Goal: Task Accomplishment & Management: Use online tool/utility

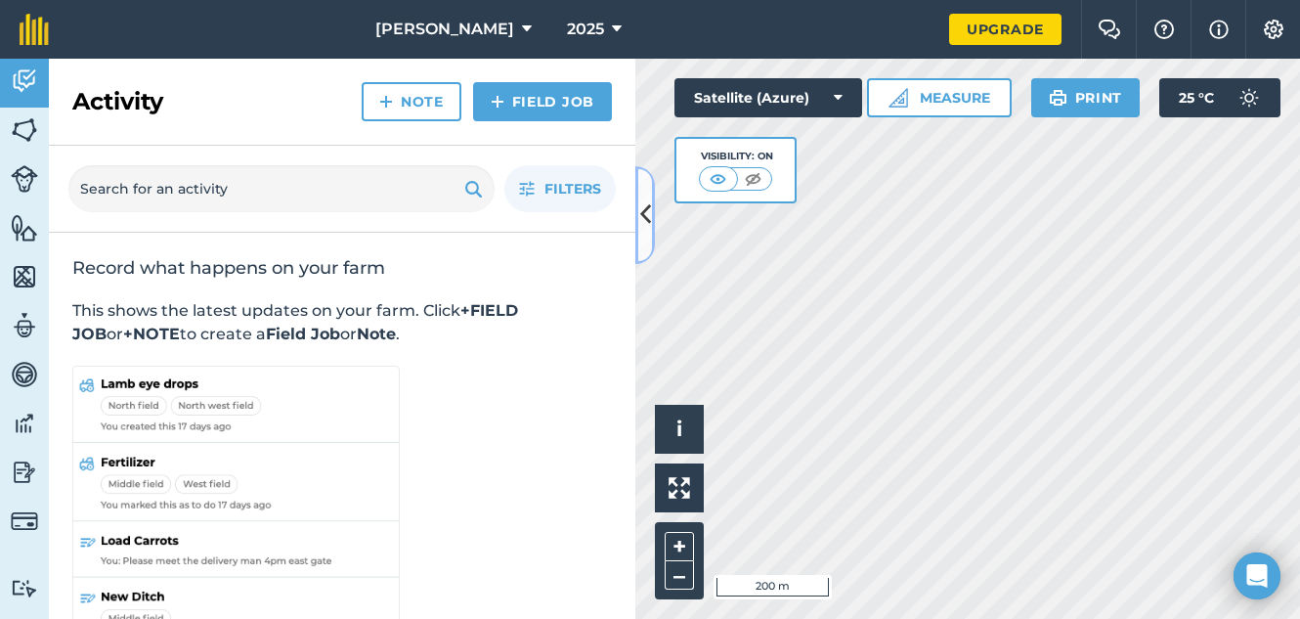
click at [642, 200] on icon at bounding box center [645, 215] width 11 height 34
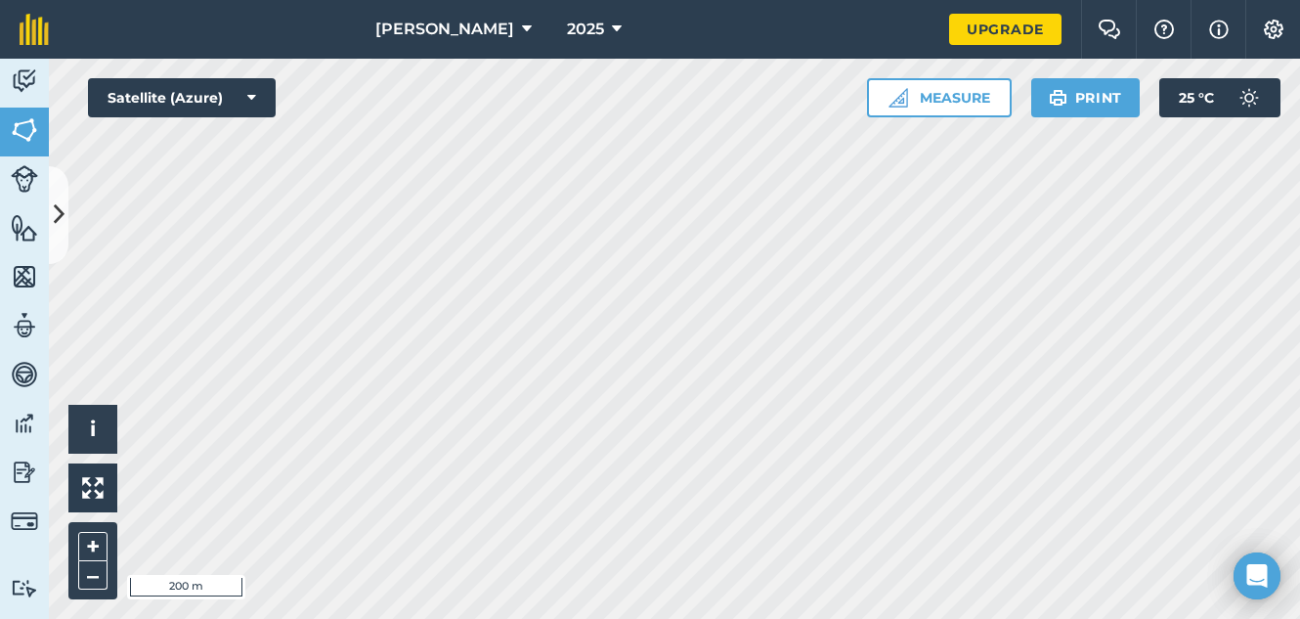
click at [945, 618] on html "Mazunga Boerdery 2025 Upgrade Farm Chat Help Info Settings Map printing is not …" at bounding box center [650, 309] width 1300 height 619
click at [92, 574] on button "–" at bounding box center [92, 575] width 29 height 28
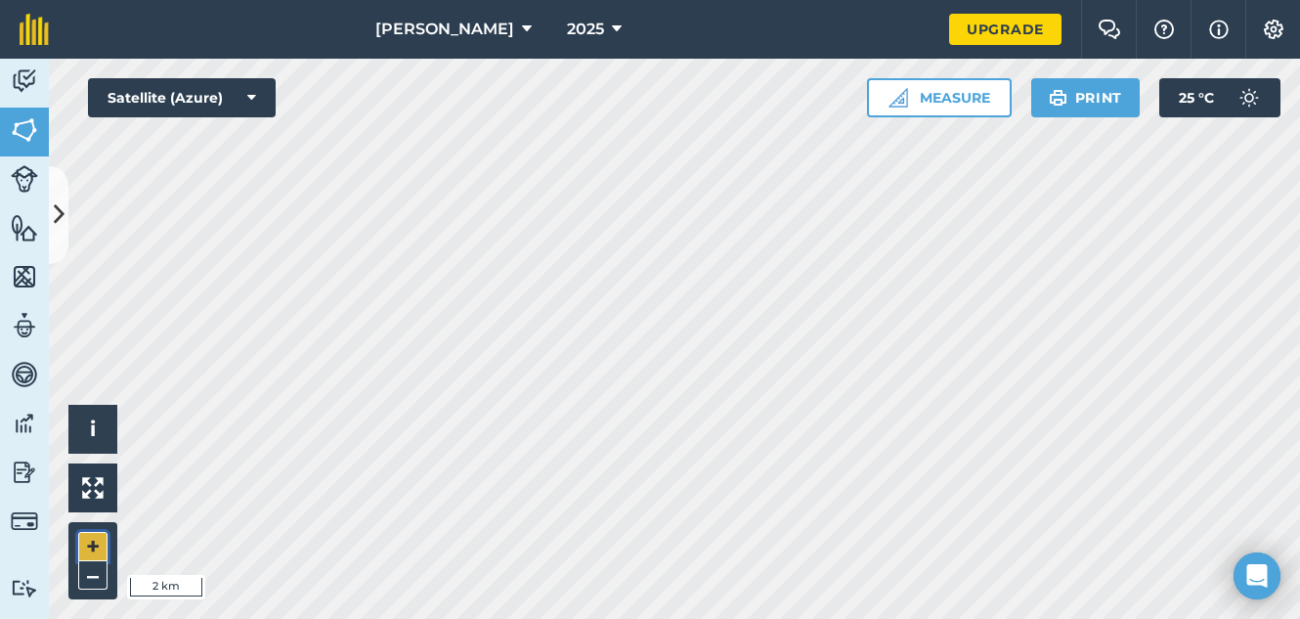
click at [98, 540] on button "+" at bounding box center [92, 546] width 29 height 29
click at [99, 550] on button "+" at bounding box center [92, 546] width 29 height 29
click at [86, 535] on button "+" at bounding box center [92, 546] width 29 height 29
click at [87, 535] on button "+" at bounding box center [92, 546] width 29 height 29
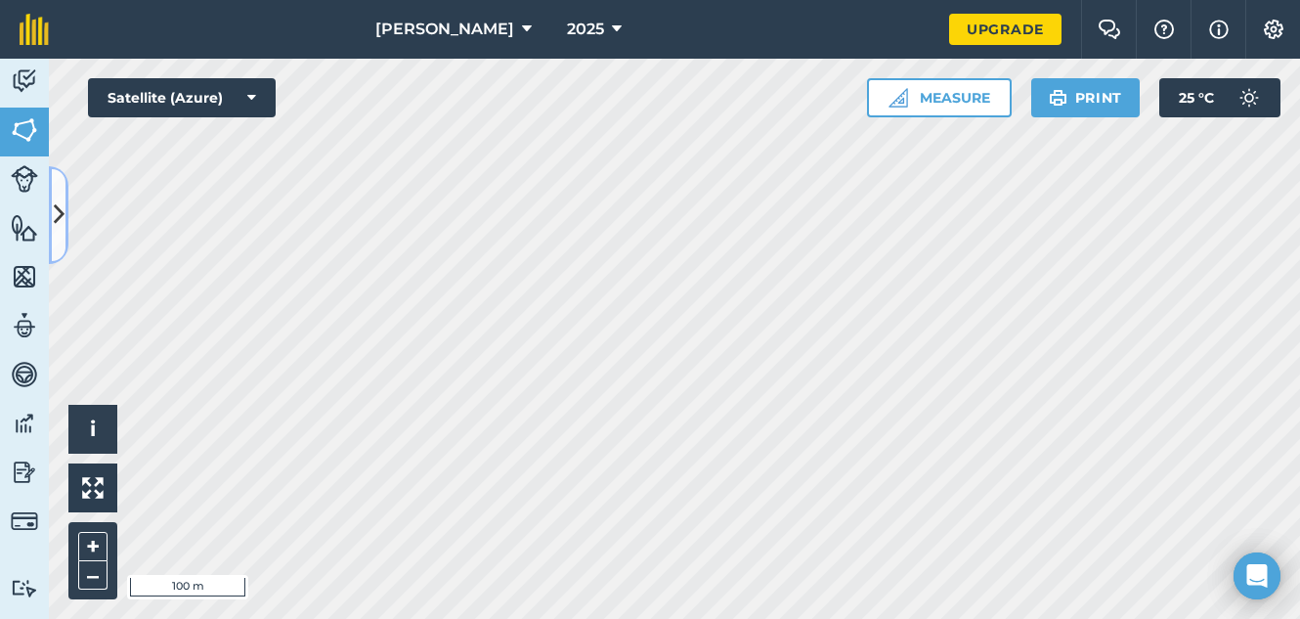
click at [56, 237] on button at bounding box center [59, 215] width 20 height 98
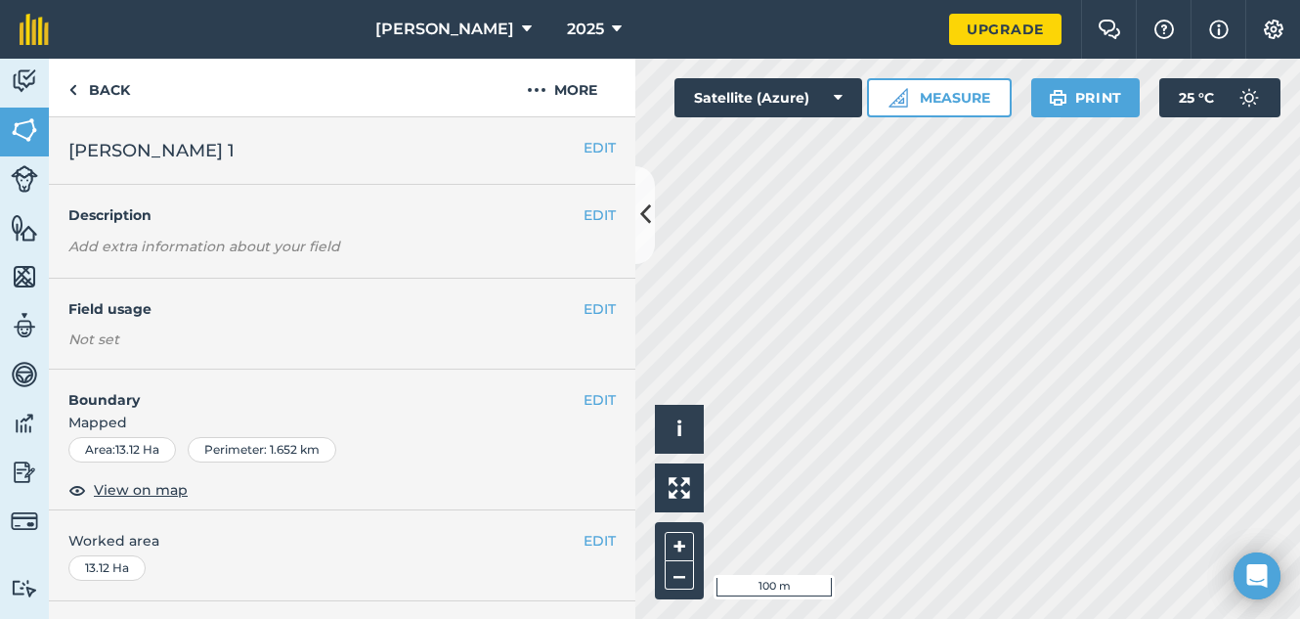
click at [198, 148] on h2 "[PERSON_NAME] 1" at bounding box center [325, 150] width 515 height 27
click at [562, 106] on button "More" at bounding box center [562, 88] width 147 height 58
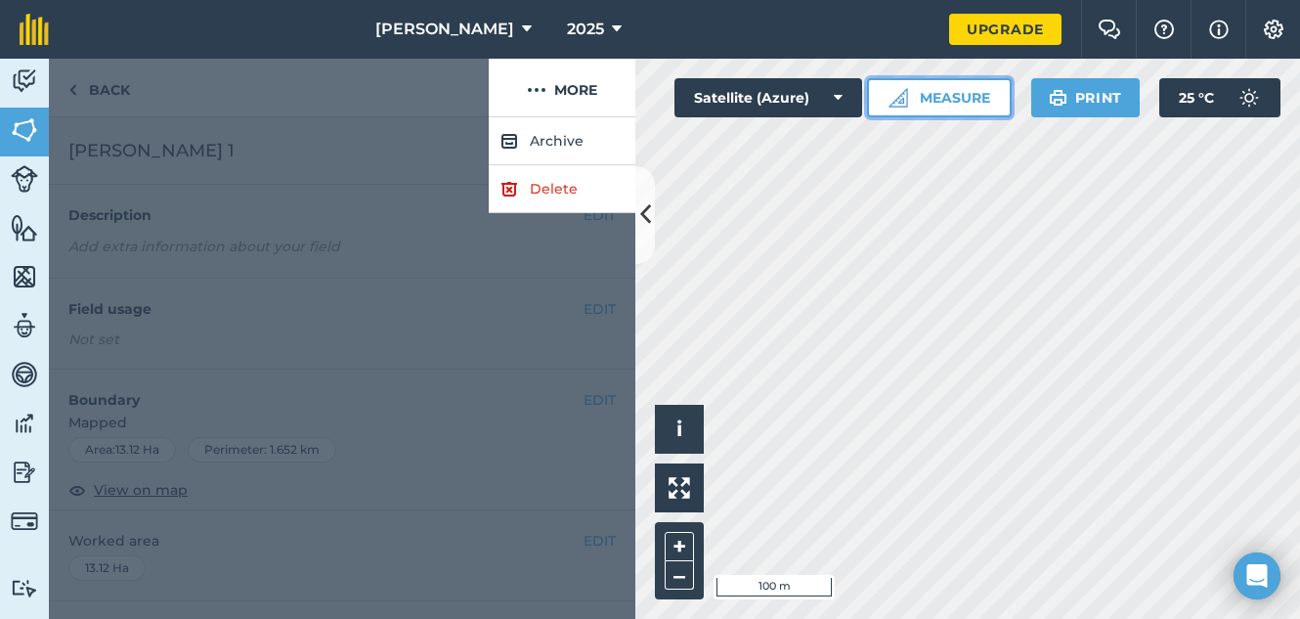
click at [948, 91] on button "Measure" at bounding box center [939, 97] width 145 height 39
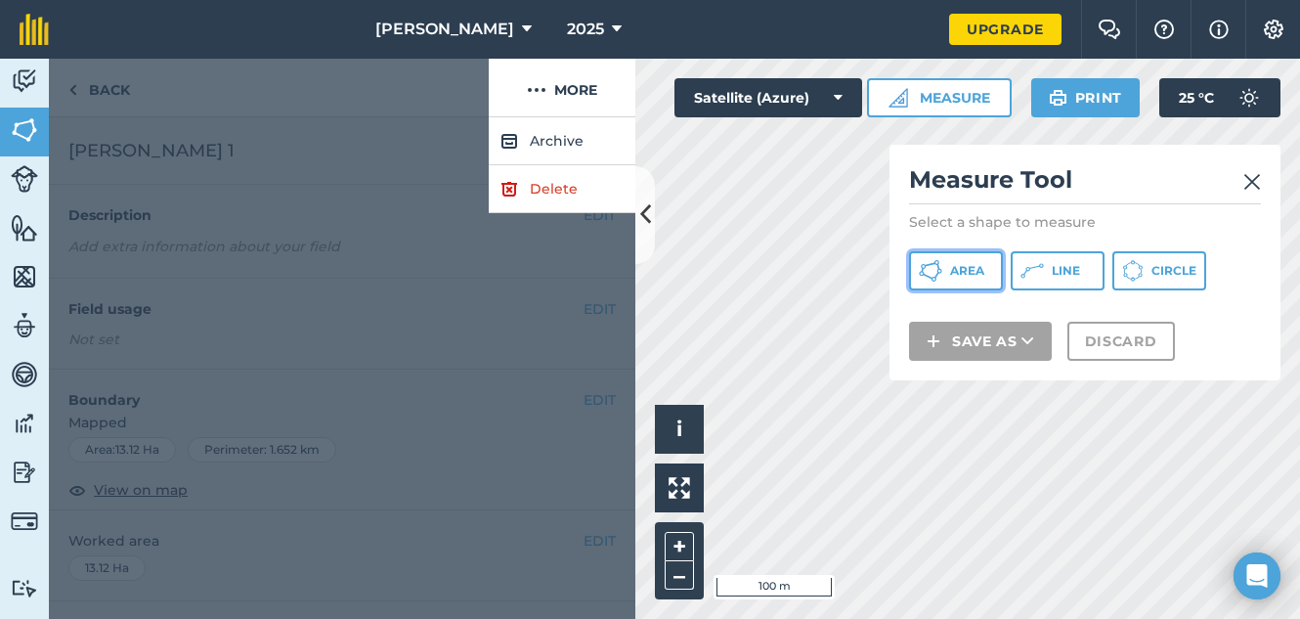
click at [959, 269] on span "Area" at bounding box center [967, 271] width 34 height 16
click at [1253, 181] on img at bounding box center [1253, 181] width 18 height 23
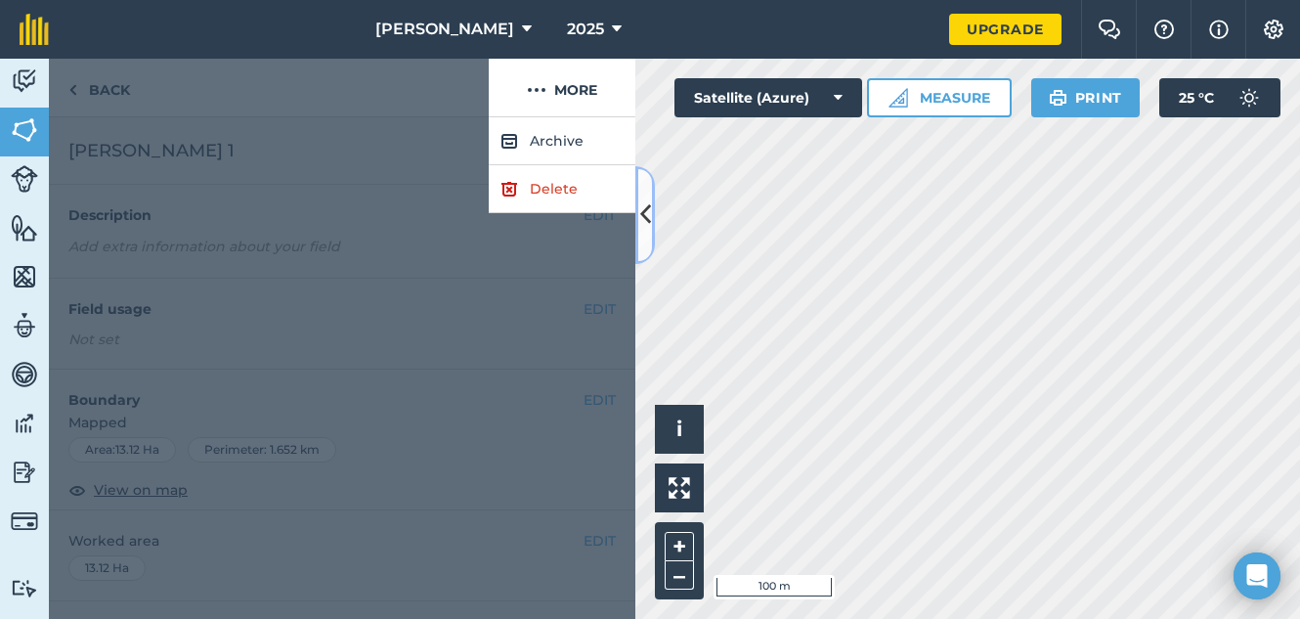
click at [640, 206] on icon at bounding box center [645, 215] width 11 height 34
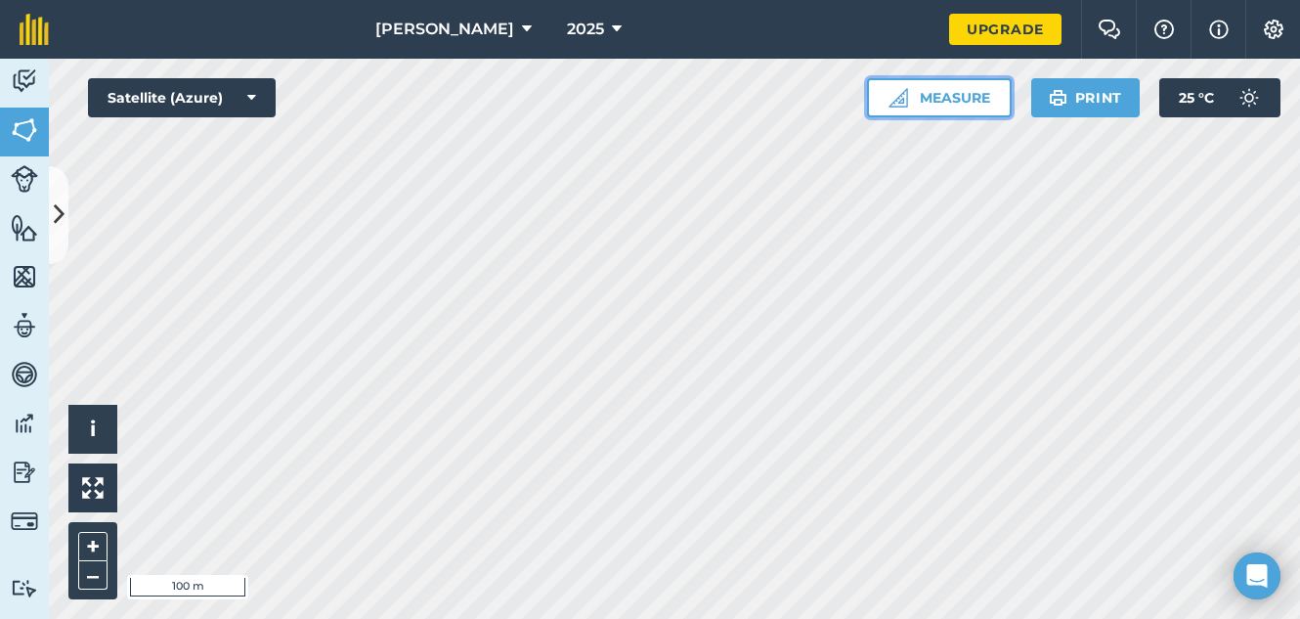
click at [975, 102] on button "Measure" at bounding box center [939, 97] width 145 height 39
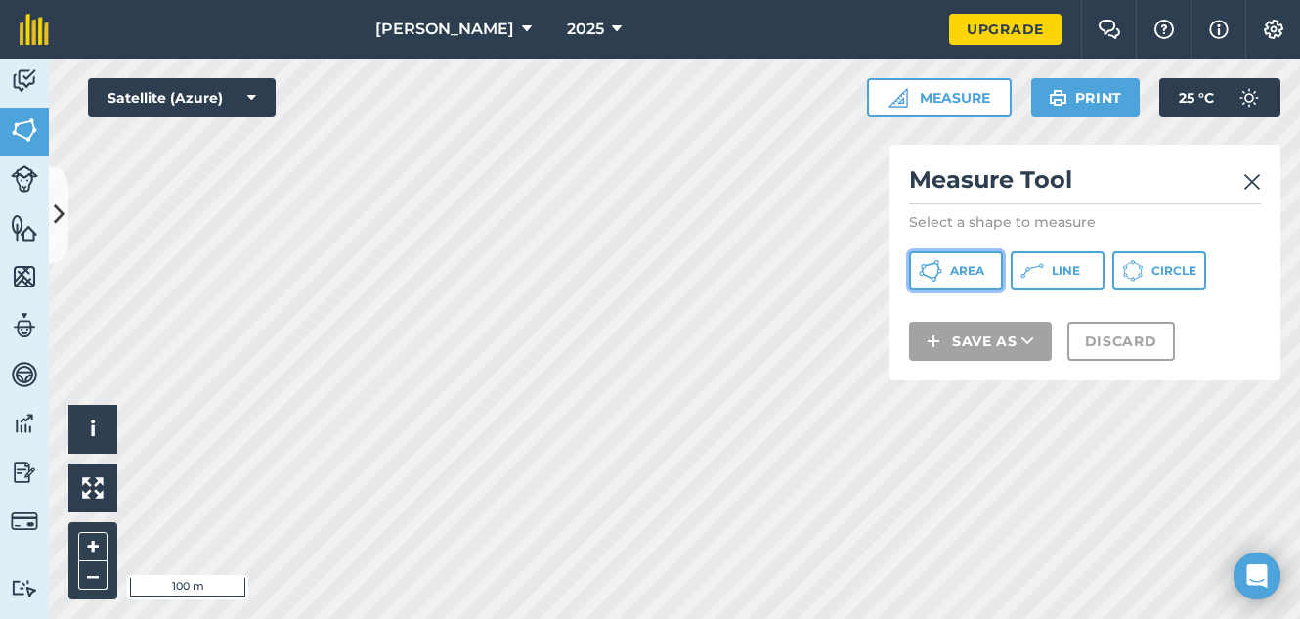
click at [983, 273] on span "Area" at bounding box center [967, 271] width 34 height 16
click at [88, 581] on button "–" at bounding box center [92, 575] width 29 height 28
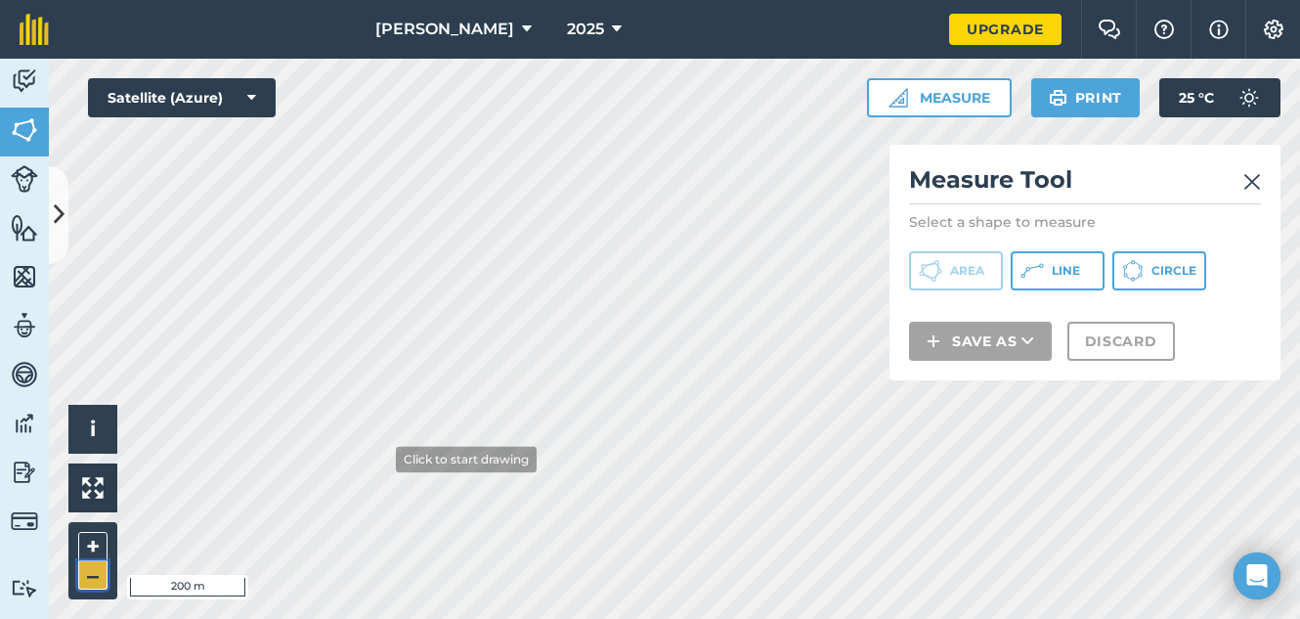
click at [88, 581] on button "–" at bounding box center [92, 575] width 29 height 28
click at [87, 572] on button "–" at bounding box center [92, 575] width 29 height 28
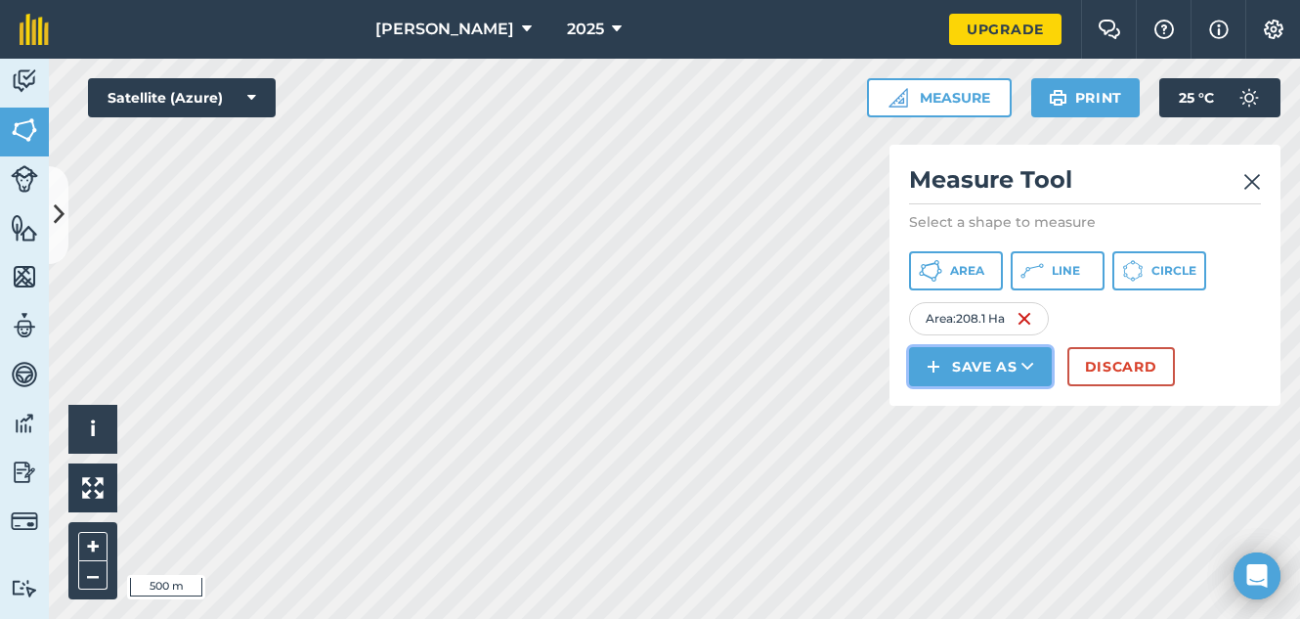
click at [1024, 372] on icon at bounding box center [1028, 367] width 13 height 20
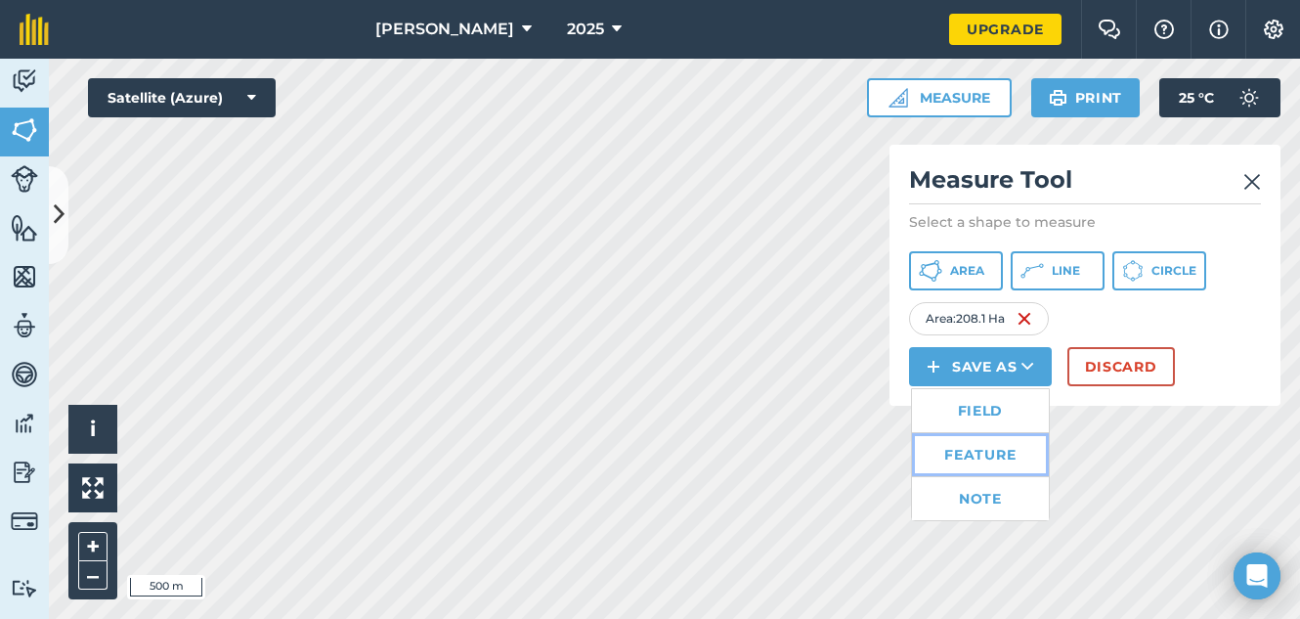
click at [987, 460] on link "Feature" at bounding box center [980, 454] width 137 height 43
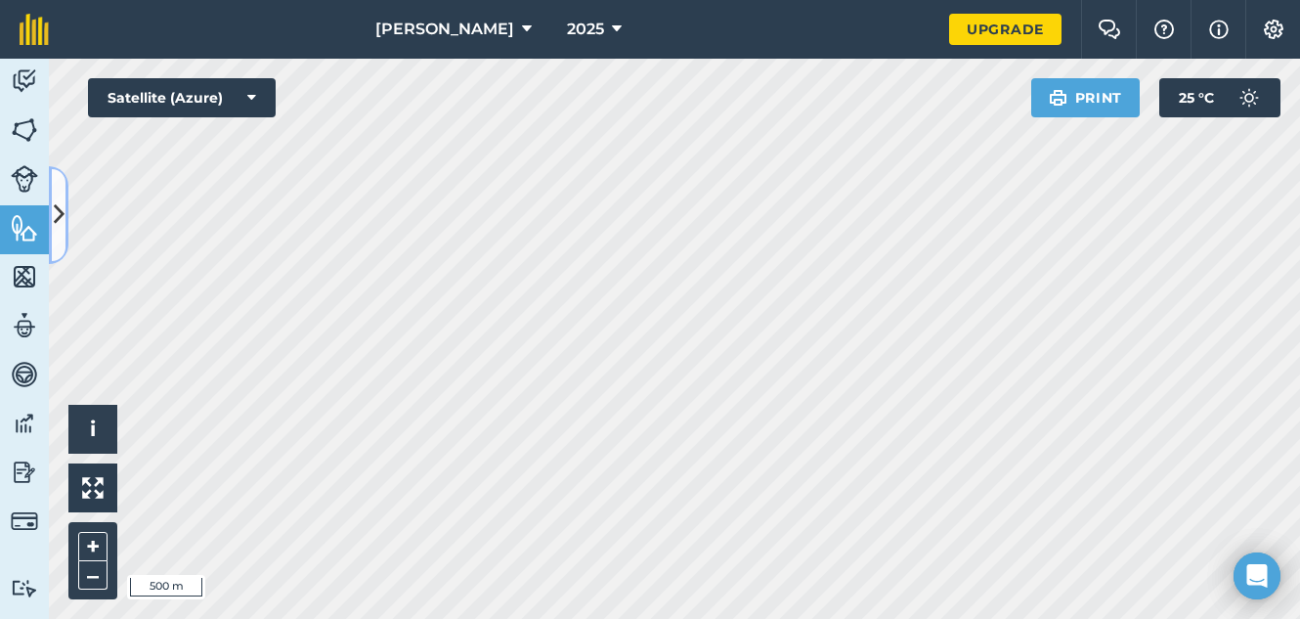
click at [61, 240] on button at bounding box center [59, 215] width 20 height 98
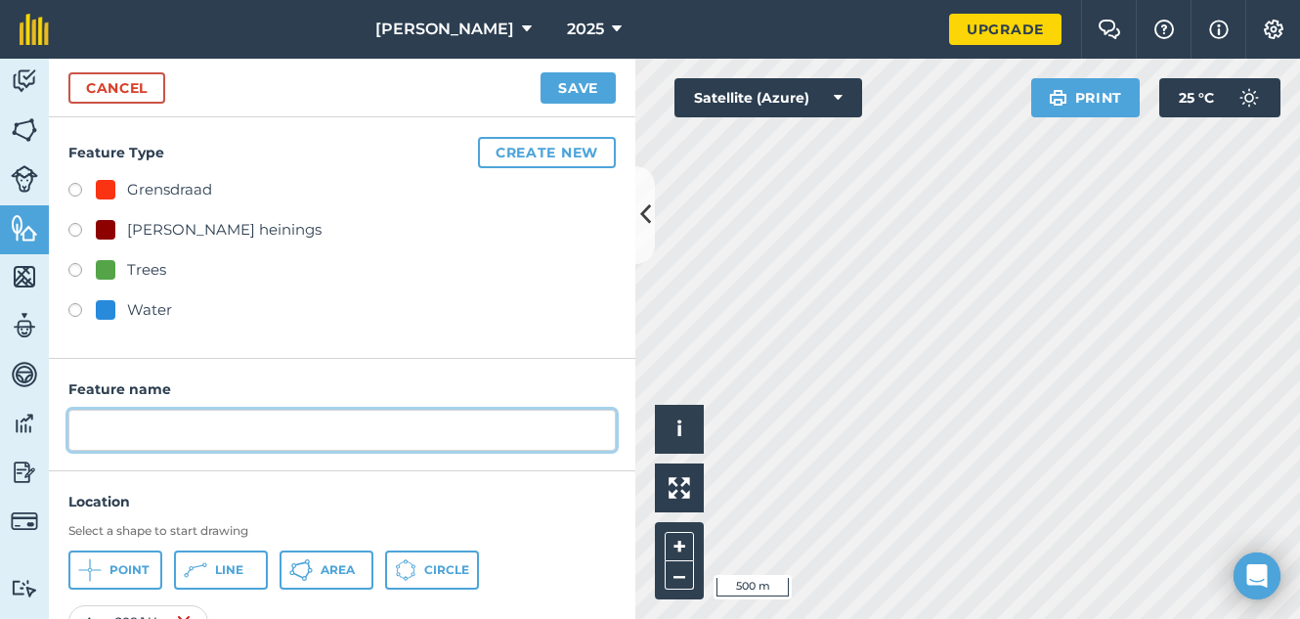
click at [166, 435] on input "text" at bounding box center [342, 430] width 548 height 41
type input "OOM PIET"
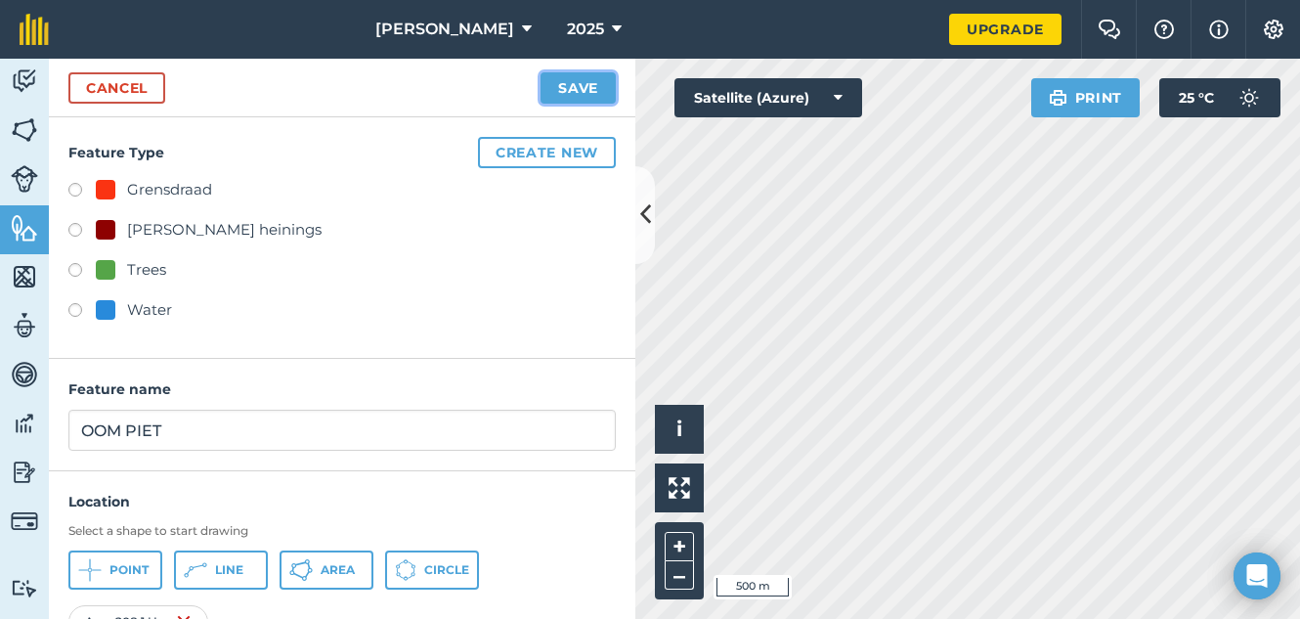
click at [562, 87] on button "Save" at bounding box center [578, 87] width 75 height 31
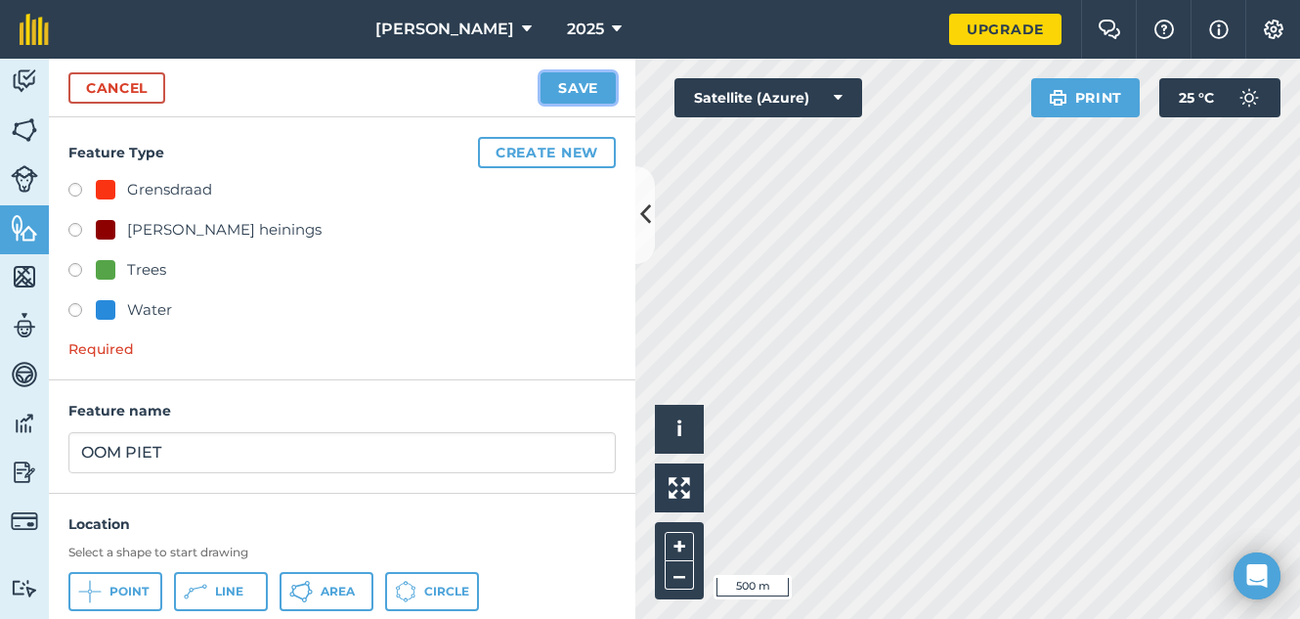
click at [562, 87] on button "Save" at bounding box center [578, 87] width 75 height 31
click at [576, 81] on button "Save" at bounding box center [578, 87] width 75 height 31
click at [537, 149] on button "Create new" at bounding box center [547, 152] width 138 height 31
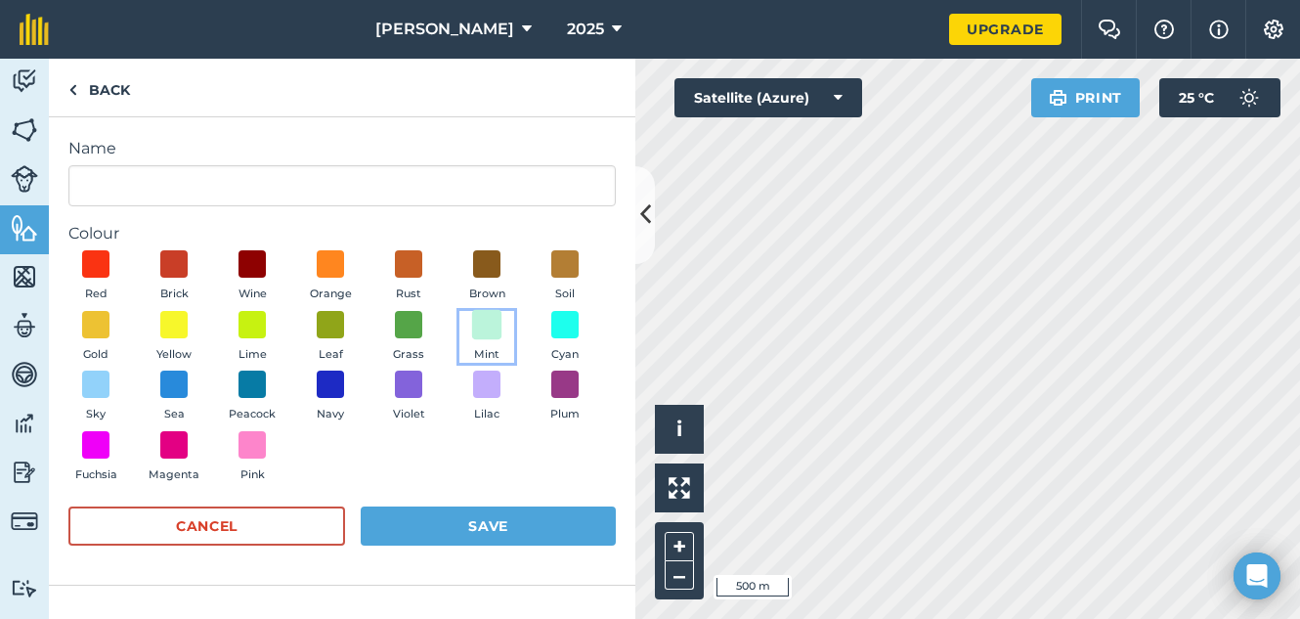
click at [486, 335] on span at bounding box center [487, 324] width 30 height 30
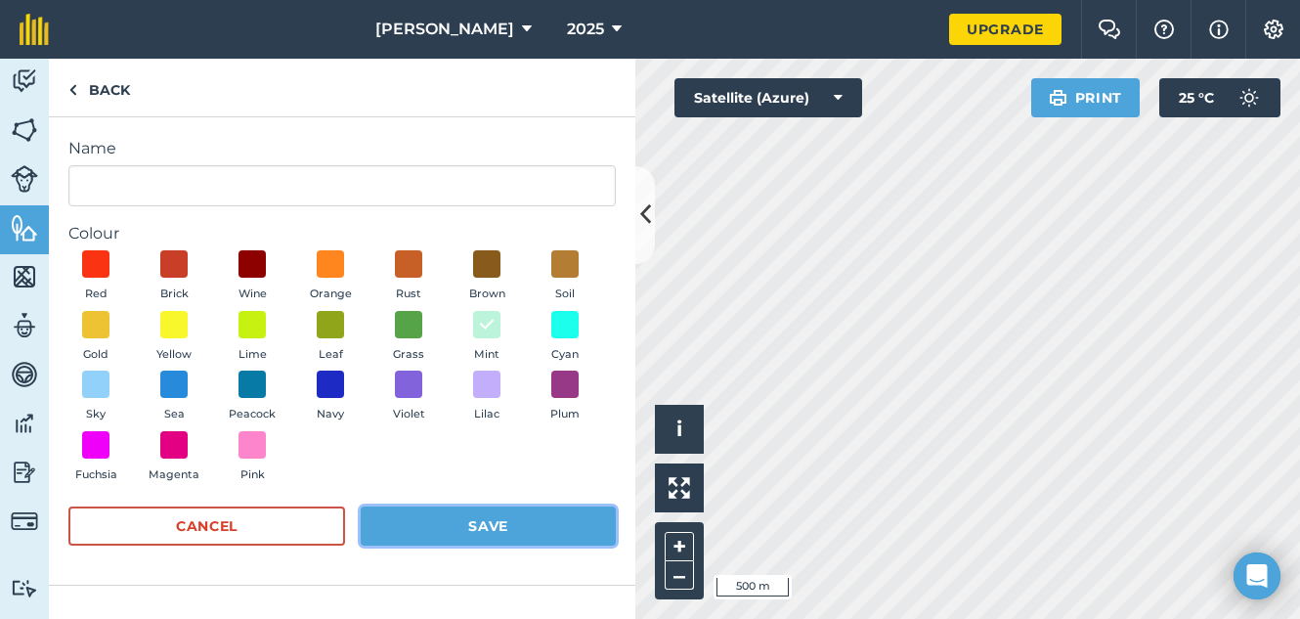
click at [479, 538] on button "Save" at bounding box center [488, 525] width 255 height 39
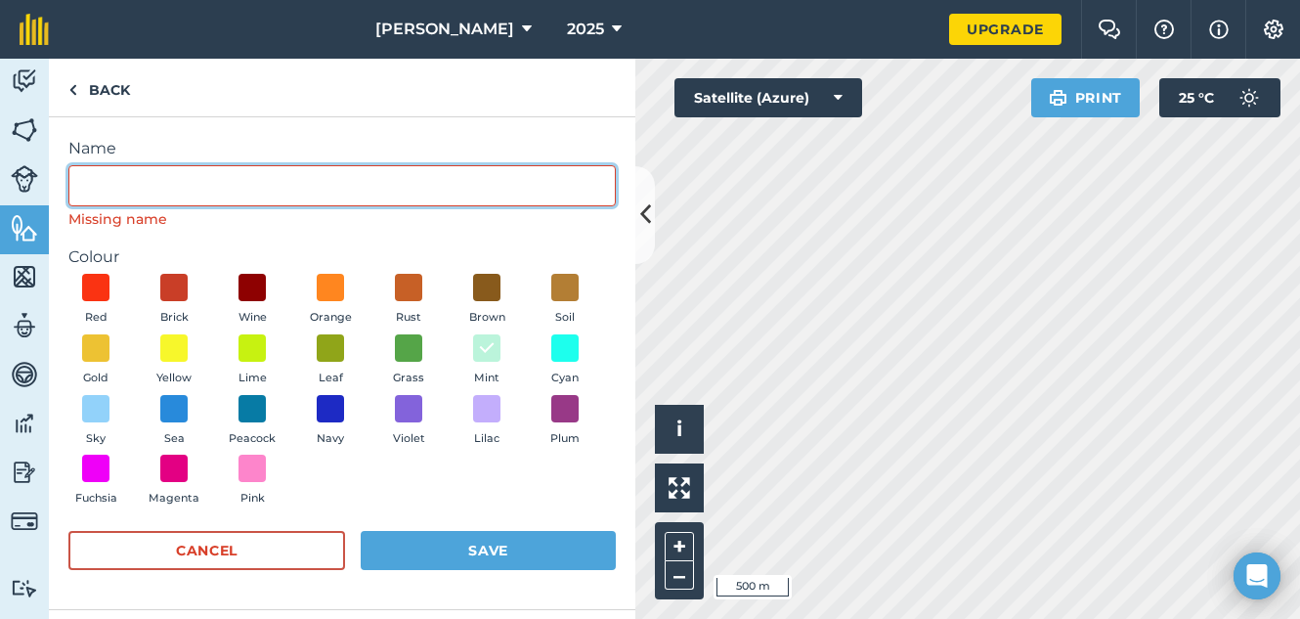
click at [325, 193] on input "Name" at bounding box center [342, 185] width 548 height 41
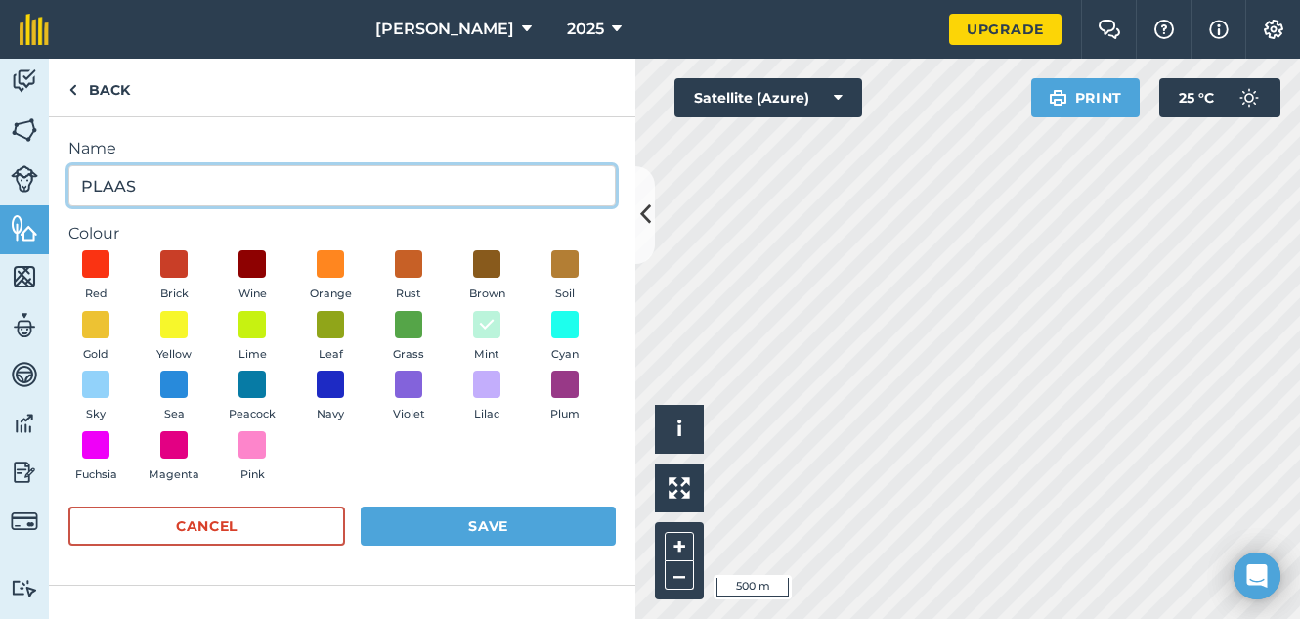
type input "PLAAS"
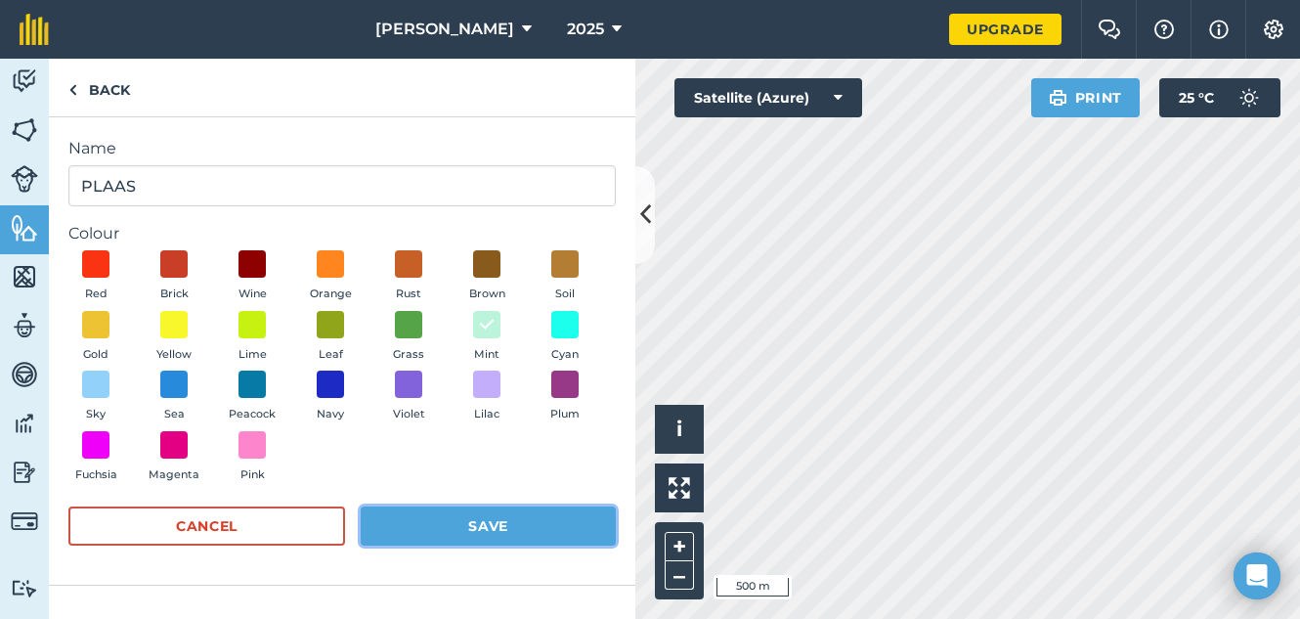
click at [455, 517] on button "Save" at bounding box center [488, 525] width 255 height 39
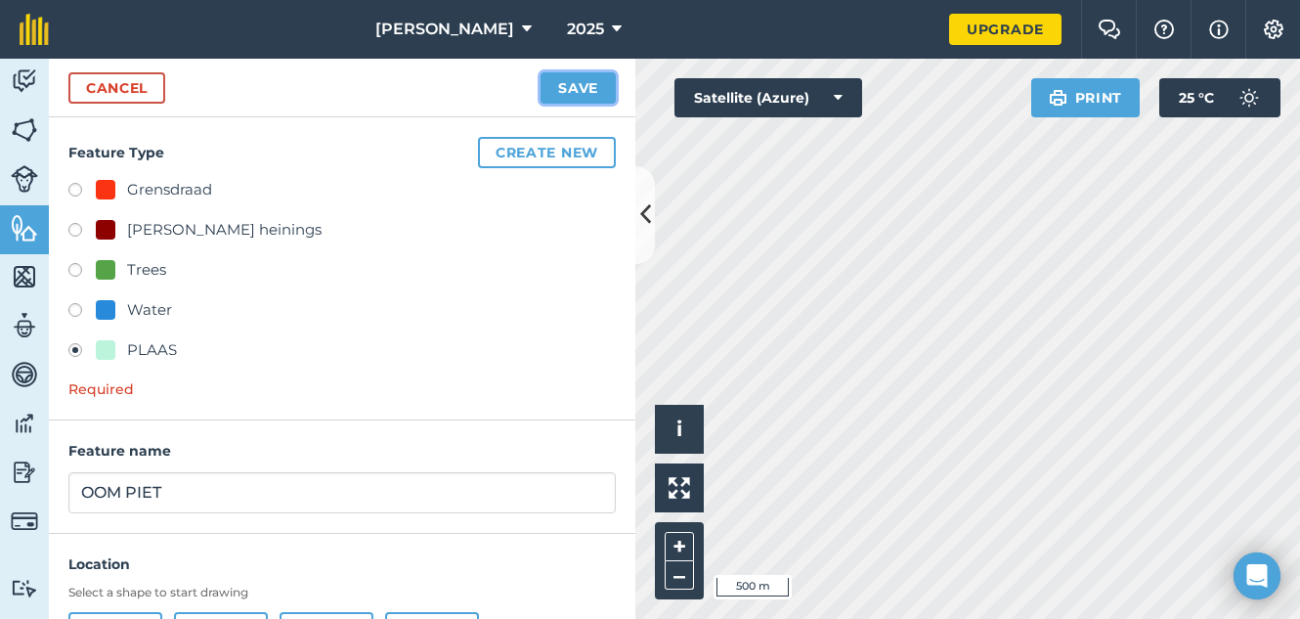
click at [597, 86] on button "Save" at bounding box center [578, 87] width 75 height 31
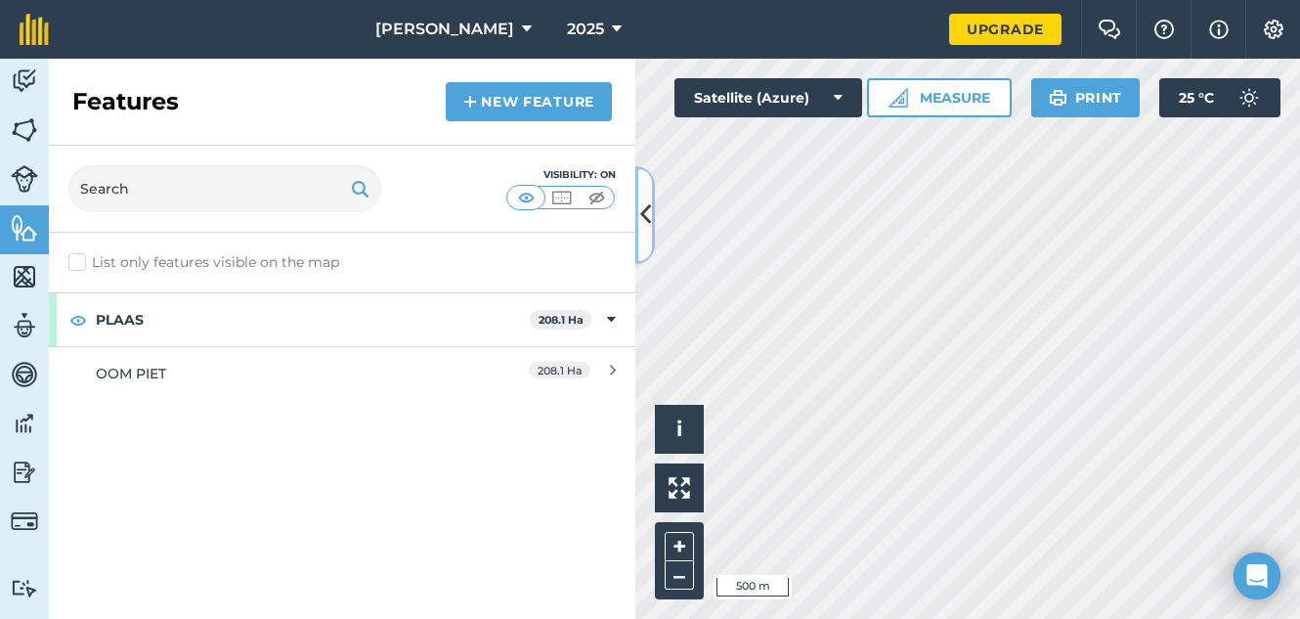
click at [640, 206] on icon at bounding box center [645, 215] width 11 height 34
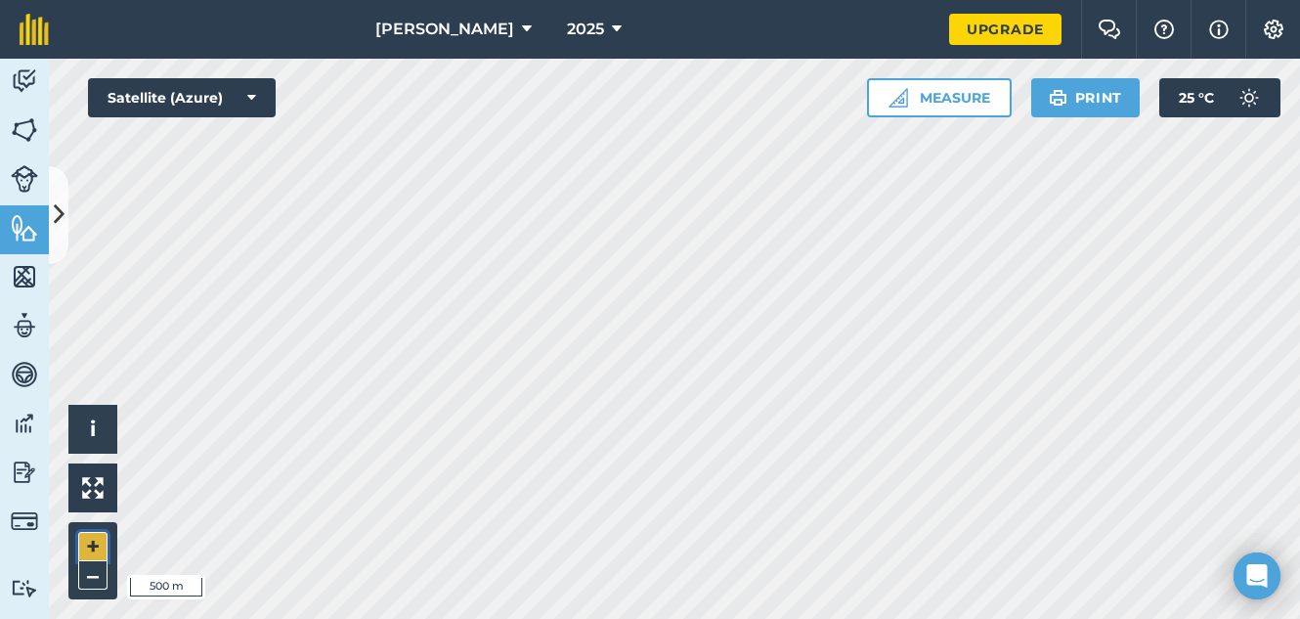
click at [92, 541] on button "+" at bounding box center [92, 546] width 29 height 29
click at [90, 574] on button "–" at bounding box center [92, 575] width 29 height 28
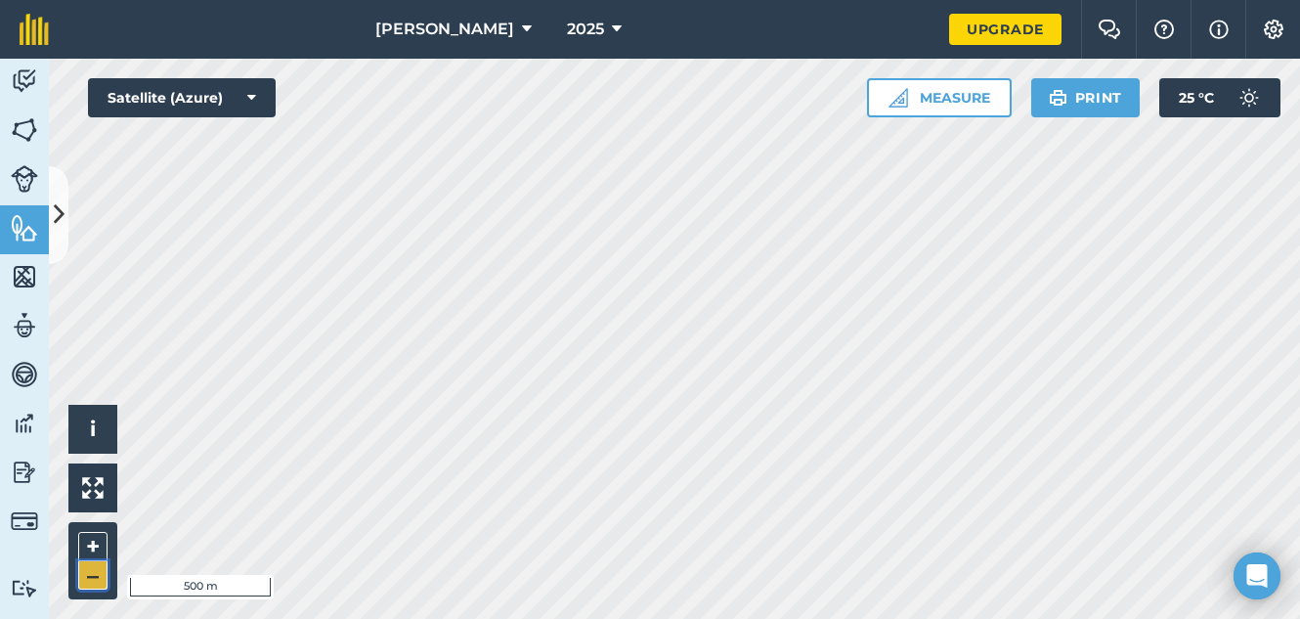
click at [90, 574] on button "–" at bounding box center [92, 575] width 29 height 28
click at [105, 537] on button "+" at bounding box center [92, 546] width 29 height 29
click at [922, 110] on button "Measure" at bounding box center [939, 97] width 145 height 39
click at [904, 108] on button "Measure" at bounding box center [939, 97] width 145 height 39
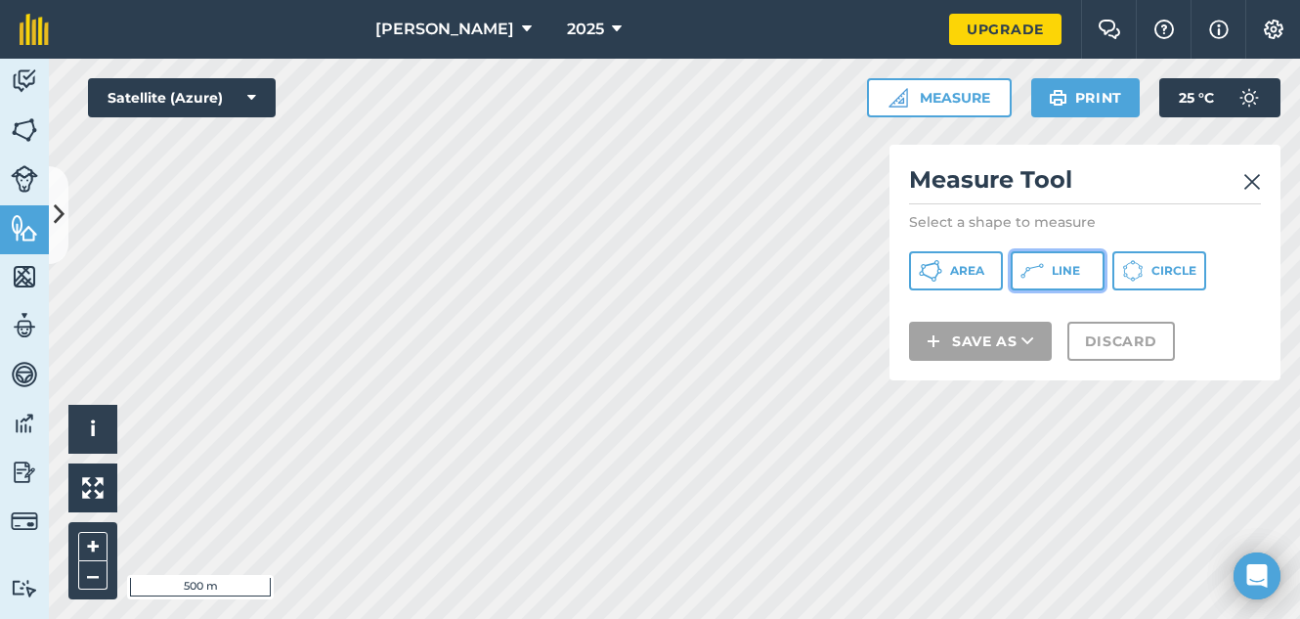
click at [1062, 269] on span "Line" at bounding box center [1066, 271] width 28 height 16
click at [1252, 184] on img at bounding box center [1253, 181] width 18 height 23
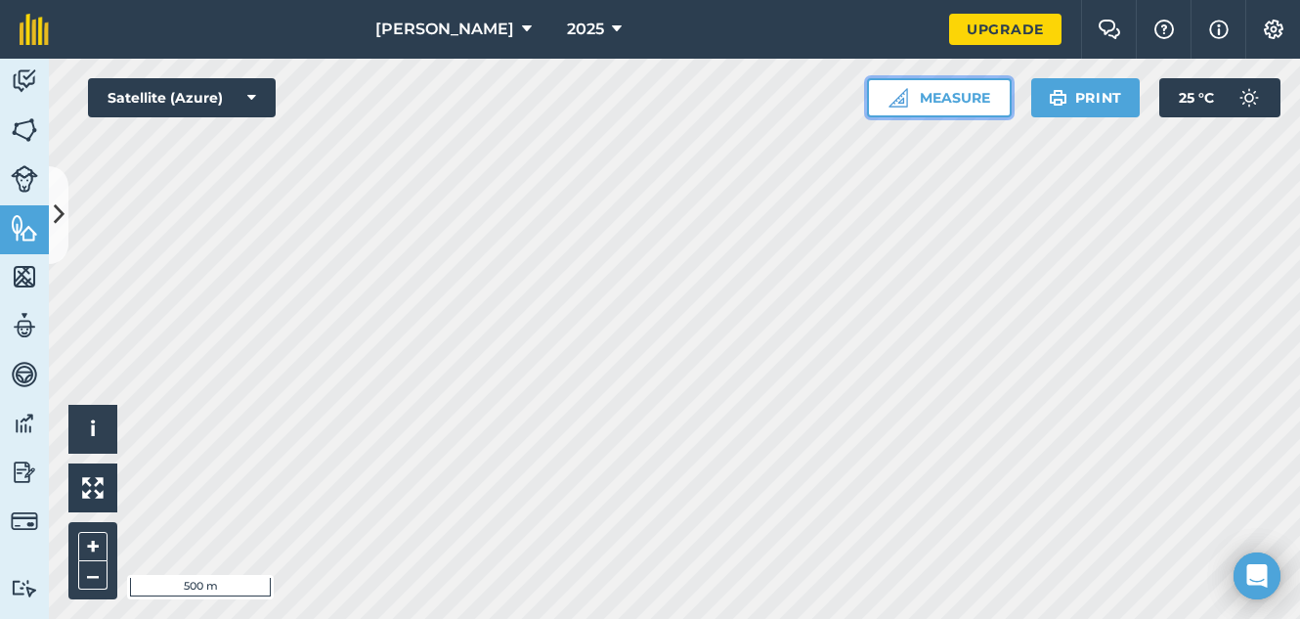
click at [903, 104] on img at bounding box center [899, 98] width 20 height 20
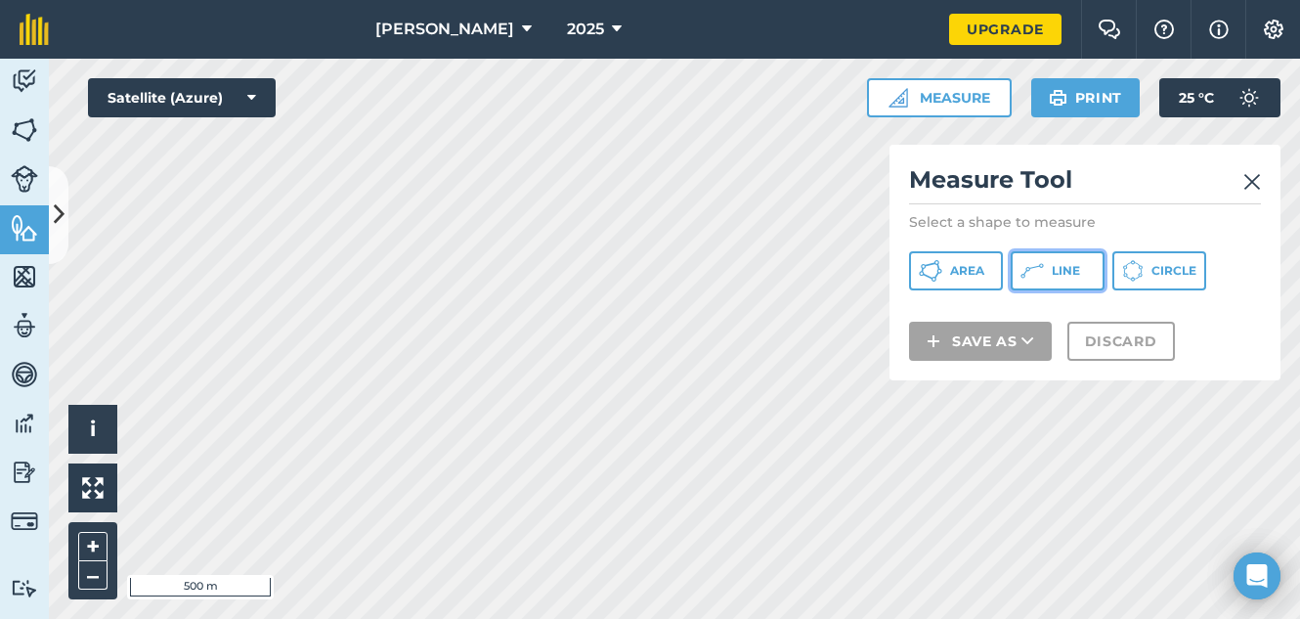
click at [943, 270] on icon at bounding box center [930, 270] width 23 height 23
click at [1250, 180] on img at bounding box center [1253, 181] width 18 height 23
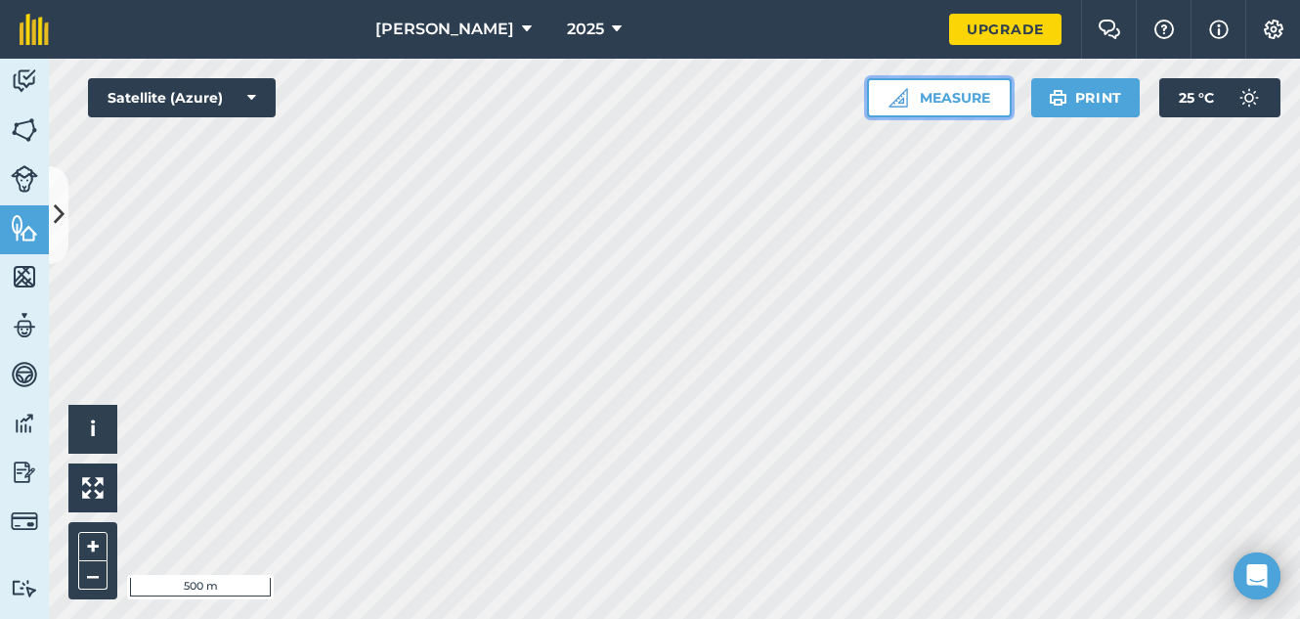
click at [958, 94] on button "Measure" at bounding box center [939, 97] width 145 height 39
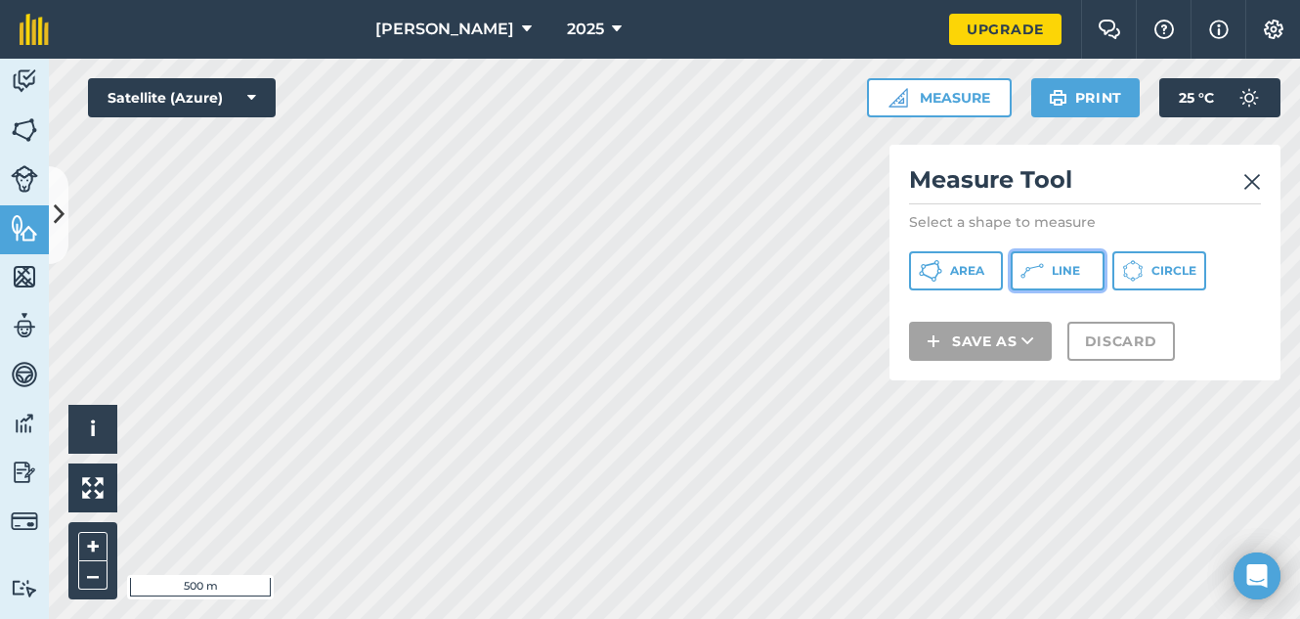
click at [1080, 268] on button "Line" at bounding box center [1058, 270] width 94 height 39
click at [1250, 181] on img at bounding box center [1253, 181] width 18 height 23
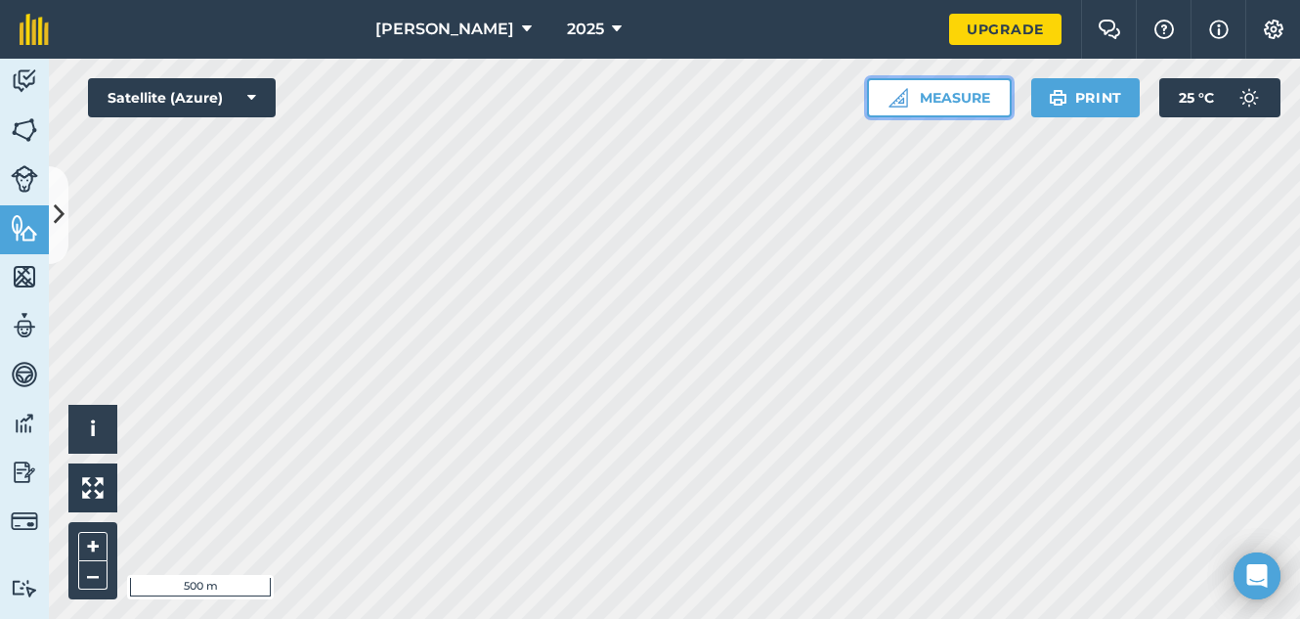
click at [941, 113] on button "Measure" at bounding box center [939, 97] width 145 height 39
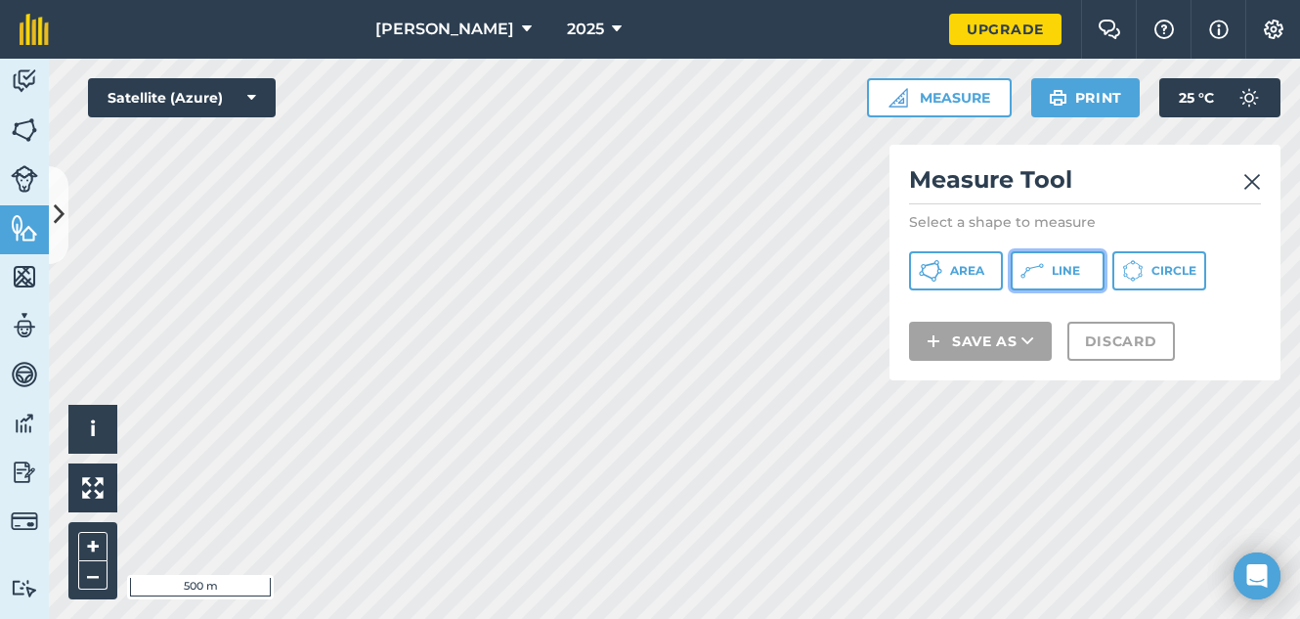
click at [1045, 279] on button "Line" at bounding box center [1058, 270] width 94 height 39
click at [1246, 176] on img at bounding box center [1253, 181] width 18 height 23
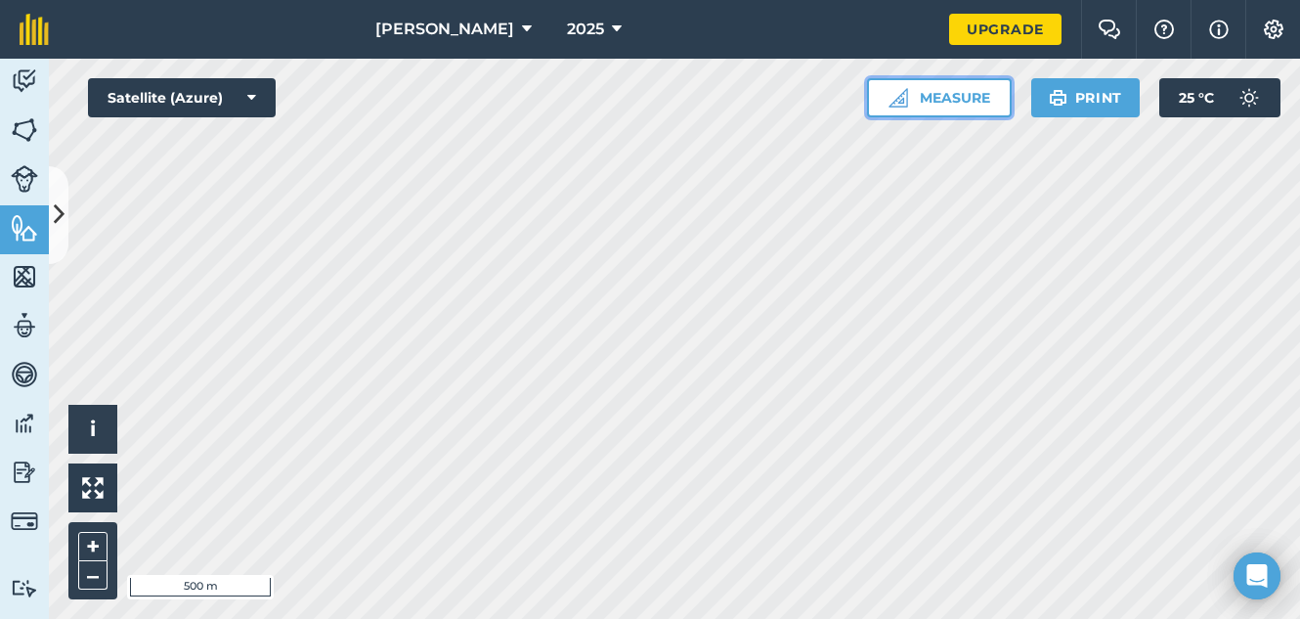
click at [976, 98] on button "Measure" at bounding box center [939, 97] width 145 height 39
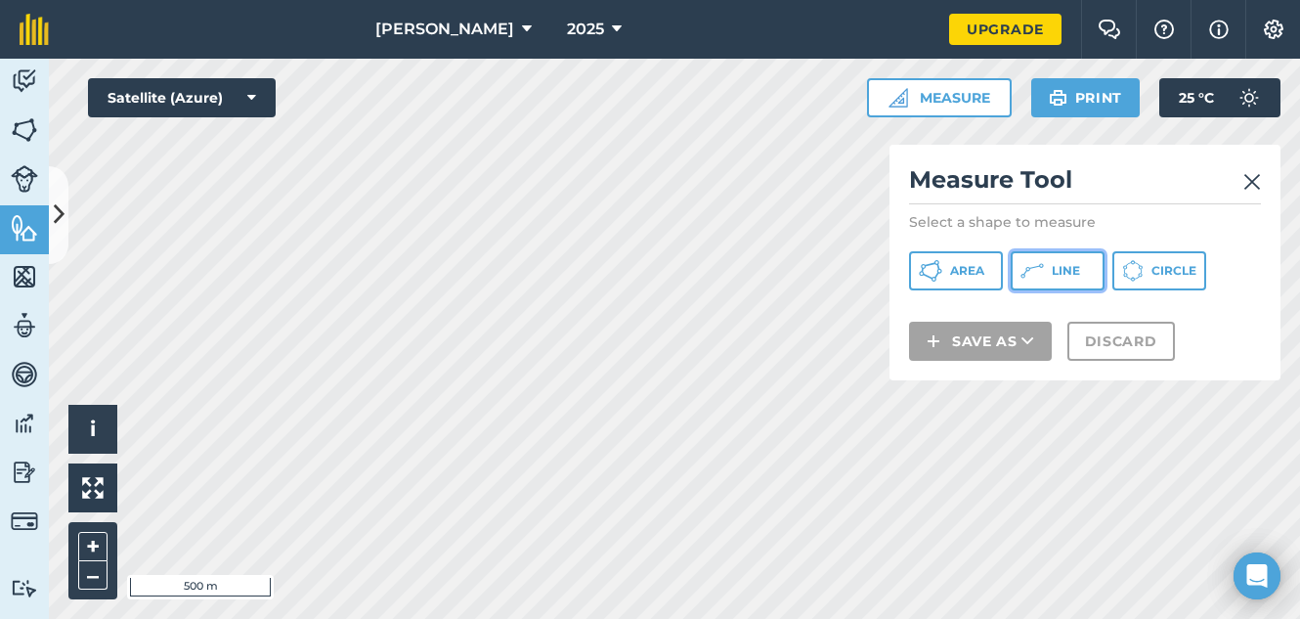
click at [943, 264] on icon at bounding box center [930, 270] width 23 height 23
click at [1253, 182] on img at bounding box center [1253, 181] width 18 height 23
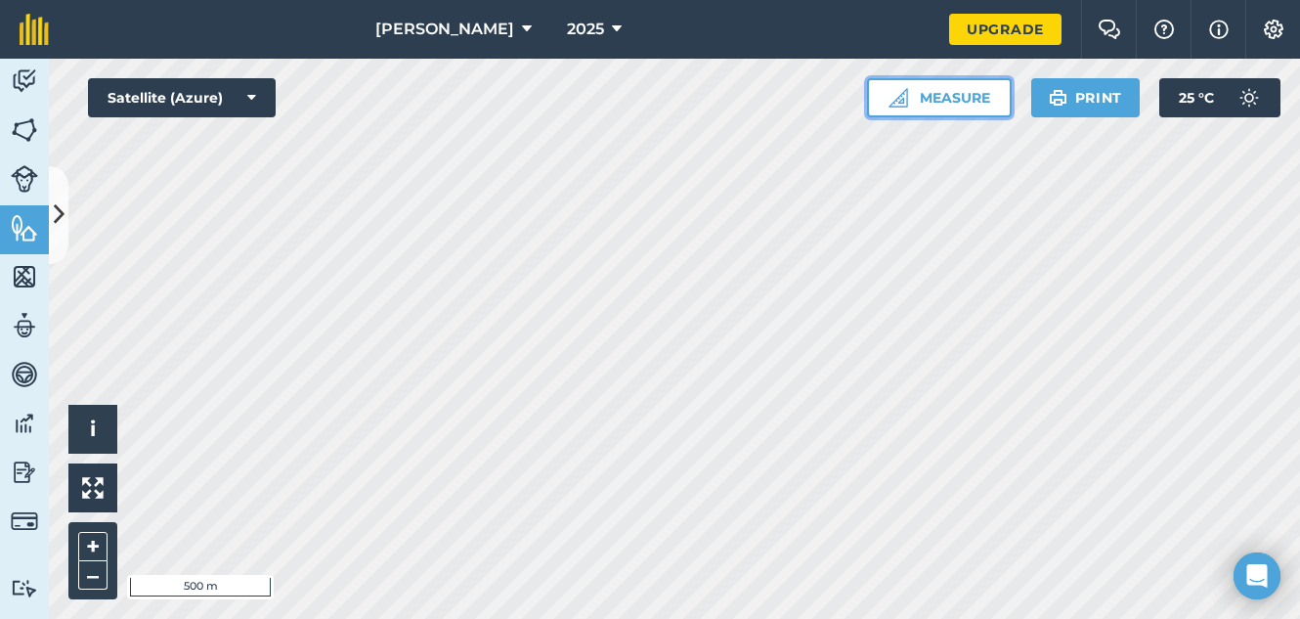
click at [948, 94] on button "Measure" at bounding box center [939, 97] width 145 height 39
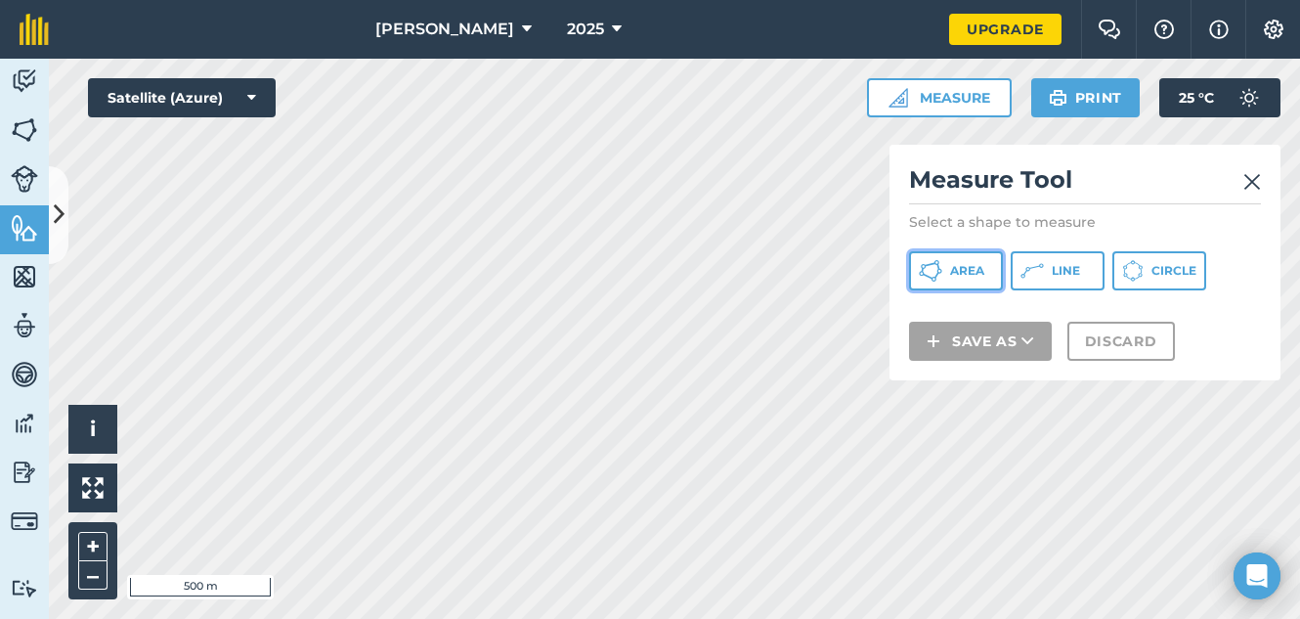
click at [971, 284] on button "Area" at bounding box center [956, 270] width 94 height 39
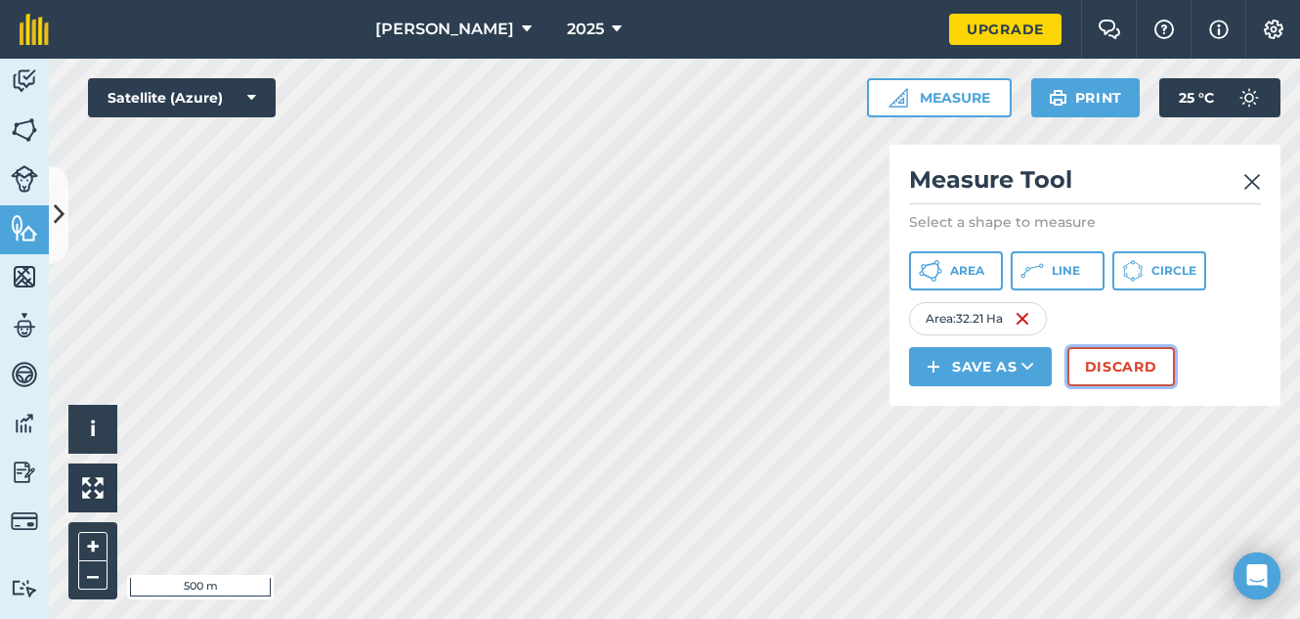
click at [1149, 367] on button "Discard" at bounding box center [1122, 366] width 108 height 39
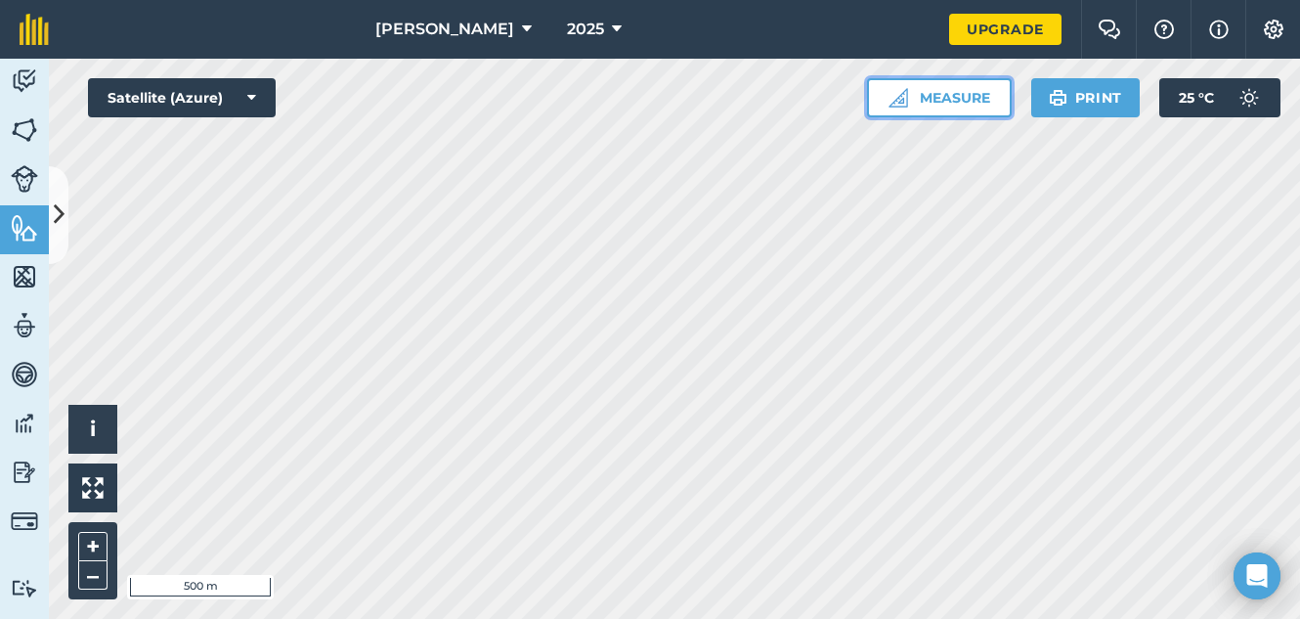
click at [957, 103] on button "Measure" at bounding box center [939, 97] width 145 height 39
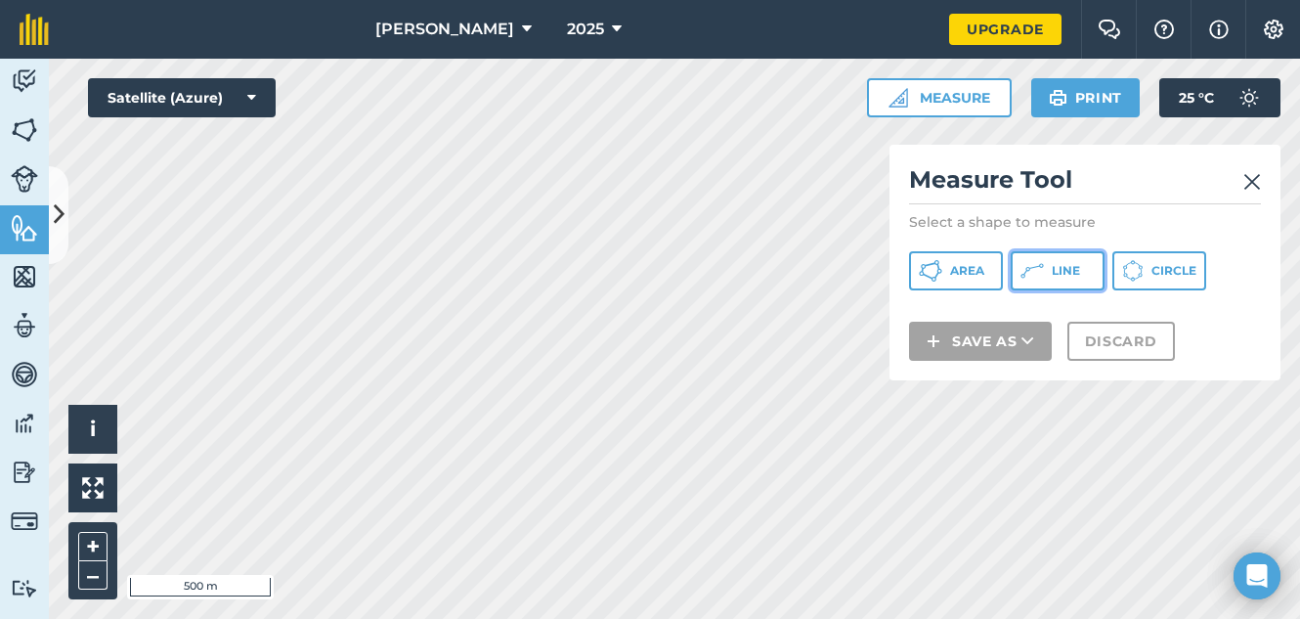
click at [1079, 282] on button "Line" at bounding box center [1058, 270] width 94 height 39
click at [1252, 183] on img at bounding box center [1253, 181] width 18 height 23
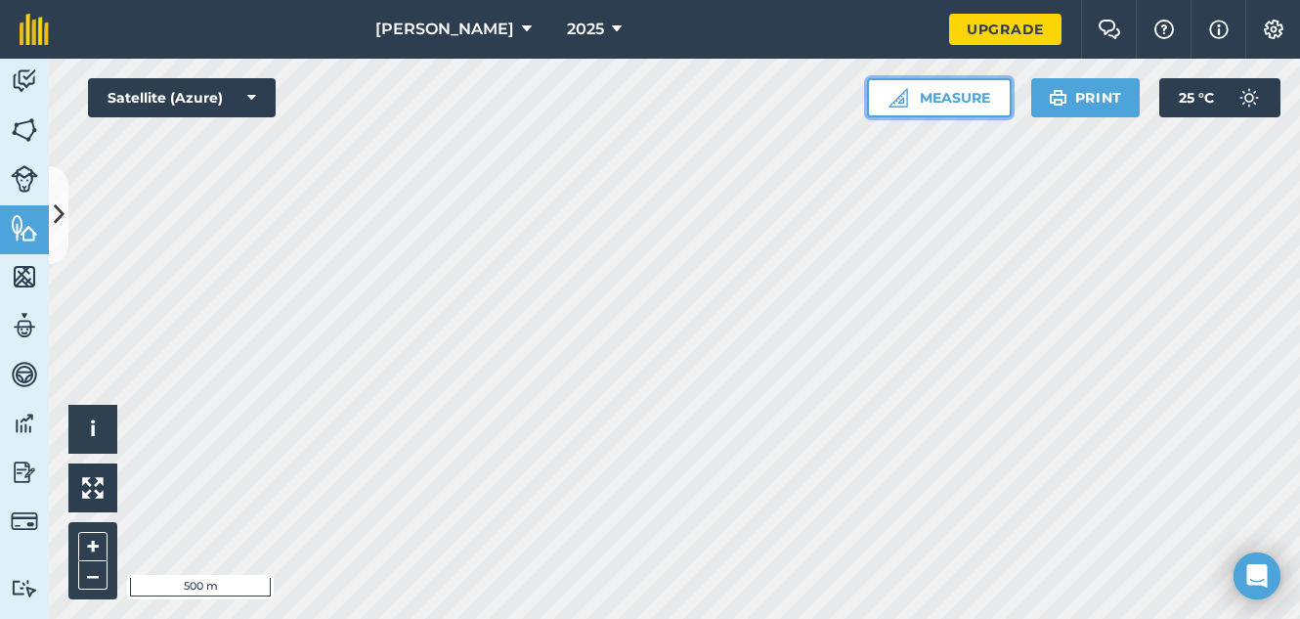
click at [937, 108] on button "Measure" at bounding box center [939, 97] width 145 height 39
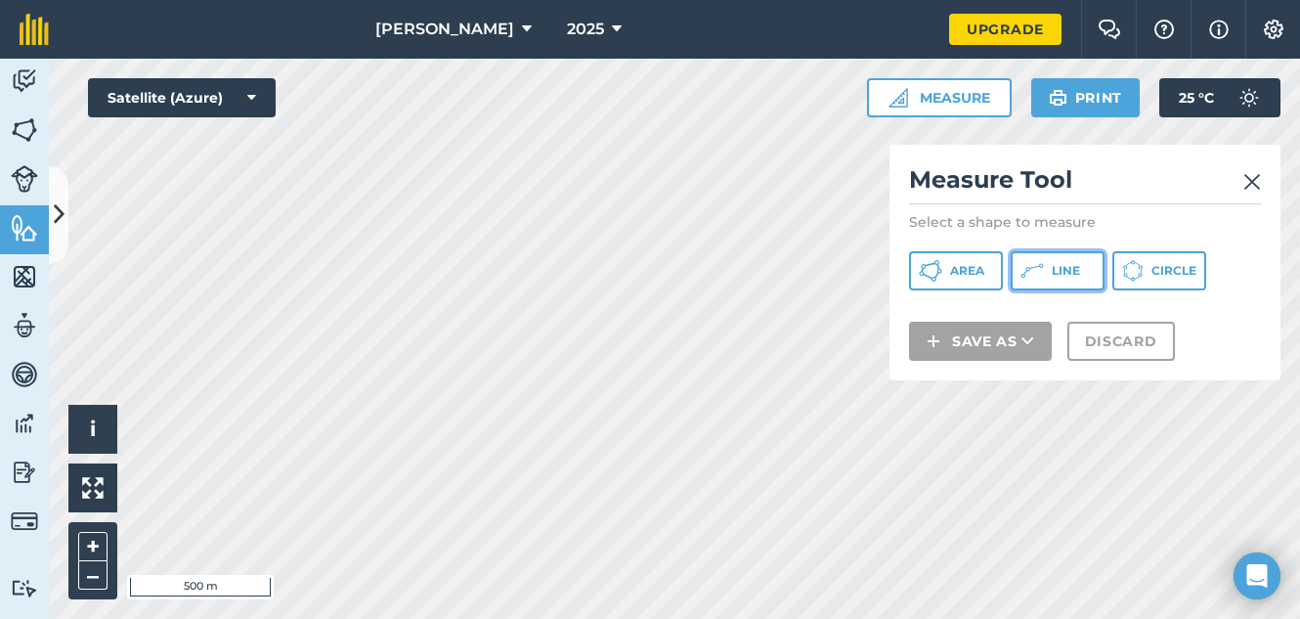
click at [943, 272] on icon at bounding box center [930, 270] width 23 height 23
click at [1248, 185] on img at bounding box center [1253, 181] width 18 height 23
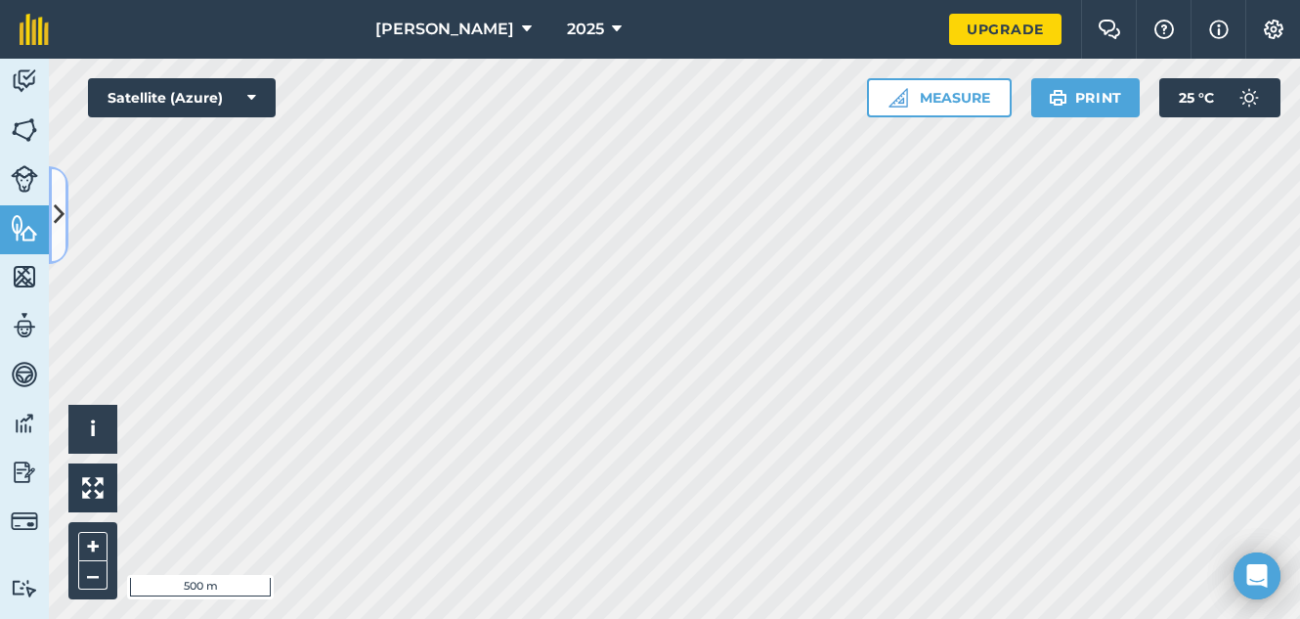
click at [57, 228] on icon at bounding box center [59, 215] width 11 height 34
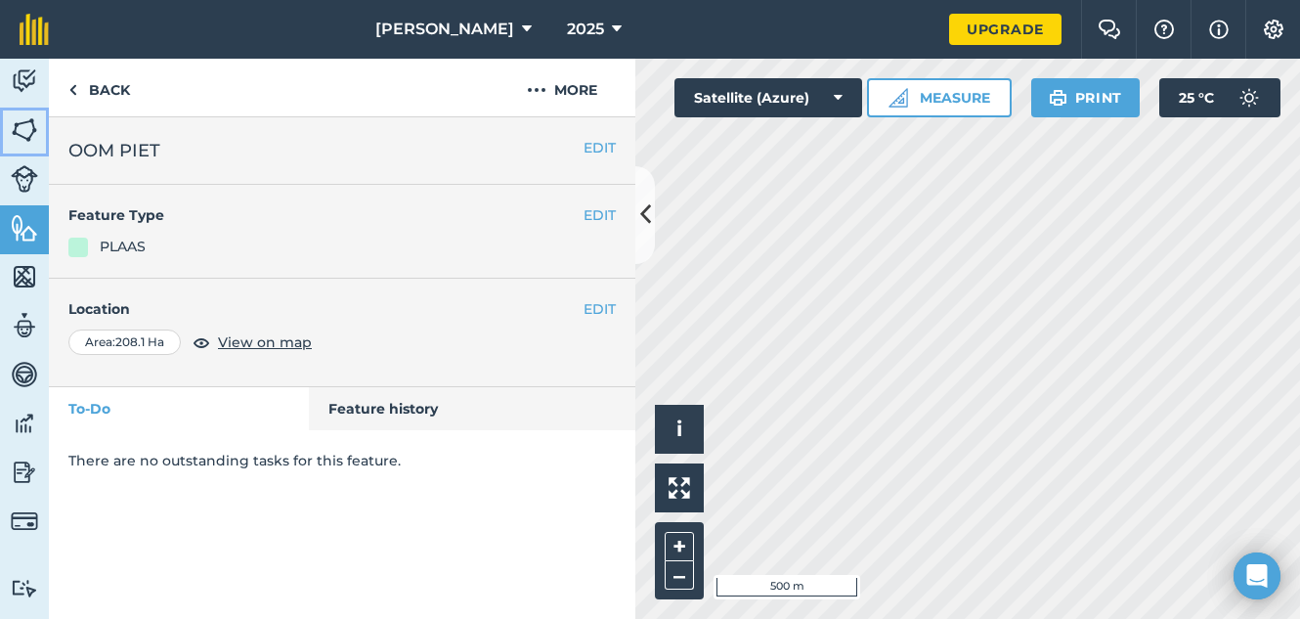
click at [21, 141] on img at bounding box center [24, 129] width 27 height 29
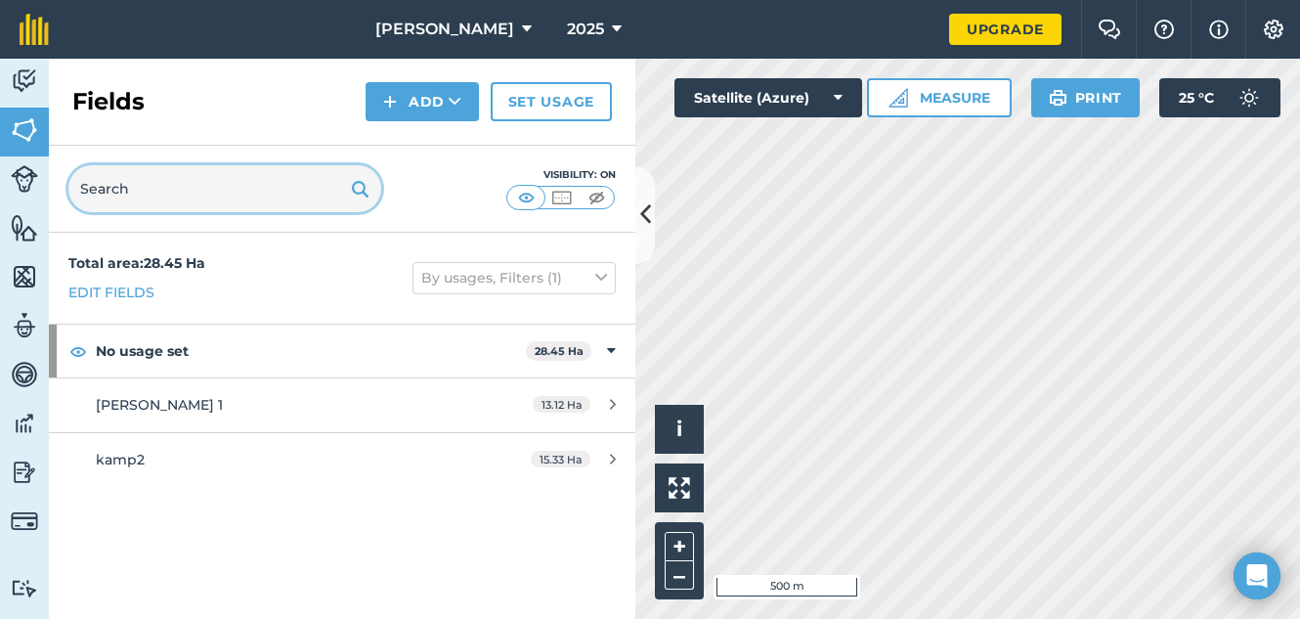
click at [225, 188] on input "text" at bounding box center [224, 188] width 313 height 47
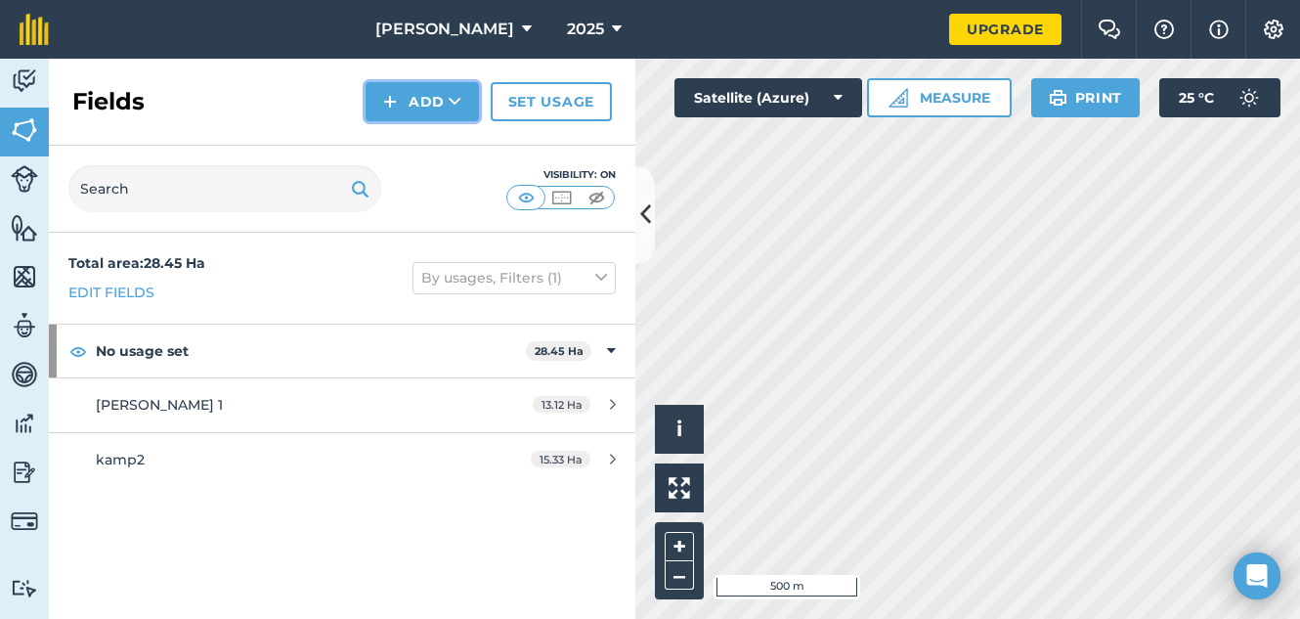
click at [386, 110] on img at bounding box center [390, 101] width 14 height 23
click at [404, 143] on link "Draw" at bounding box center [423, 145] width 108 height 43
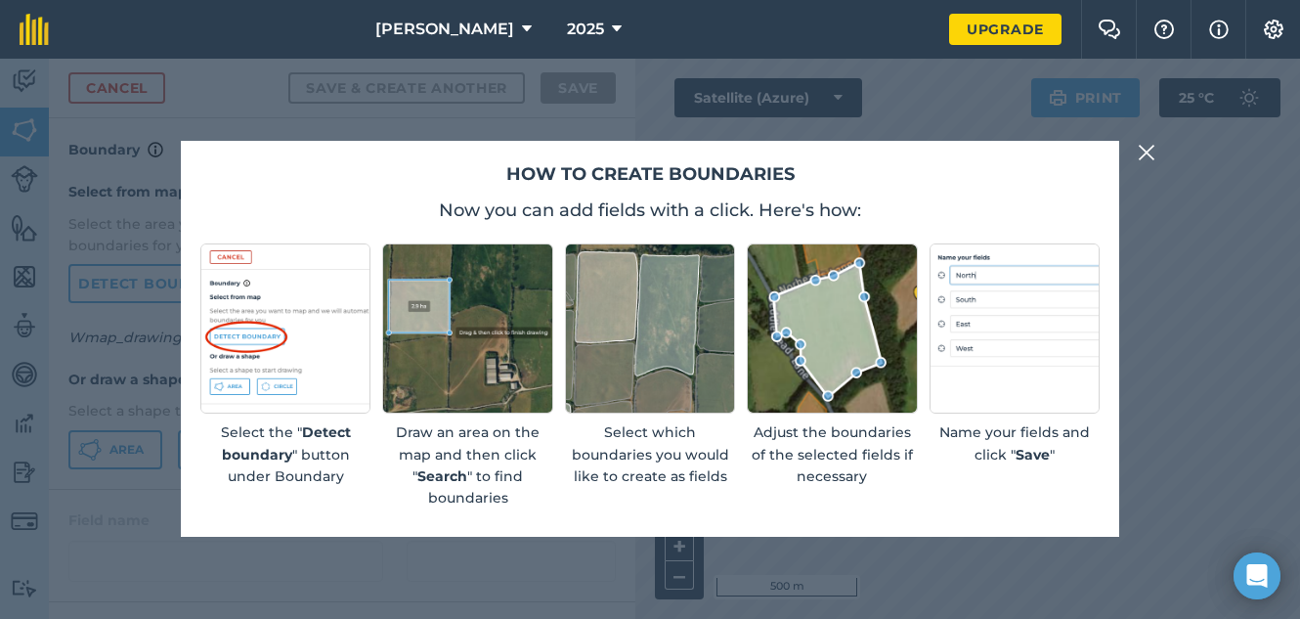
click at [1137, 150] on button at bounding box center [1146, 152] width 23 height 23
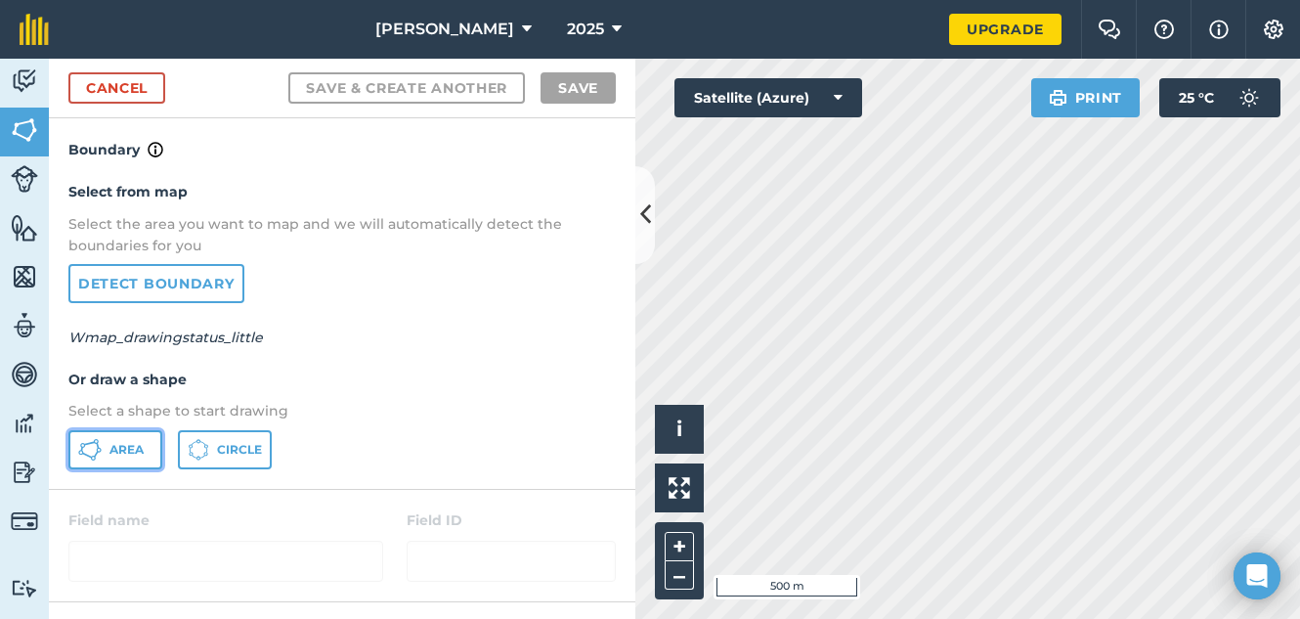
click at [116, 447] on span "Area" at bounding box center [127, 450] width 34 height 16
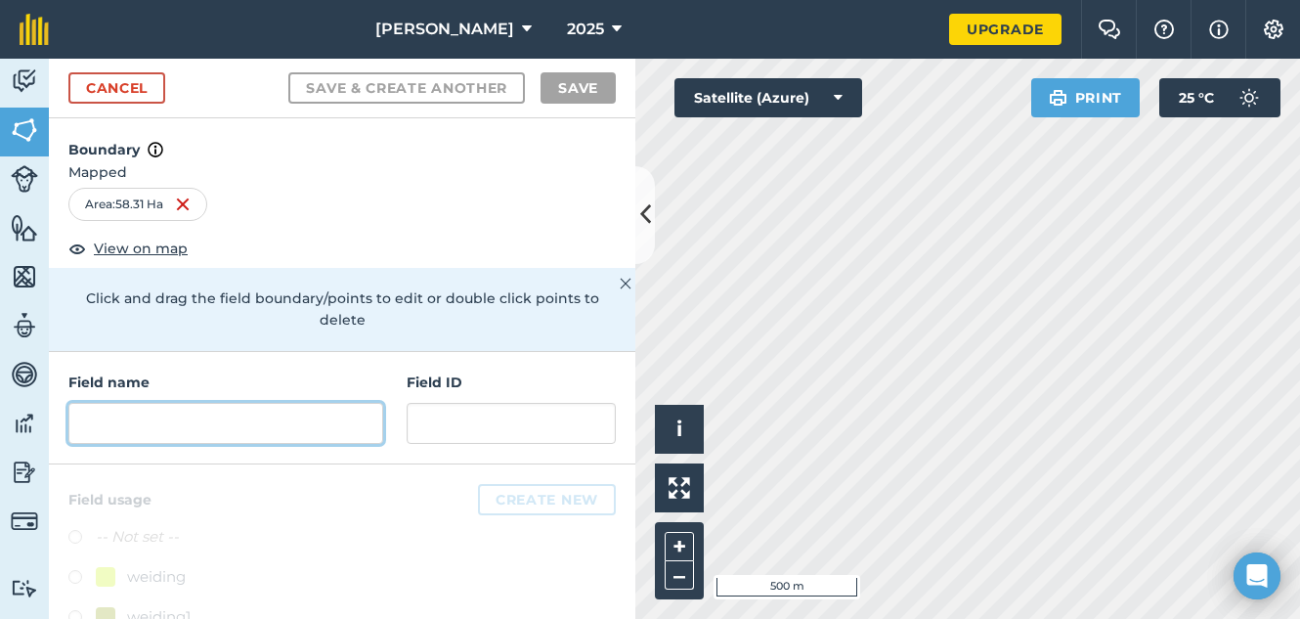
click at [139, 421] on input "text" at bounding box center [225, 423] width 315 height 41
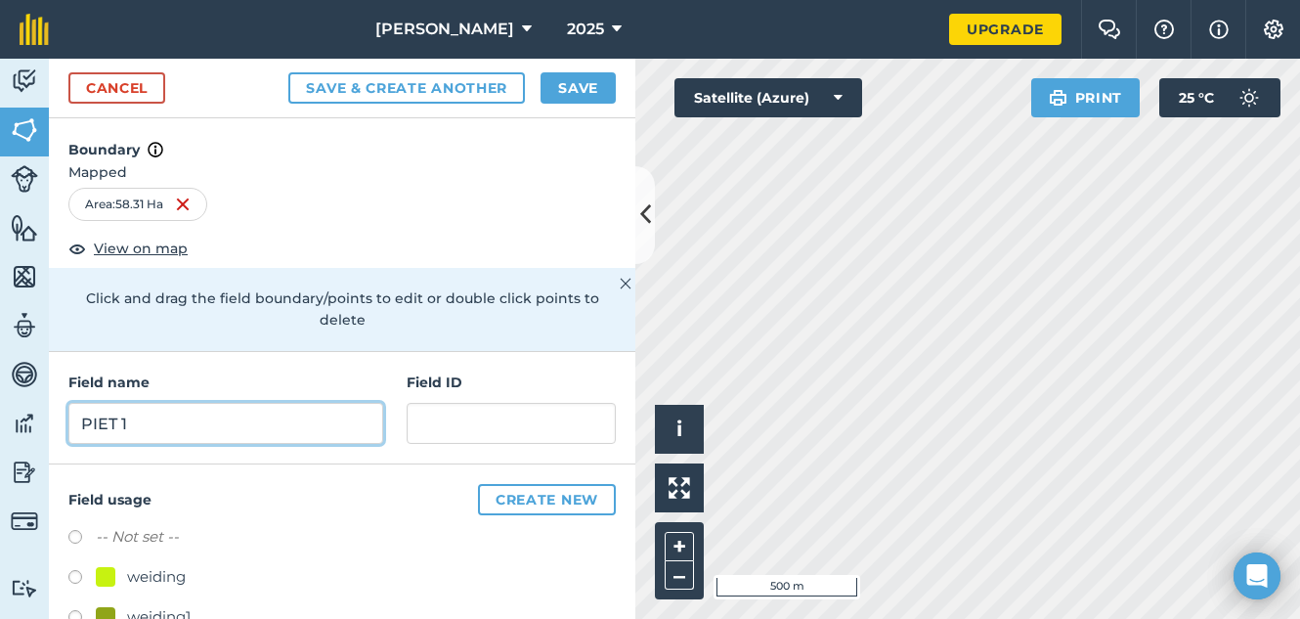
type input "PIET 1"
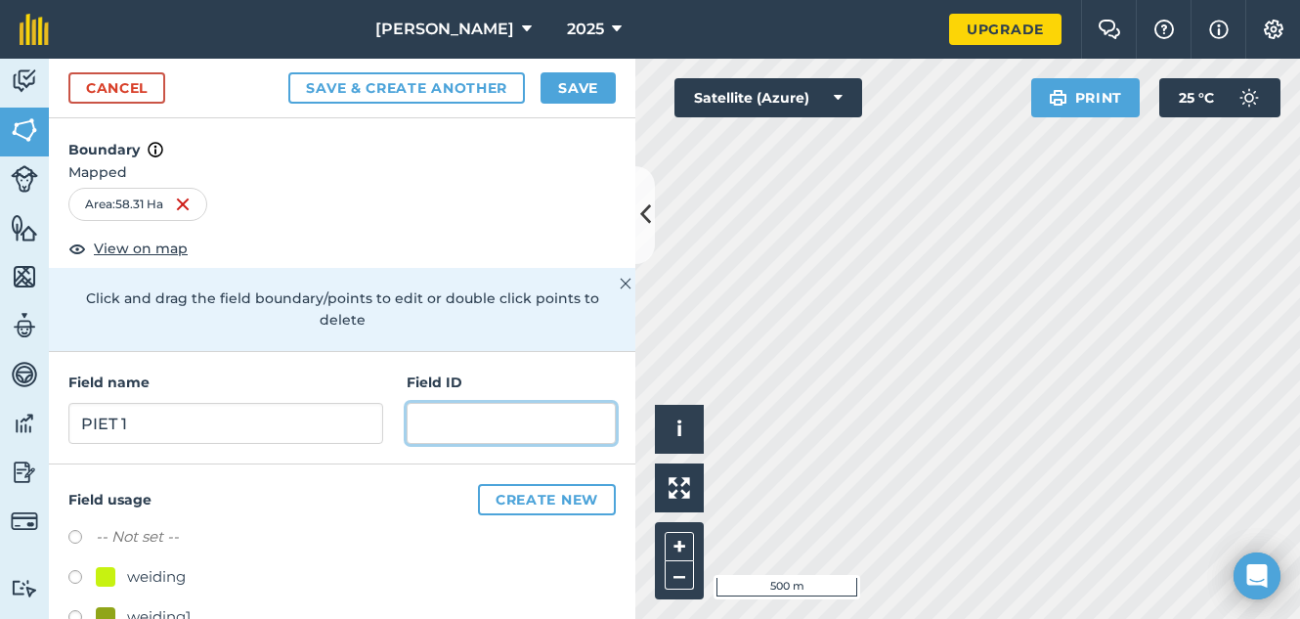
click at [479, 434] on input "text" at bounding box center [511, 423] width 209 height 41
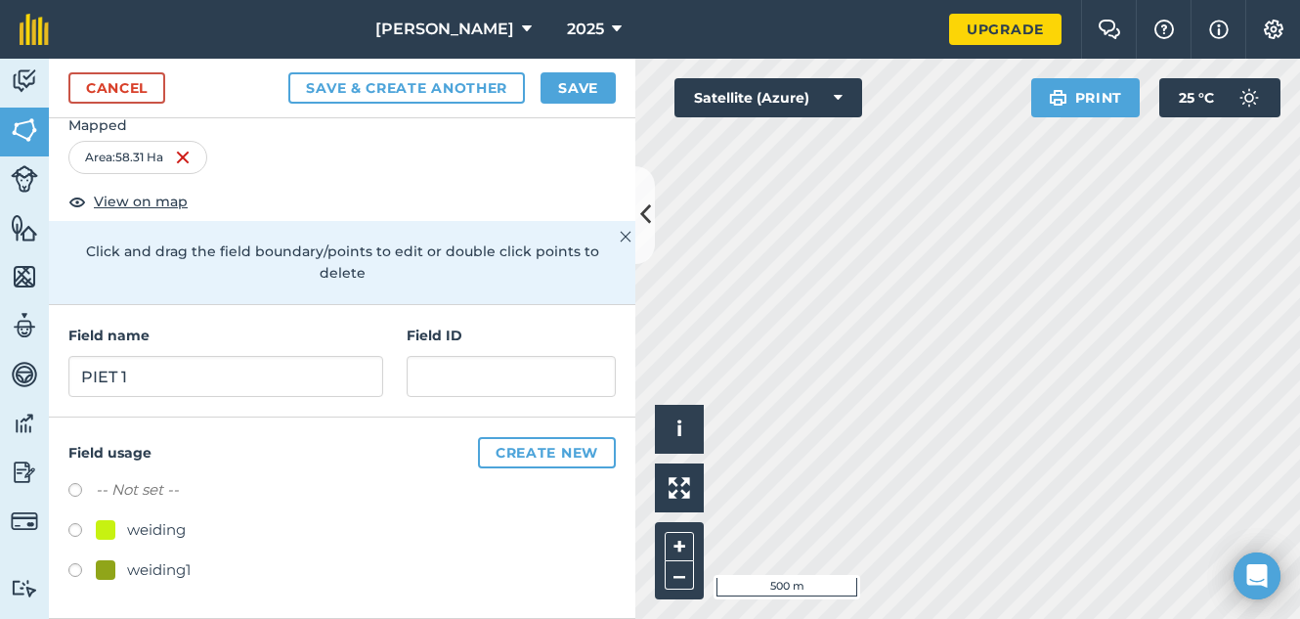
click at [72, 521] on div "weiding" at bounding box center [342, 532] width 548 height 28
click at [74, 529] on label at bounding box center [81, 533] width 27 height 20
radio input "true"
click at [505, 455] on button "Create new" at bounding box center [547, 452] width 138 height 31
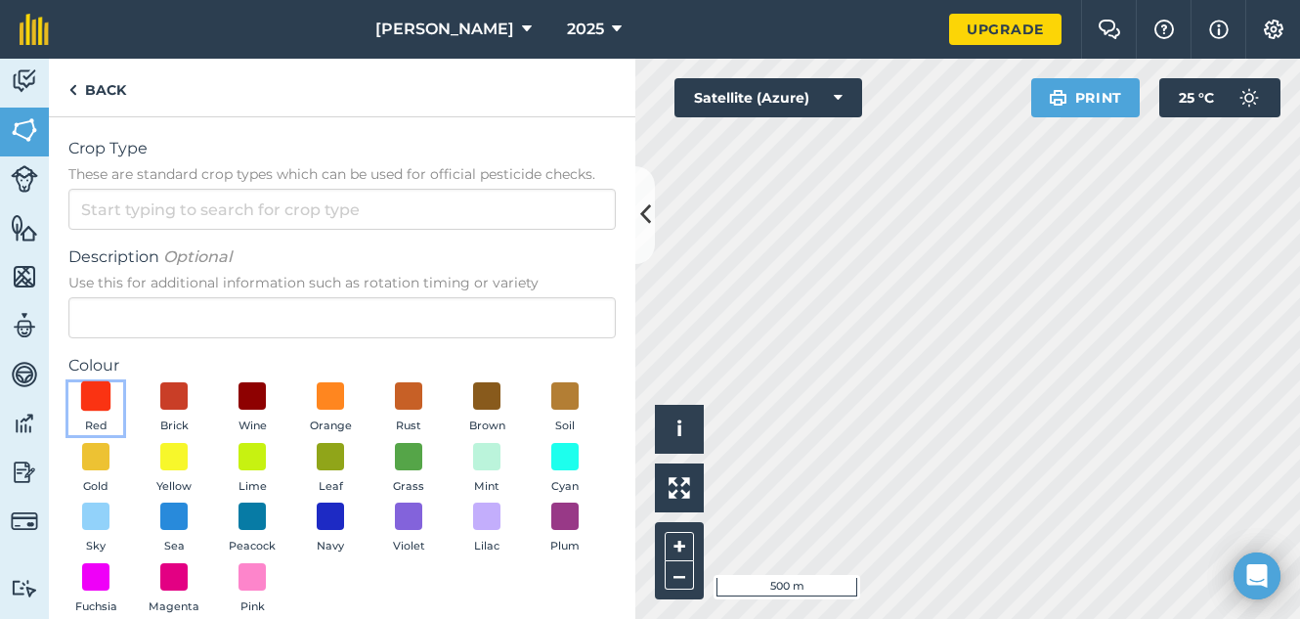
click at [102, 401] on span at bounding box center [96, 396] width 30 height 30
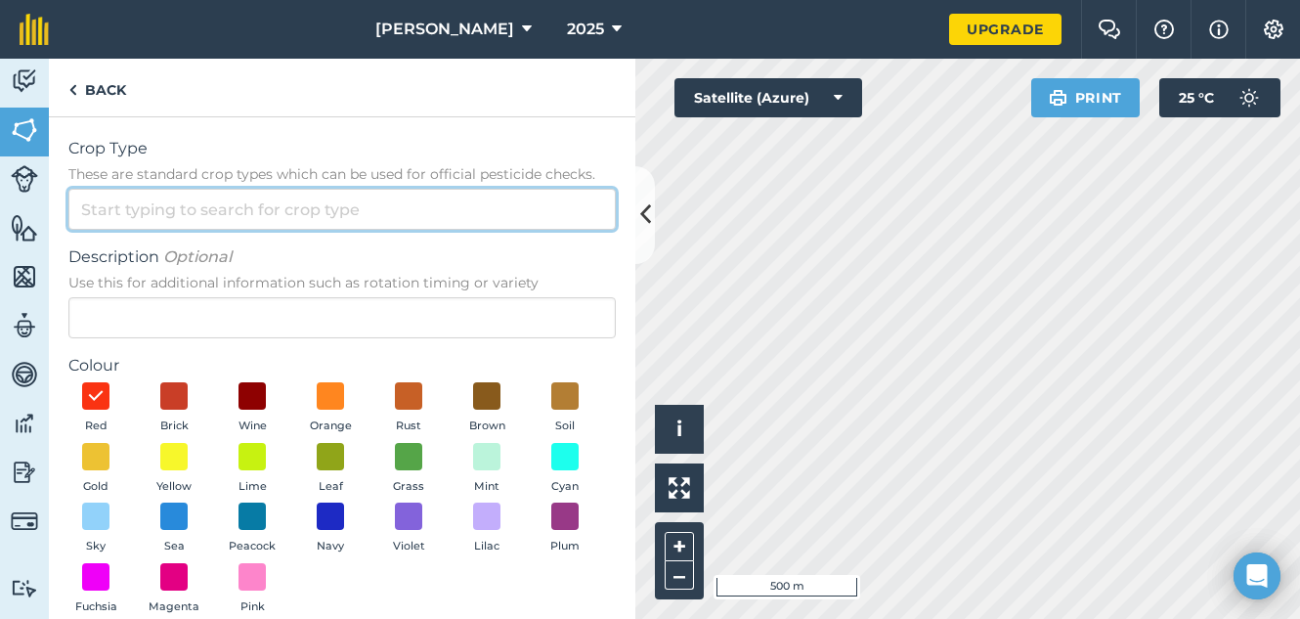
click at [195, 201] on input "Crop Type These are standard crop types which can be used for official pesticid…" at bounding box center [342, 209] width 548 height 41
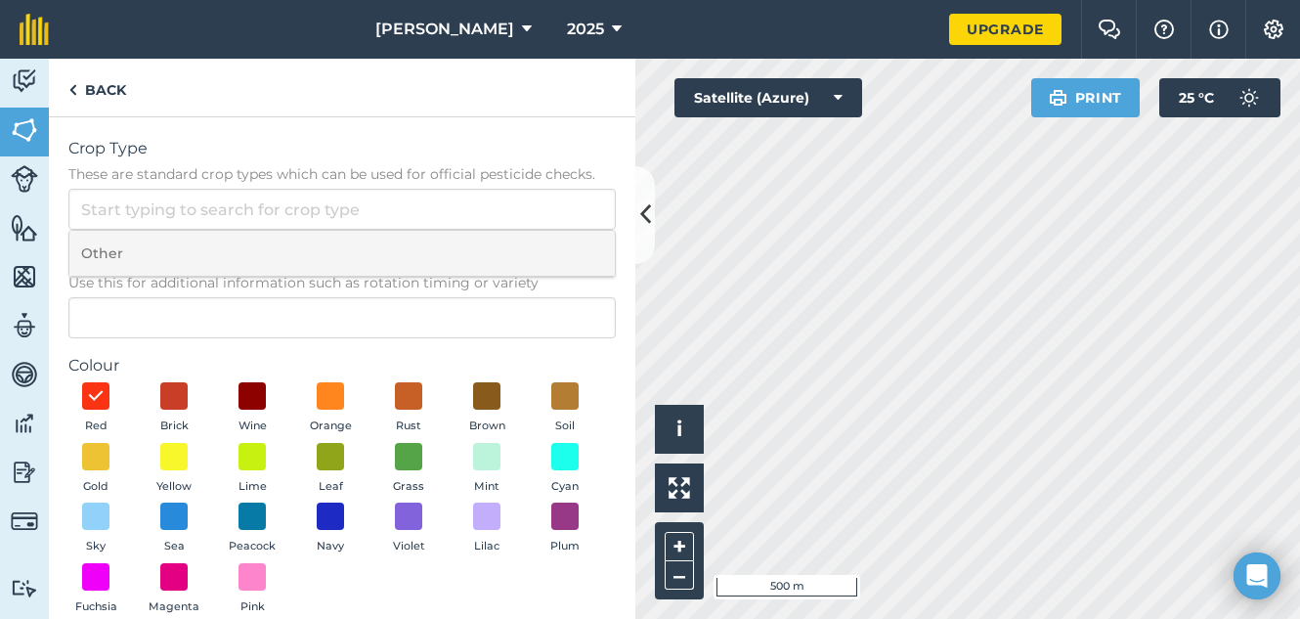
click at [174, 249] on li "Other" at bounding box center [342, 254] width 546 height 46
type input "Other"
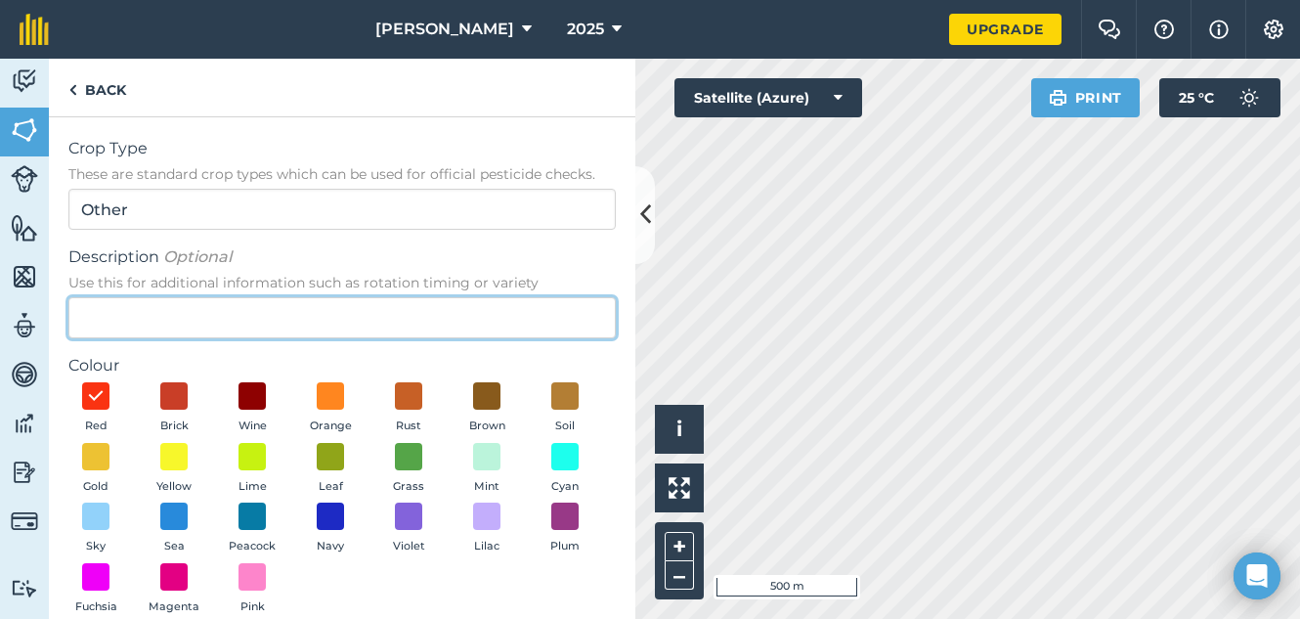
click at [173, 303] on input "Description Optional Use this for additional information such as rotation timin…" at bounding box center [342, 317] width 548 height 41
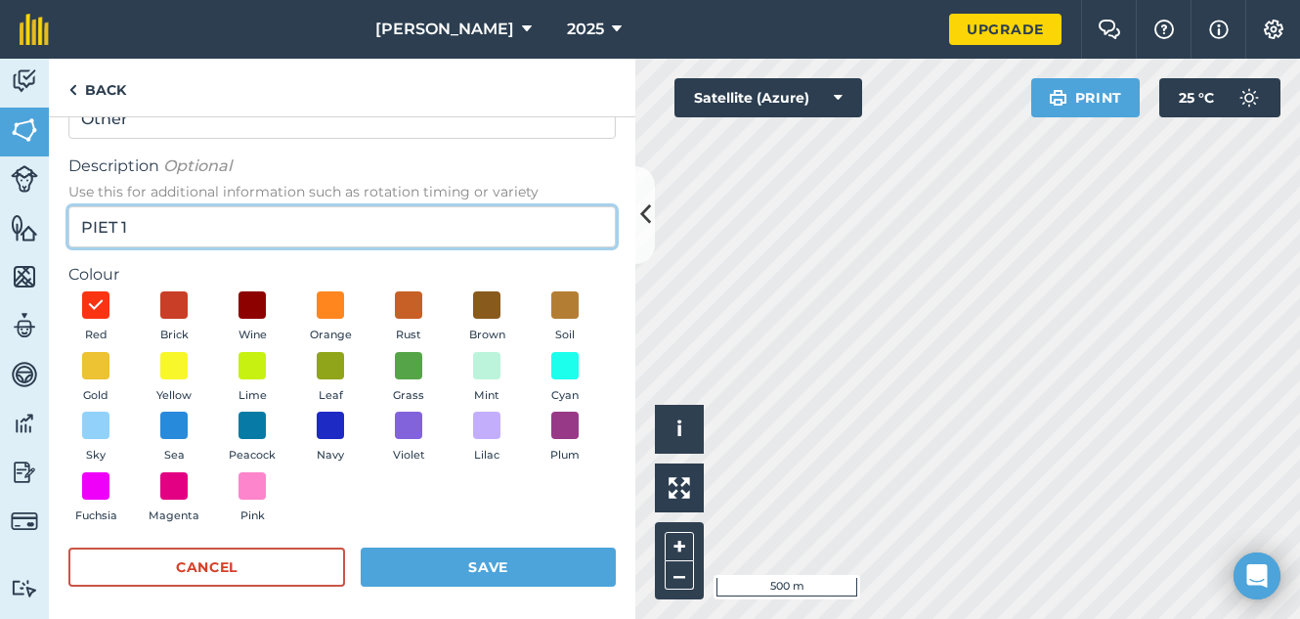
scroll to position [99, 0]
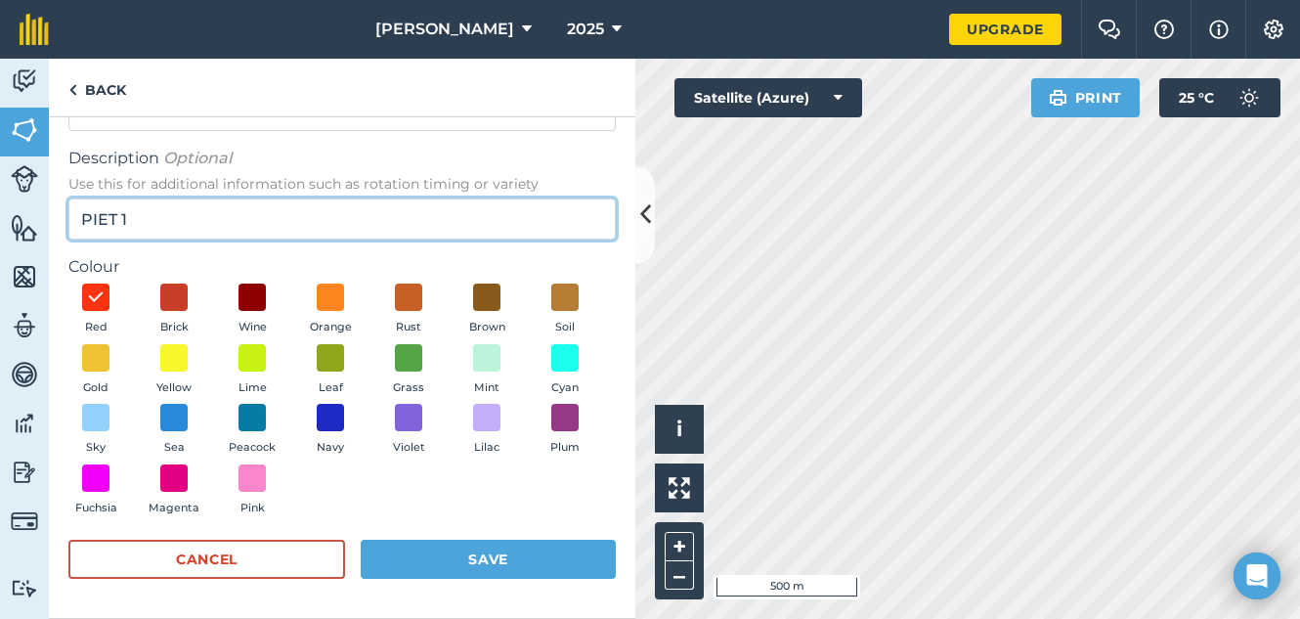
type input "PIET 1"
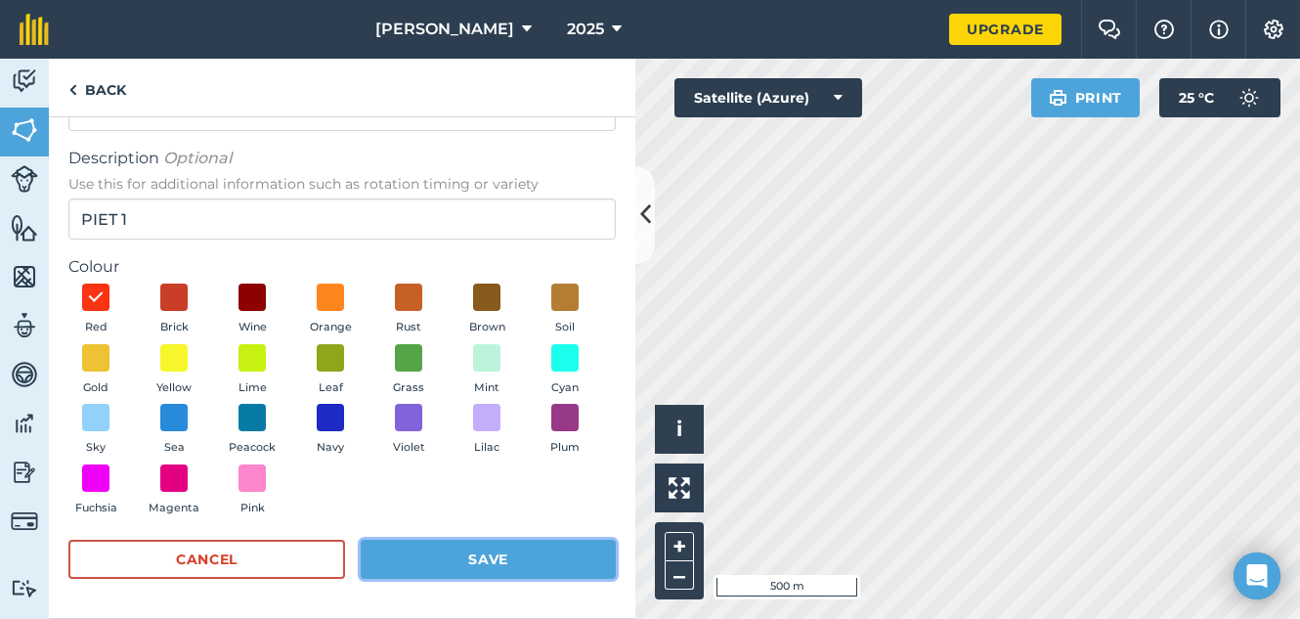
click at [495, 567] on button "Save" at bounding box center [488, 559] width 255 height 39
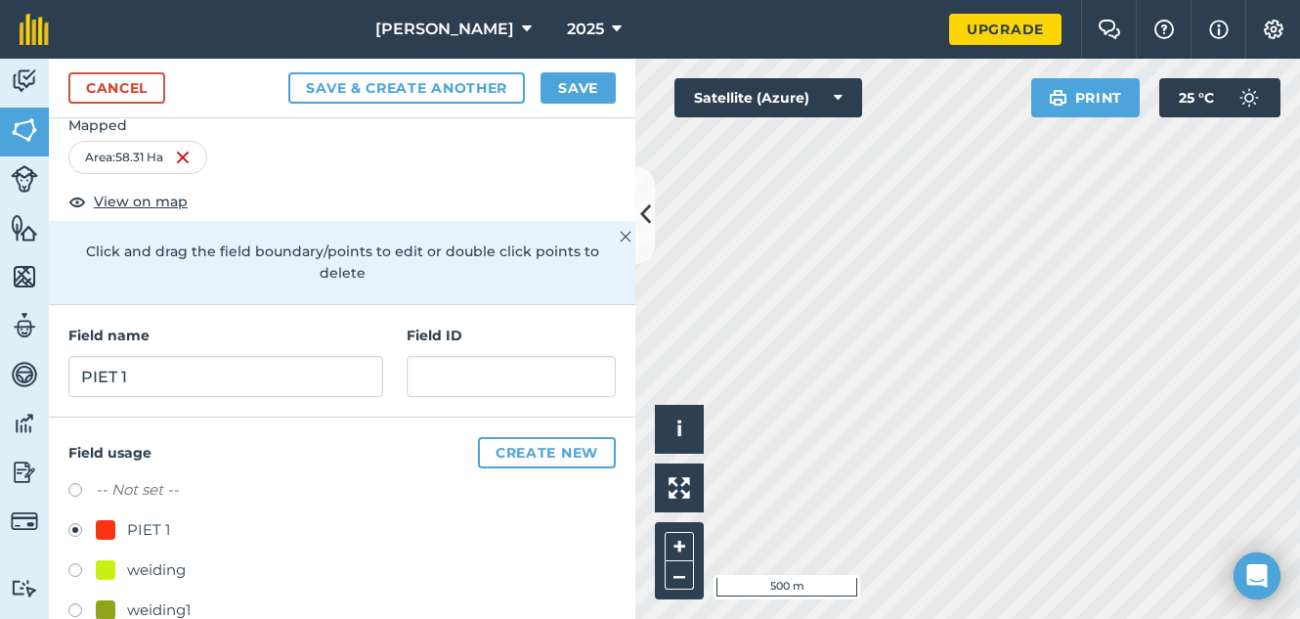
scroll to position [87, 0]
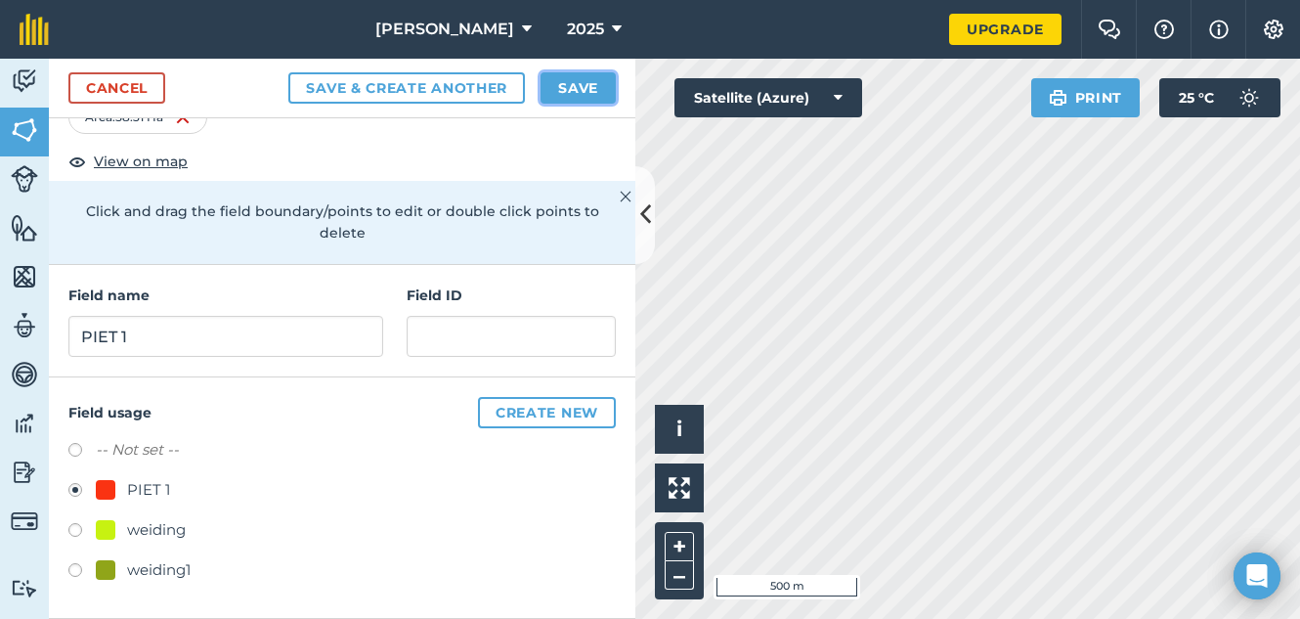
click at [582, 91] on button "Save" at bounding box center [578, 87] width 75 height 31
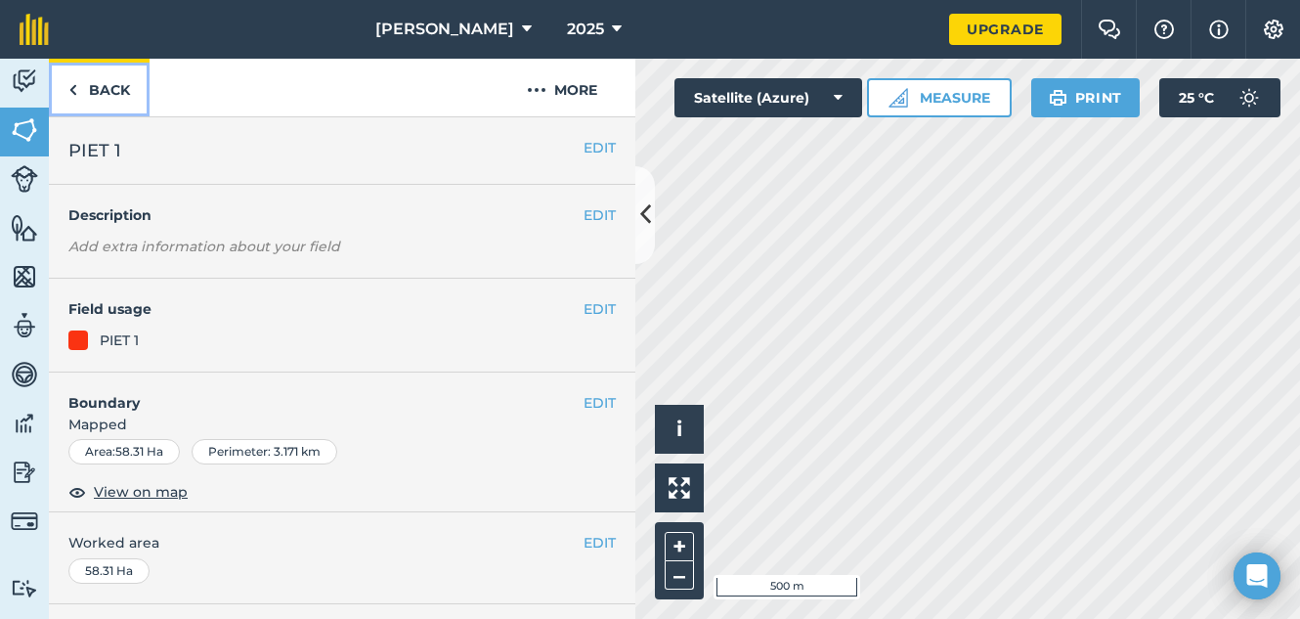
click at [109, 101] on link "Back" at bounding box center [99, 88] width 101 height 58
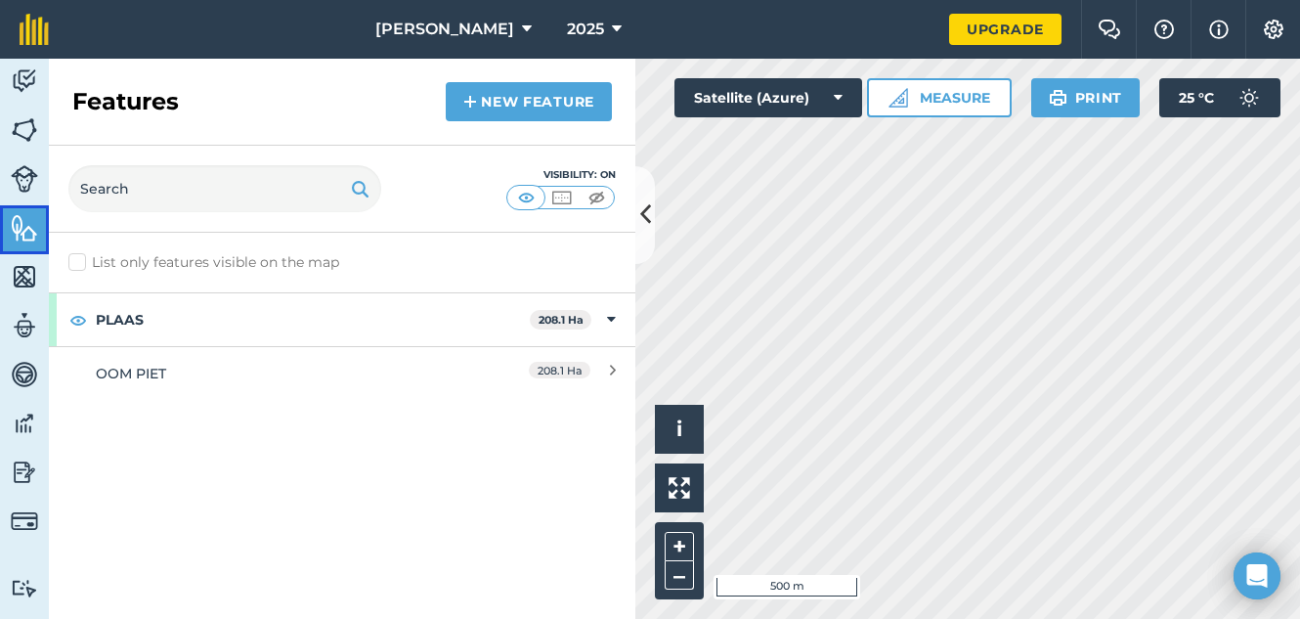
click at [20, 237] on img at bounding box center [24, 227] width 27 height 29
click at [26, 284] on img at bounding box center [24, 276] width 27 height 29
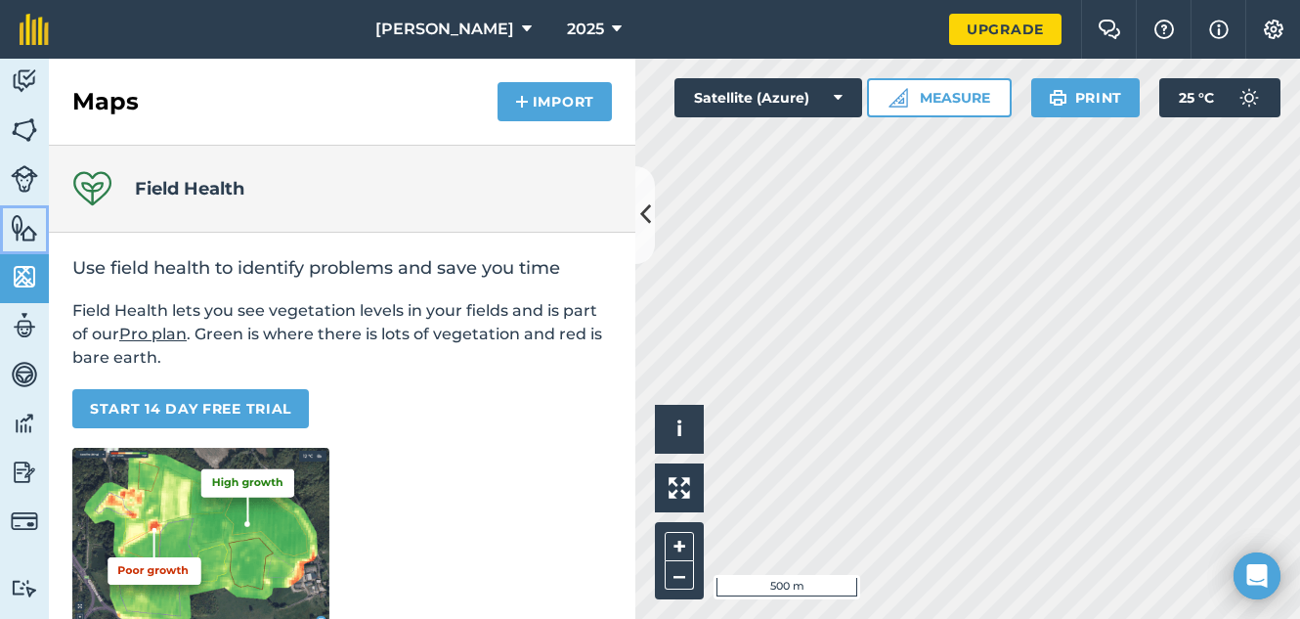
click at [33, 235] on img at bounding box center [24, 227] width 27 height 29
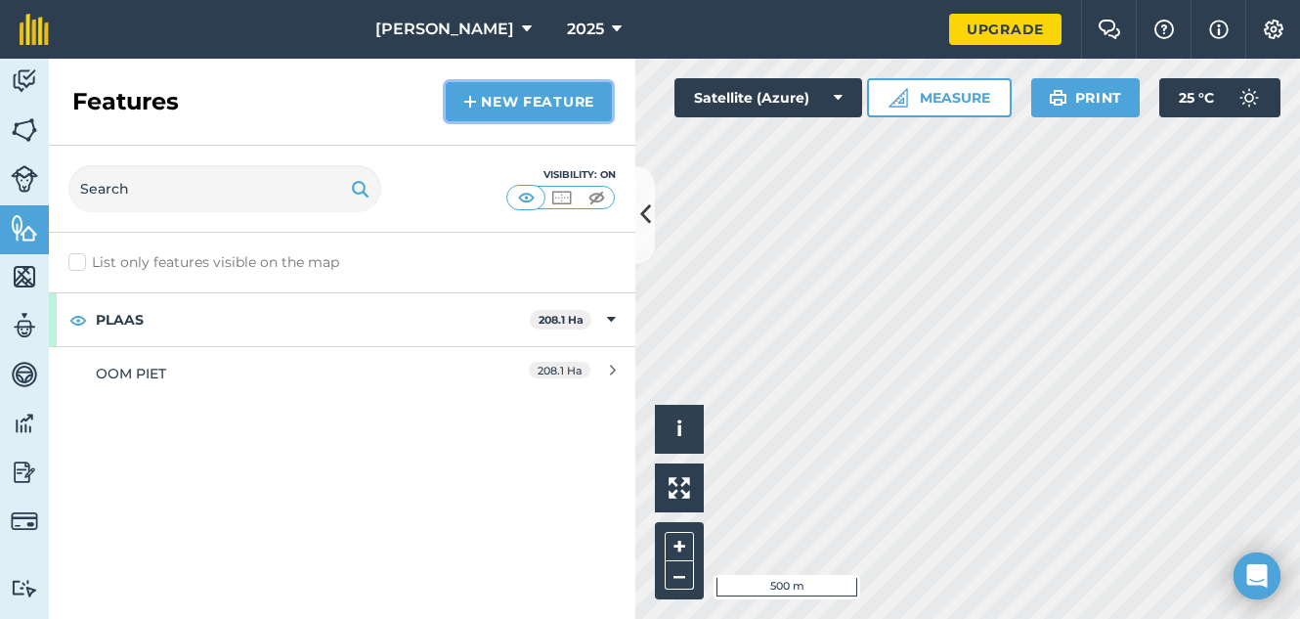
click at [493, 95] on link "New feature" at bounding box center [529, 101] width 166 height 39
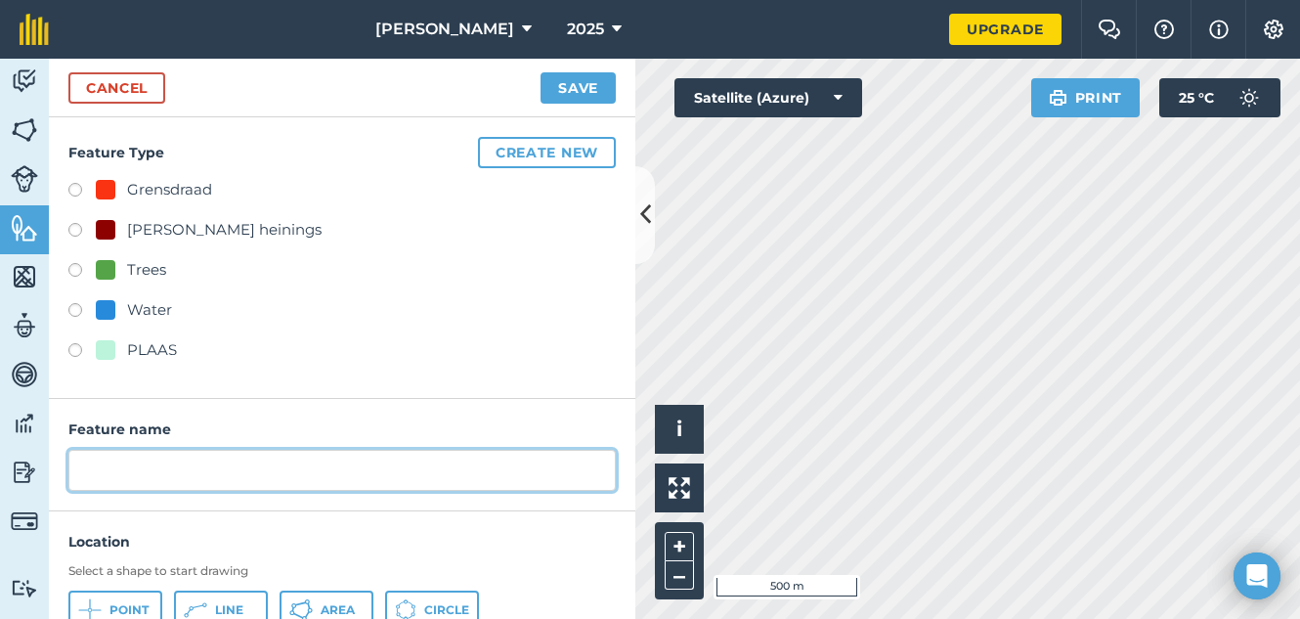
click at [112, 462] on input "text" at bounding box center [342, 470] width 548 height 41
type input "PIET 2"
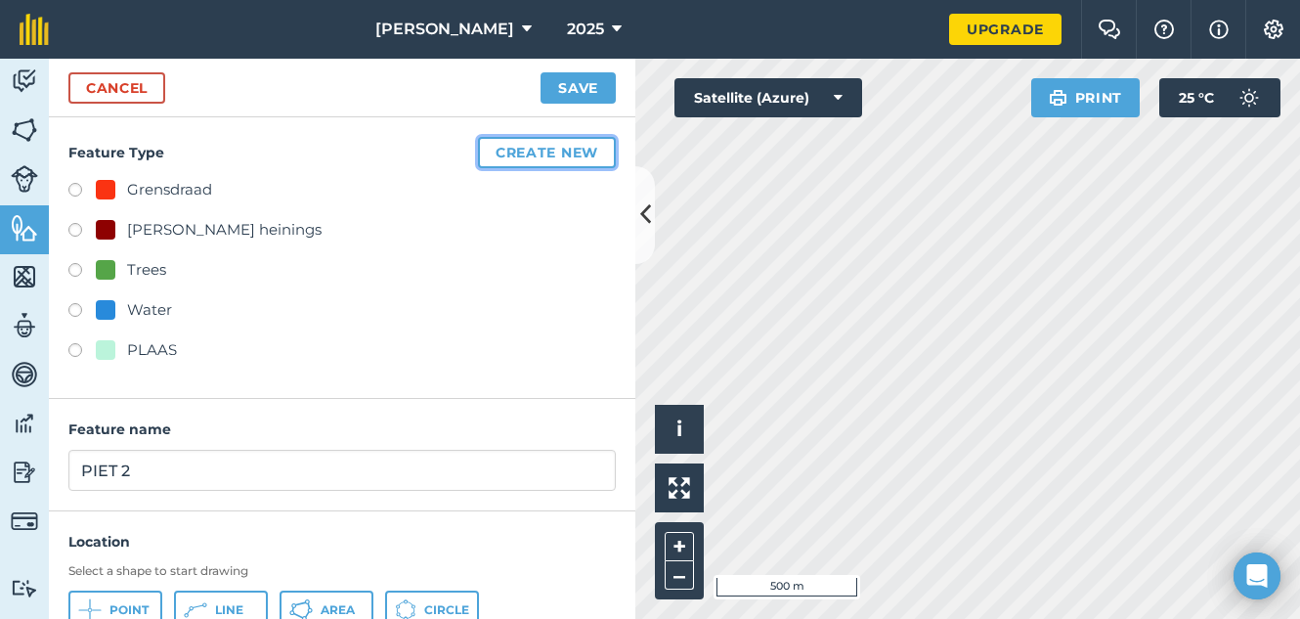
click at [526, 164] on button "Create new" at bounding box center [547, 152] width 138 height 31
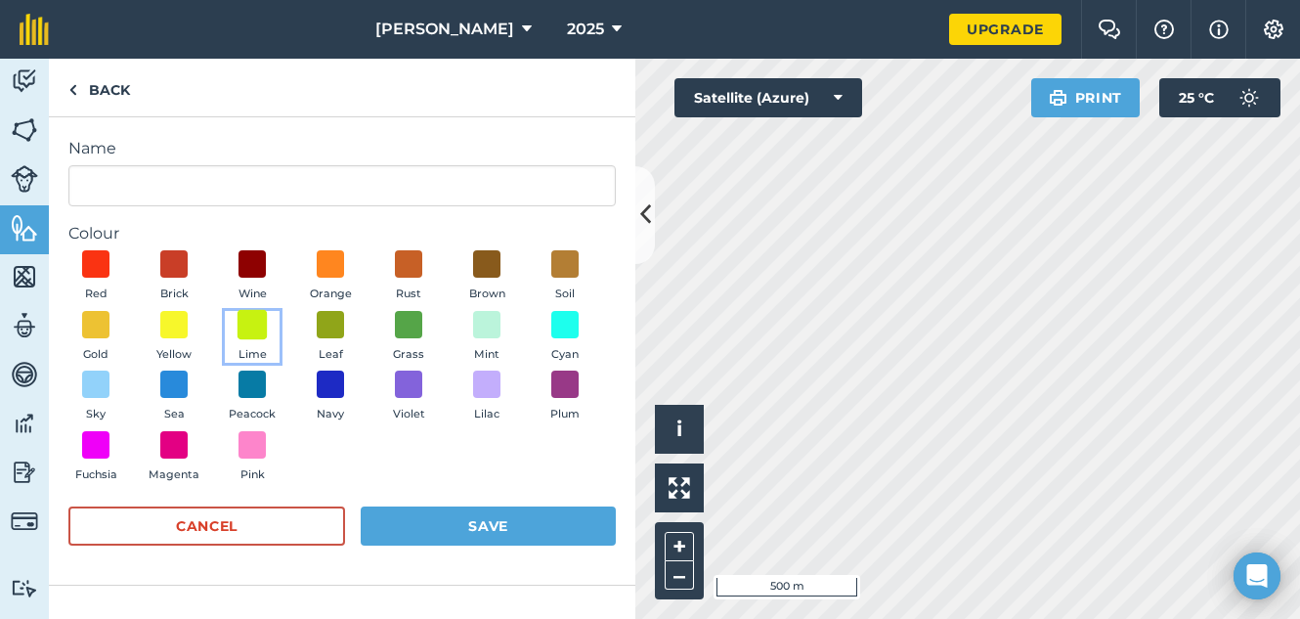
click at [255, 331] on span at bounding box center [253, 324] width 30 height 30
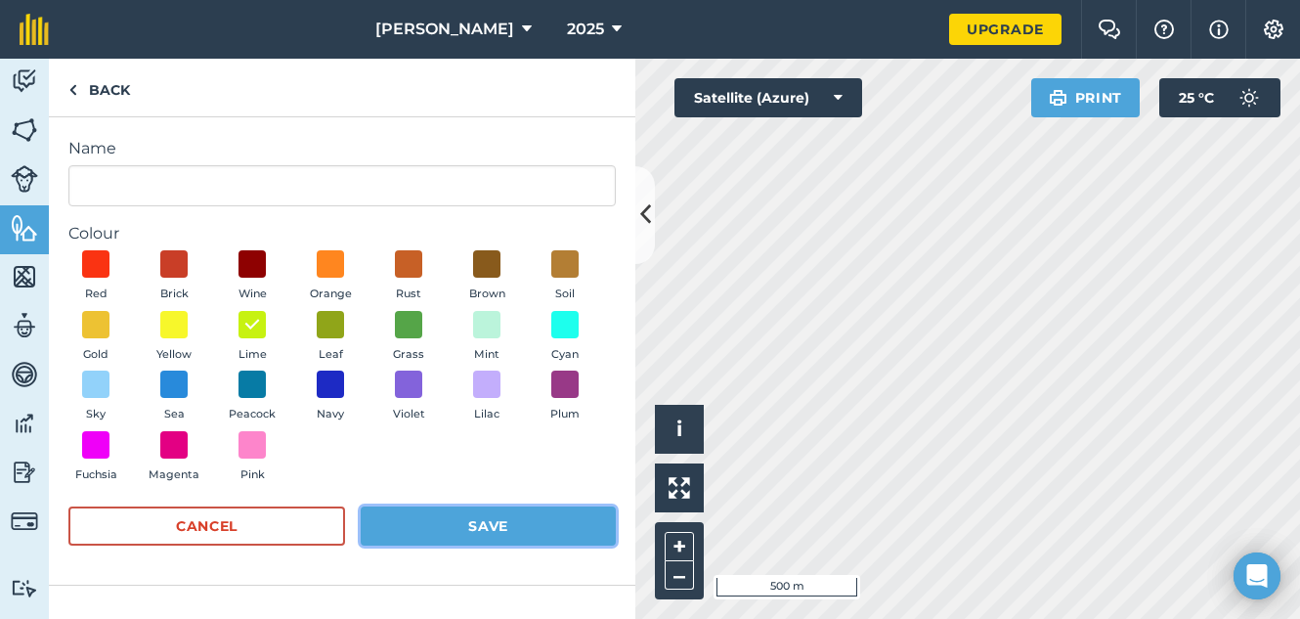
click at [420, 532] on button "Save" at bounding box center [488, 525] width 255 height 39
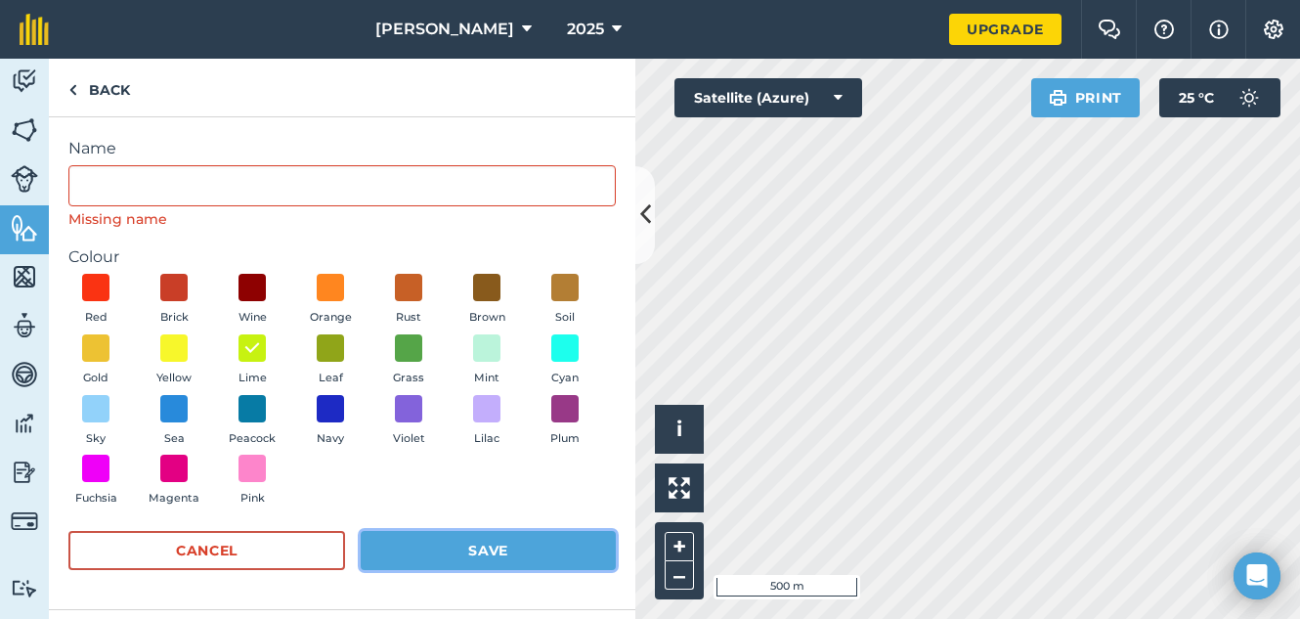
click at [442, 548] on button "Save" at bounding box center [488, 550] width 255 height 39
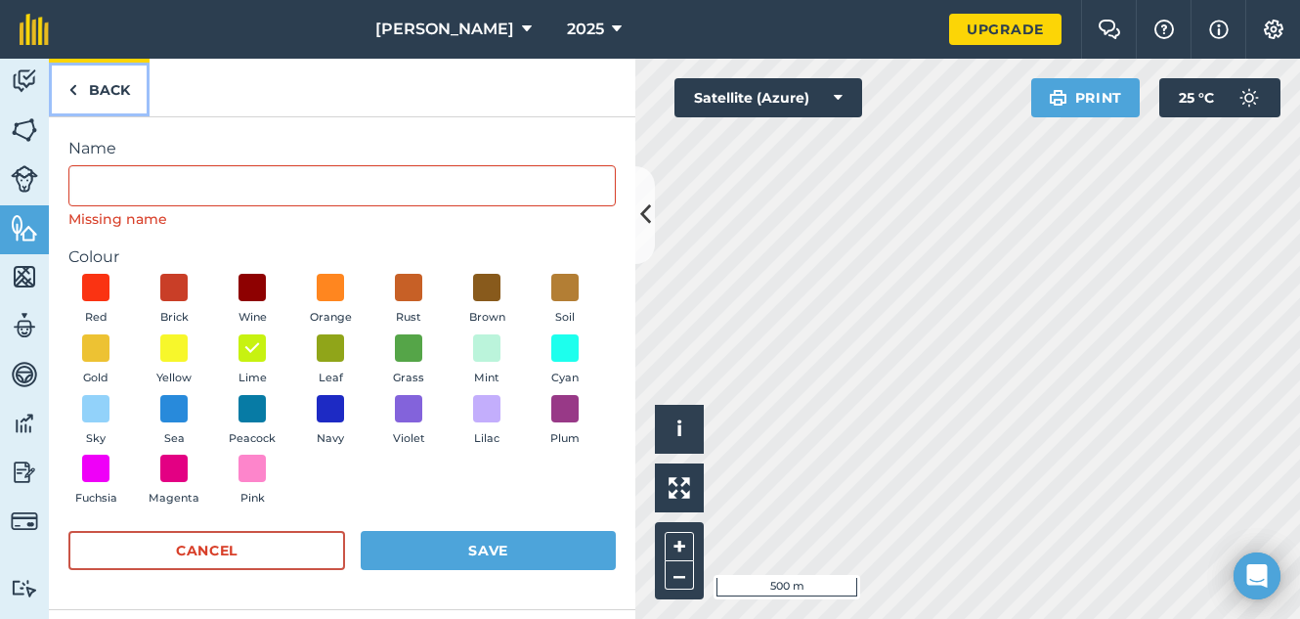
click at [72, 106] on link "Back" at bounding box center [99, 88] width 101 height 58
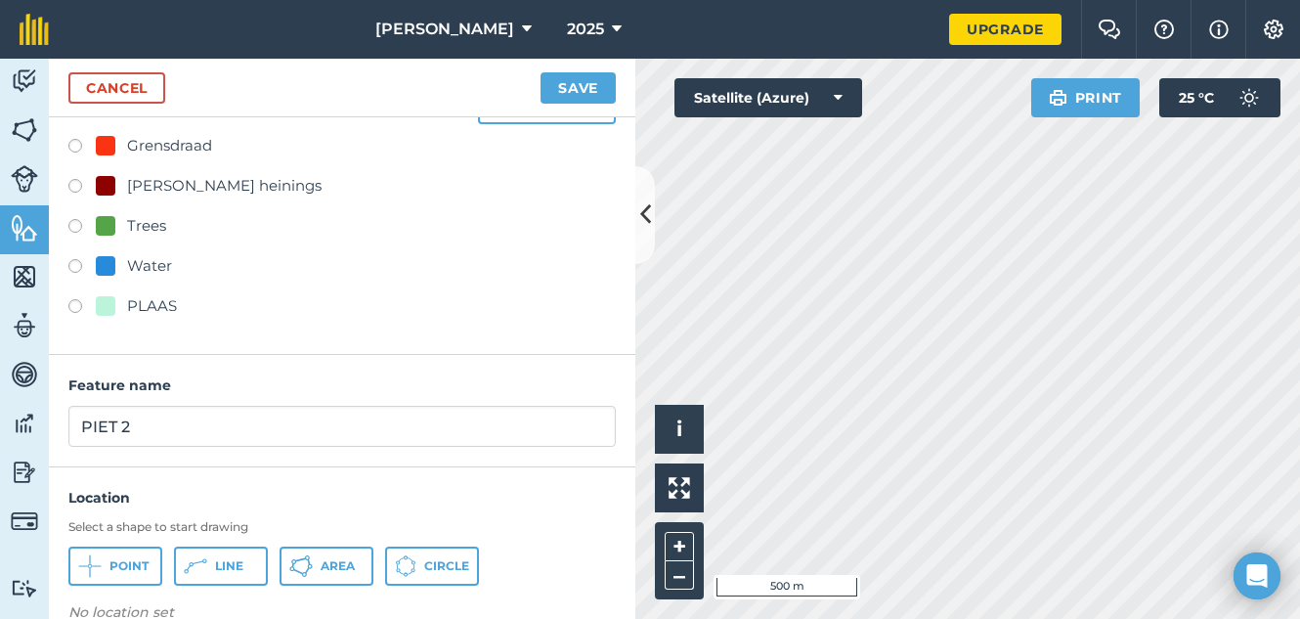
scroll to position [62, 0]
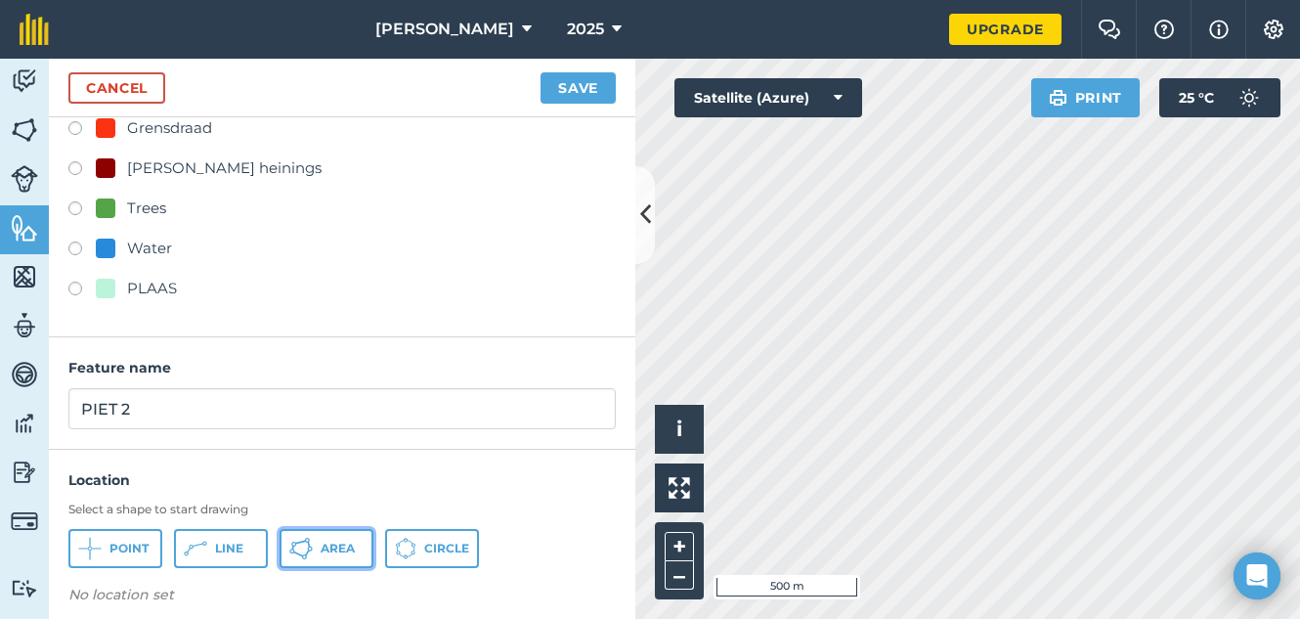
click at [102, 553] on icon at bounding box center [89, 548] width 23 height 23
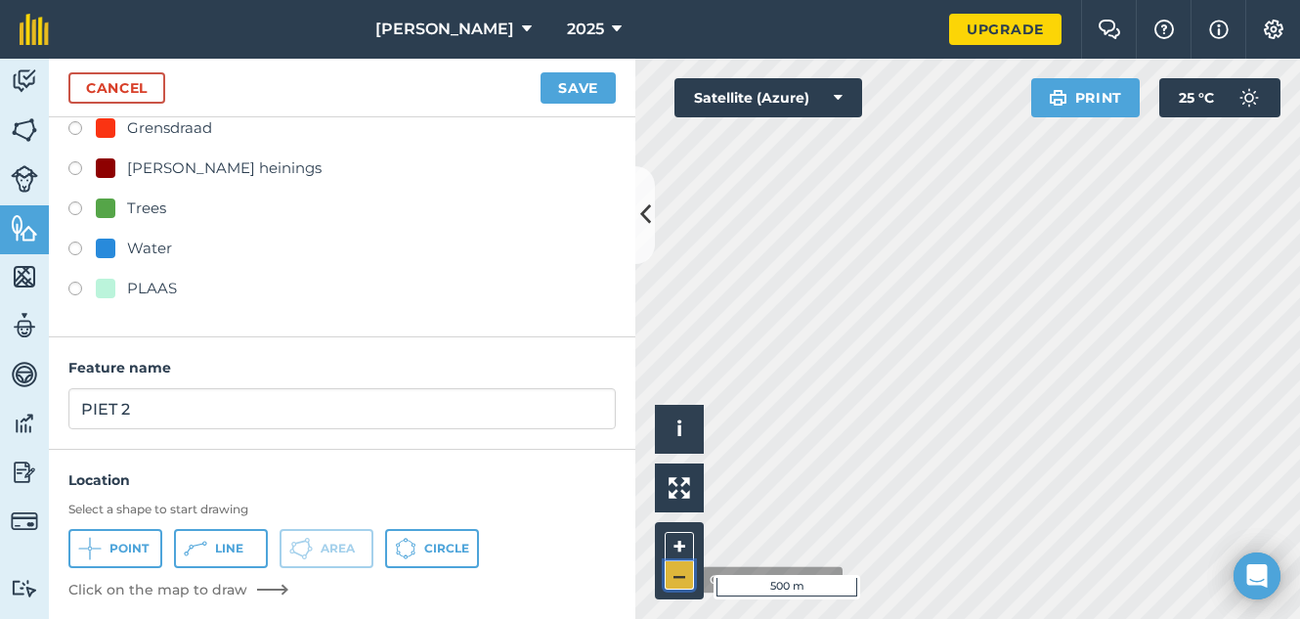
click at [687, 580] on button "–" at bounding box center [679, 575] width 29 height 28
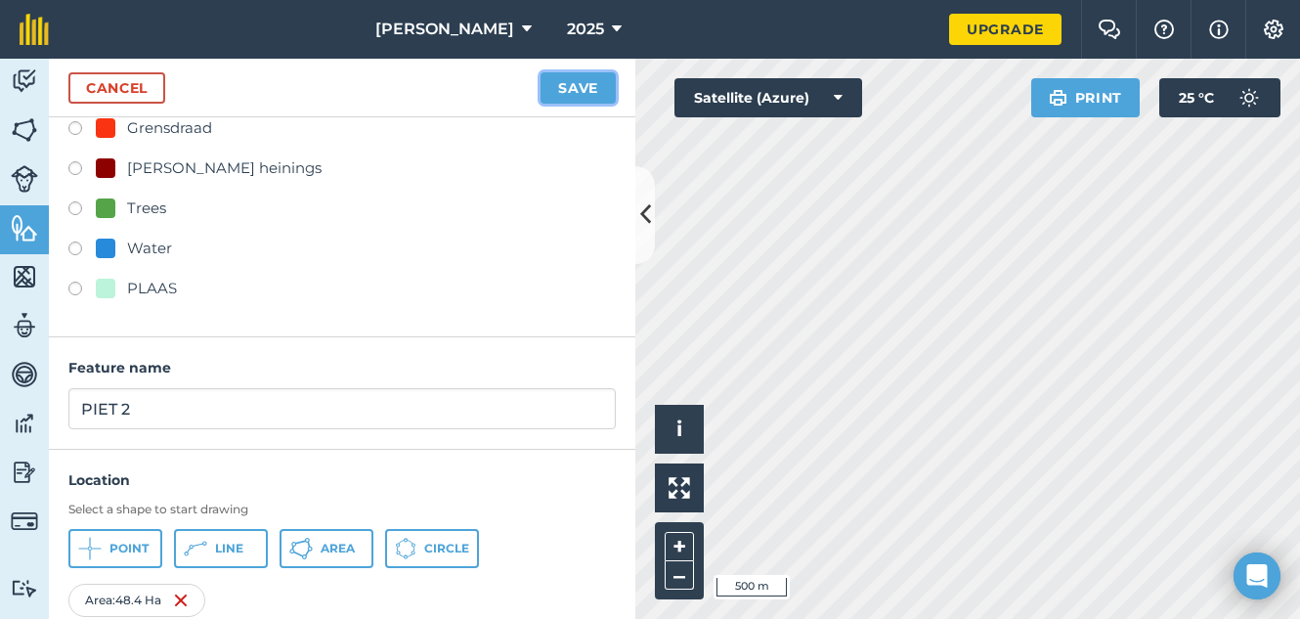
drag, startPoint x: 633, startPoint y: 333, endPoint x: 585, endPoint y: 89, distance: 249.1
click at [585, 89] on button "Save" at bounding box center [578, 87] width 75 height 31
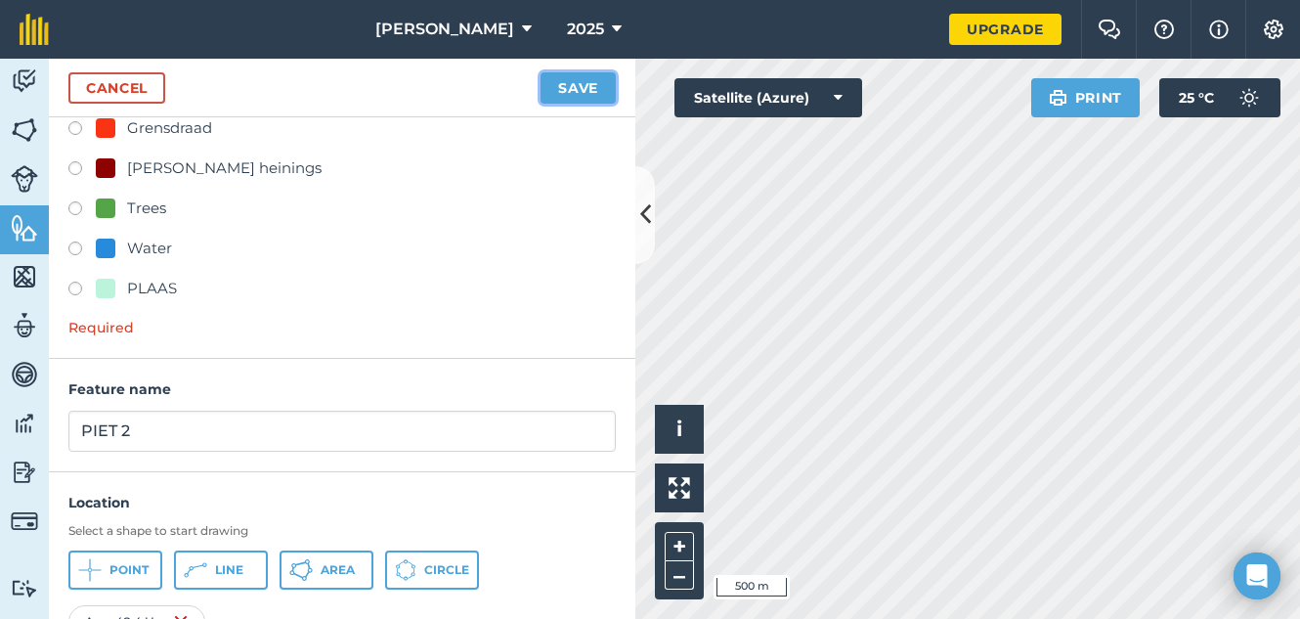
click at [585, 89] on button "Save" at bounding box center [578, 87] width 75 height 31
click at [76, 211] on label at bounding box center [81, 211] width 27 height 20
radio input "true"
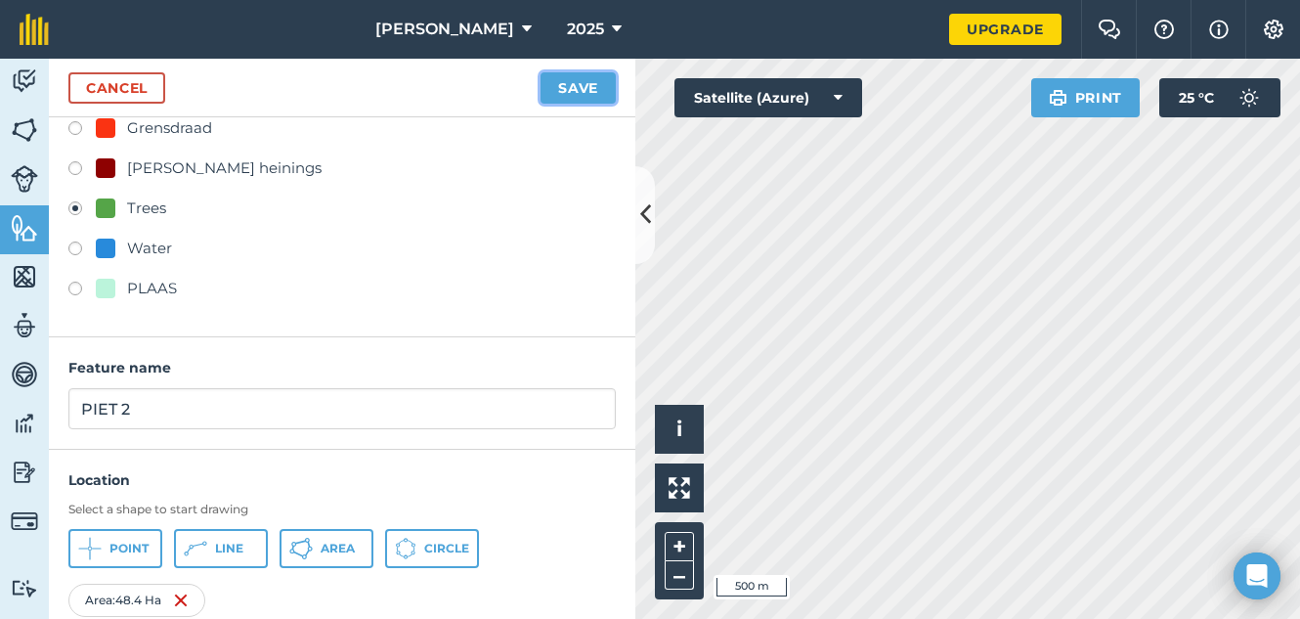
click at [590, 85] on button "Save" at bounding box center [578, 87] width 75 height 31
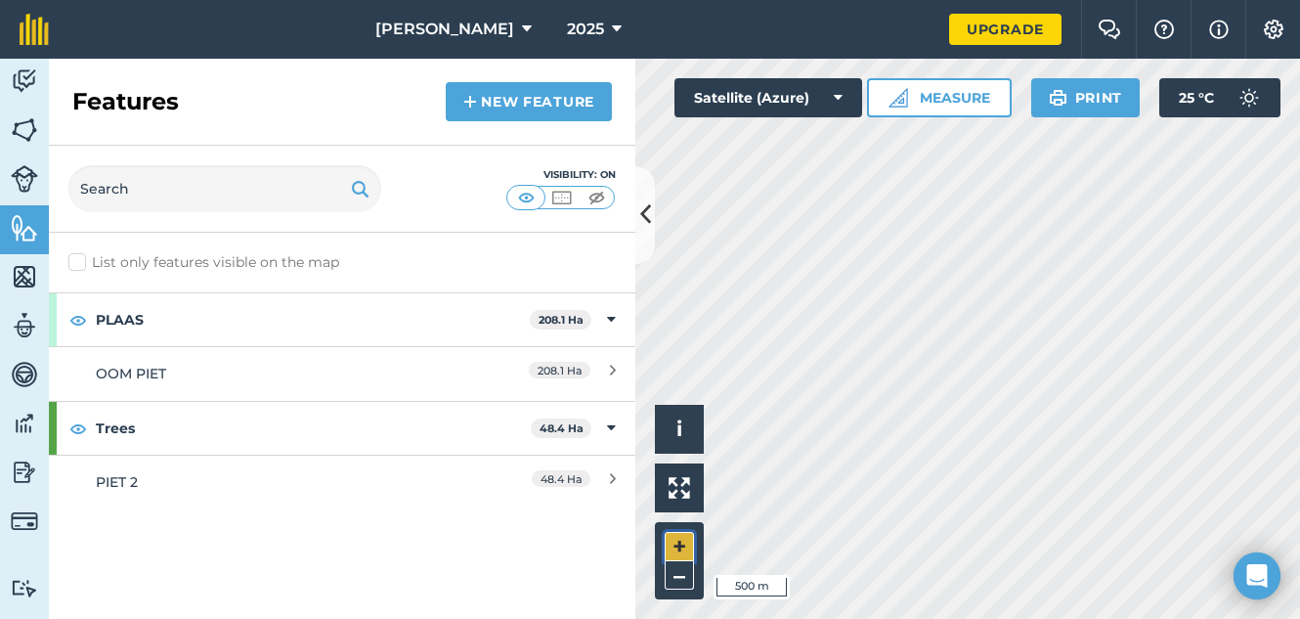
click at [684, 548] on button "+" at bounding box center [679, 546] width 29 height 29
click at [686, 581] on button "–" at bounding box center [679, 575] width 29 height 28
click at [687, 581] on button "–" at bounding box center [679, 575] width 29 height 28
click at [683, 547] on button "+" at bounding box center [679, 546] width 29 height 29
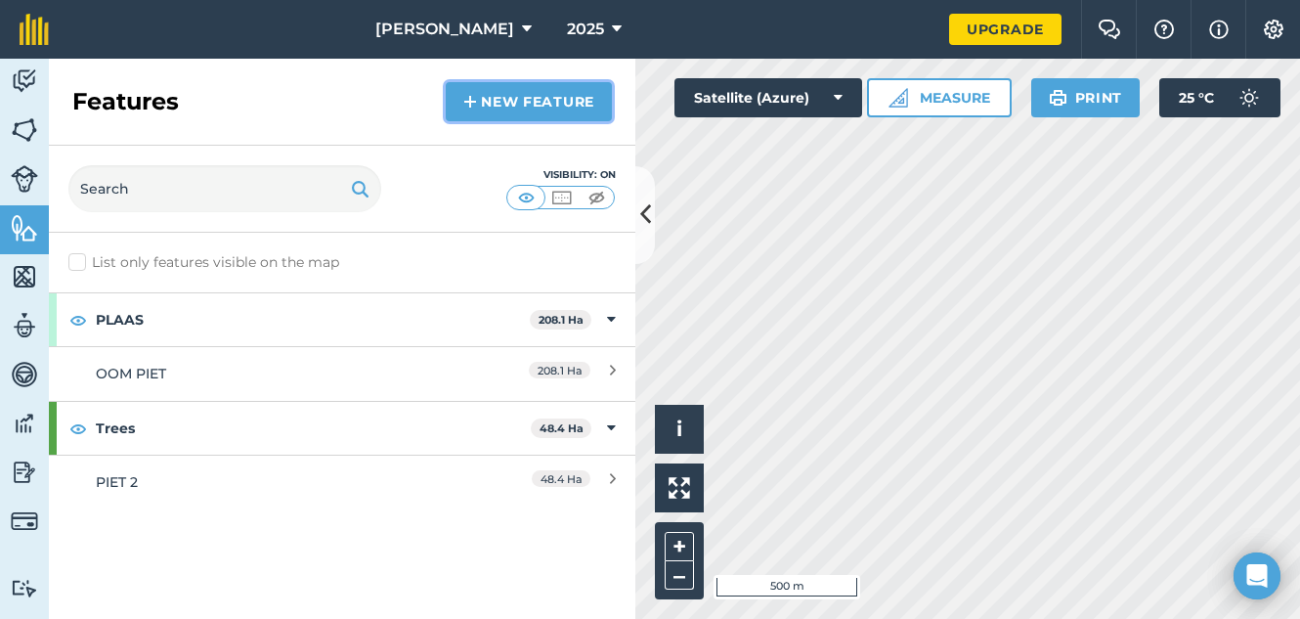
click at [506, 118] on link "New feature" at bounding box center [529, 101] width 166 height 39
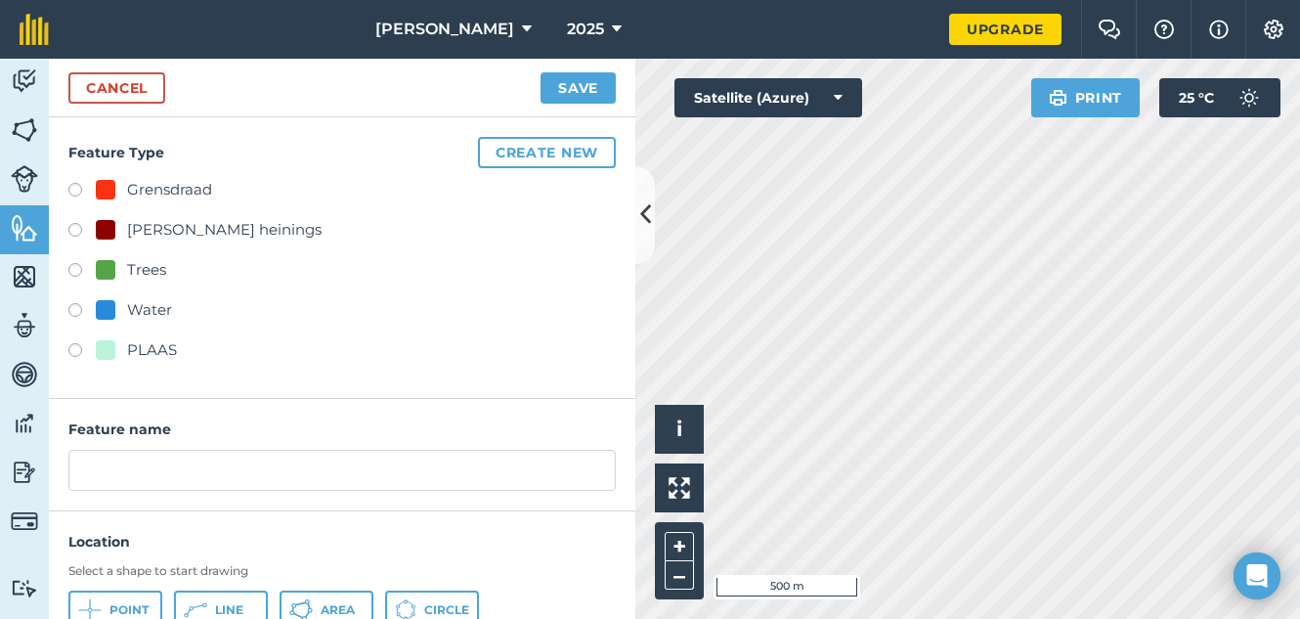
click at [76, 189] on label at bounding box center [81, 193] width 27 height 20
radio input "true"
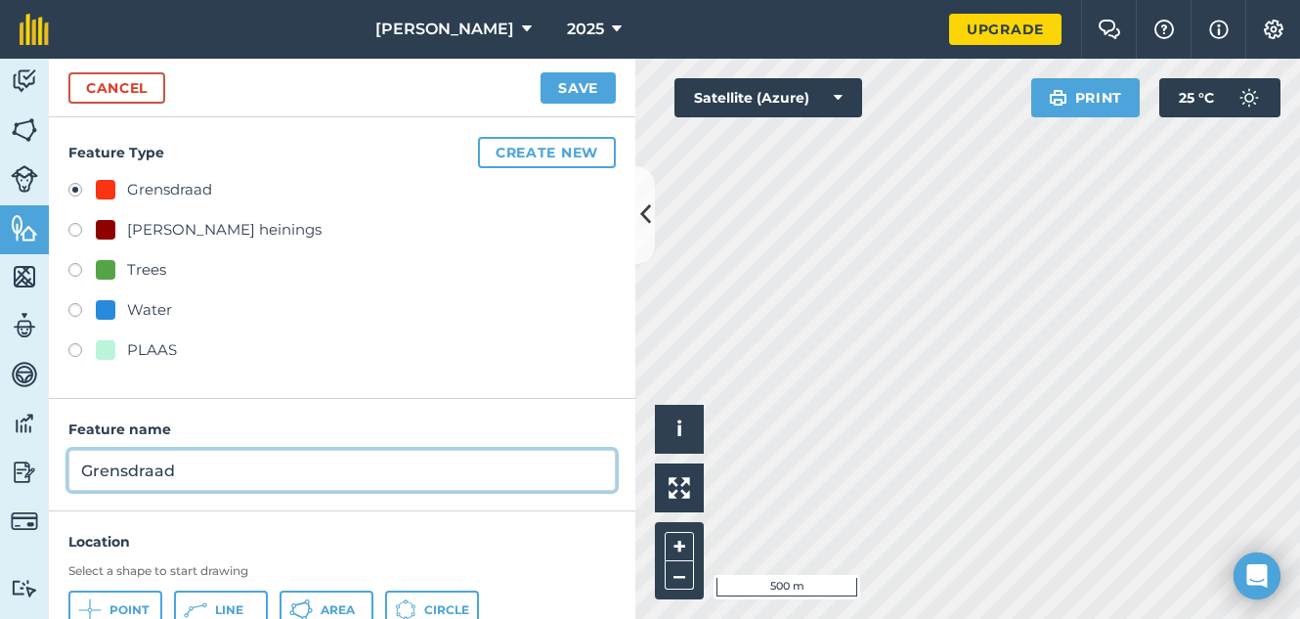
click at [205, 478] on input "Grensdraad" at bounding box center [342, 470] width 548 height 41
type input "G"
type input "PIET 3"
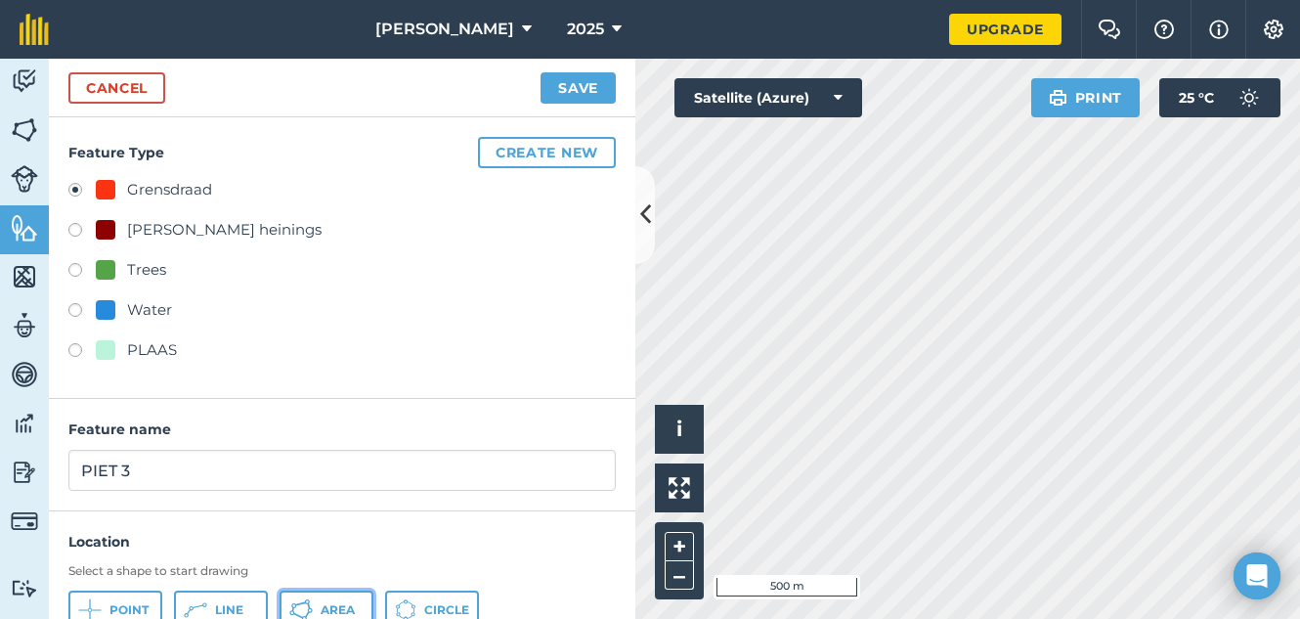
click at [335, 607] on span "Area" at bounding box center [338, 610] width 34 height 16
click at [547, 90] on button "Save" at bounding box center [578, 87] width 75 height 31
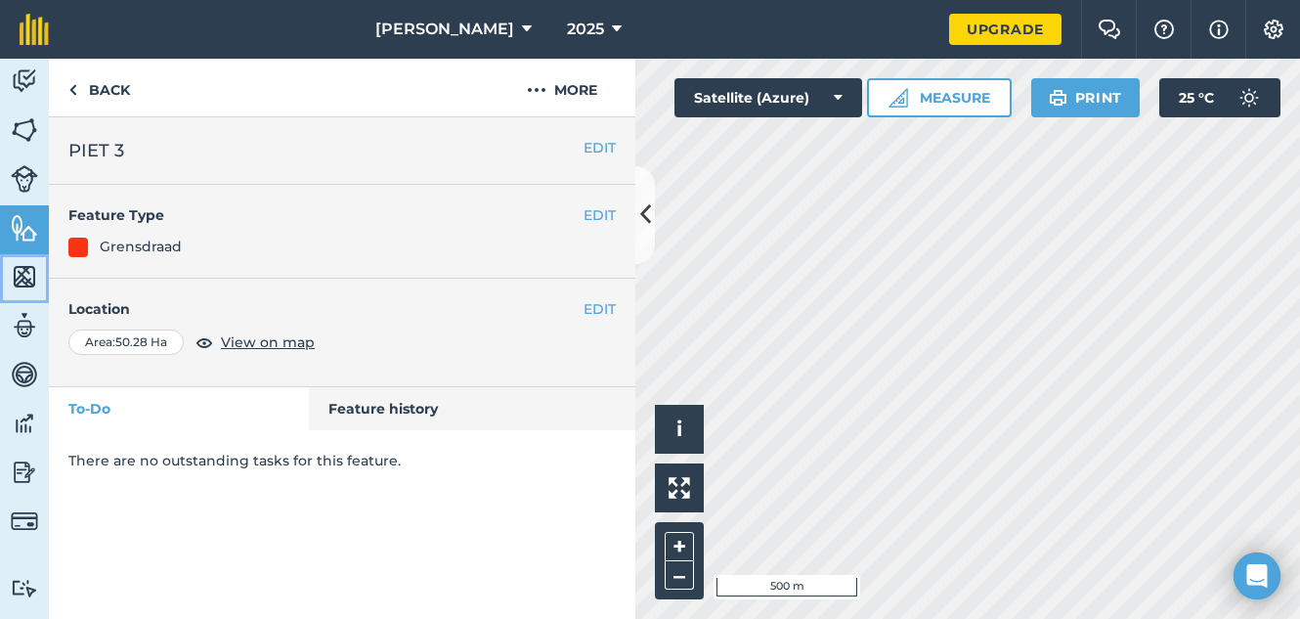
click at [17, 285] on img at bounding box center [24, 276] width 27 height 29
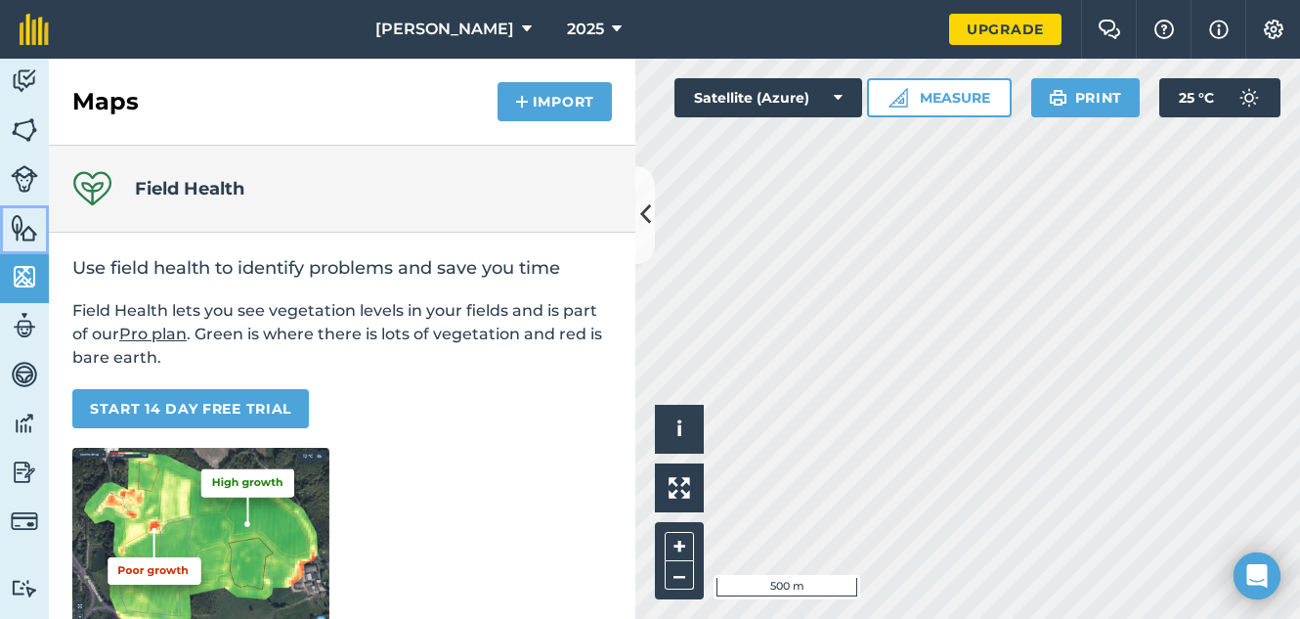
click at [17, 235] on img at bounding box center [24, 227] width 27 height 29
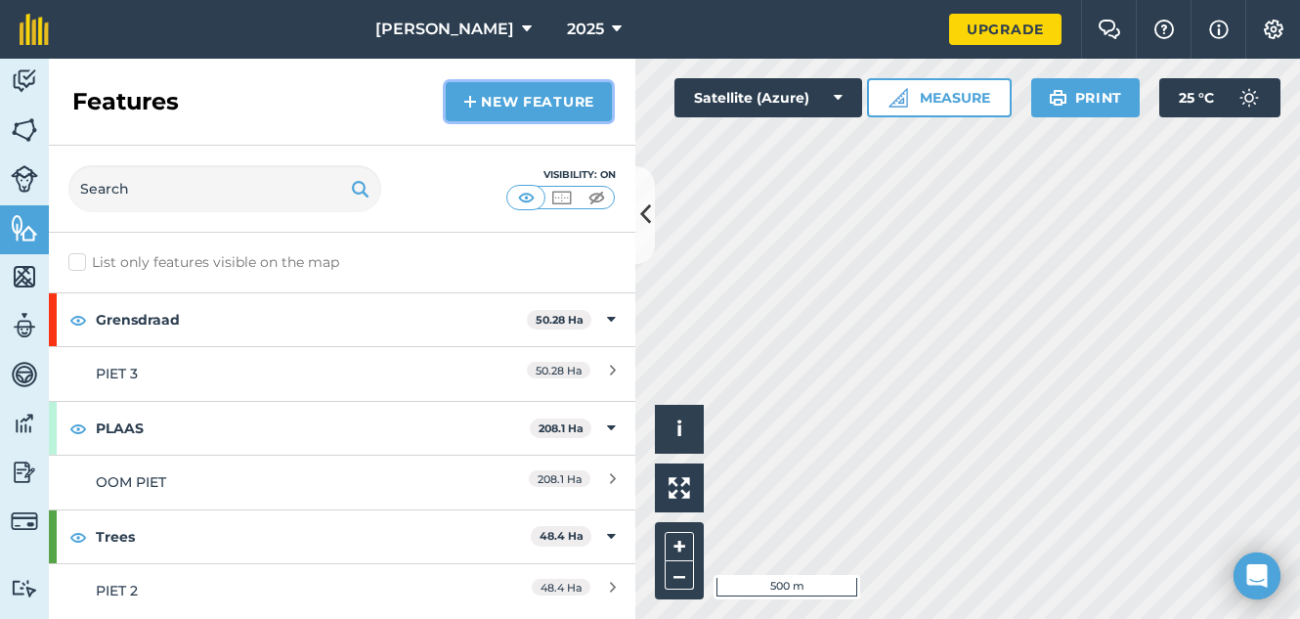
click at [536, 112] on link "New feature" at bounding box center [529, 101] width 166 height 39
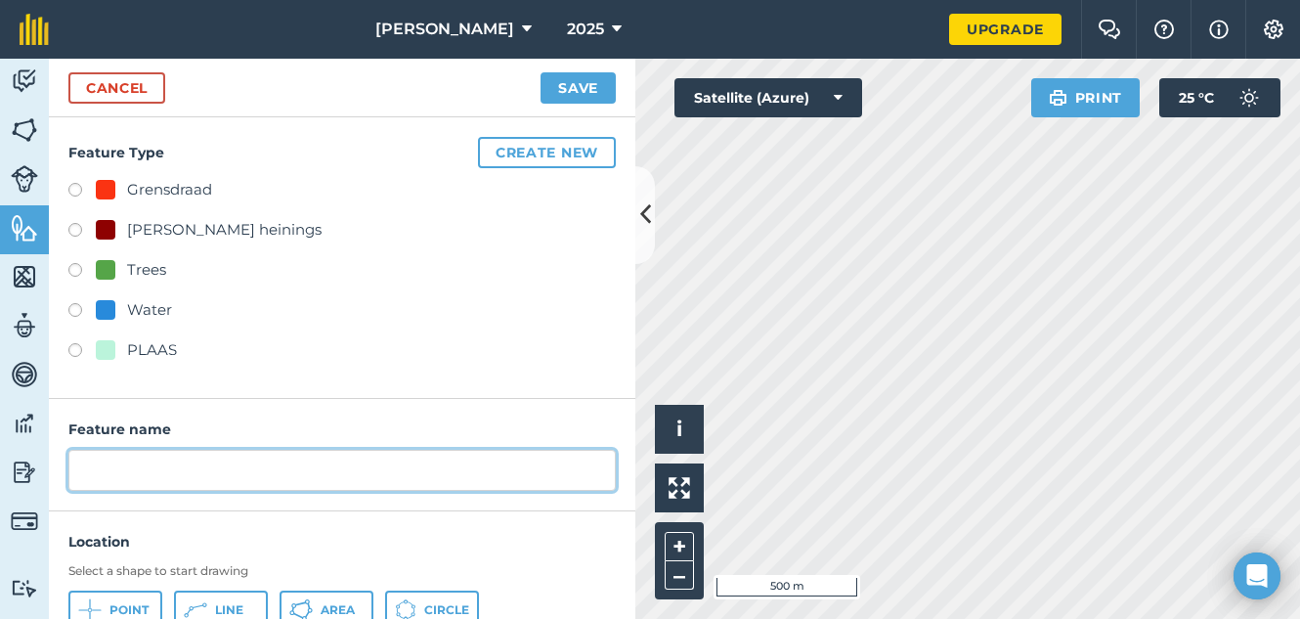
click at [76, 470] on input "text" at bounding box center [342, 470] width 548 height 41
type input "PIET 4"
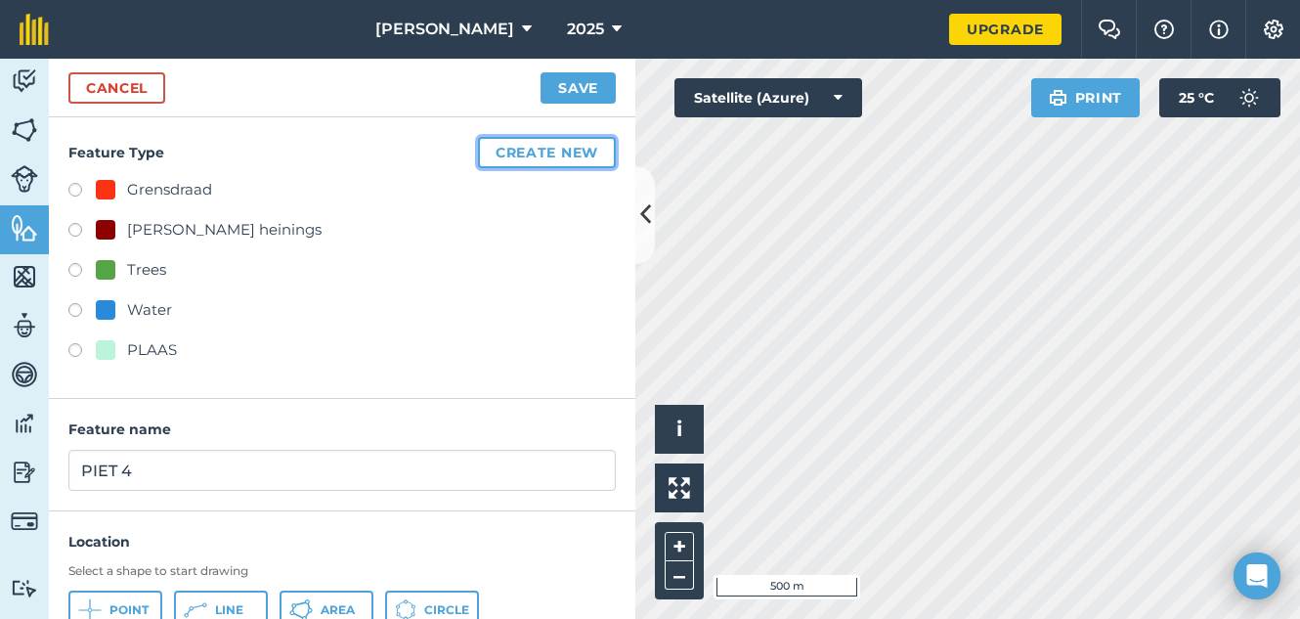
click at [493, 151] on button "Create new" at bounding box center [547, 152] width 138 height 31
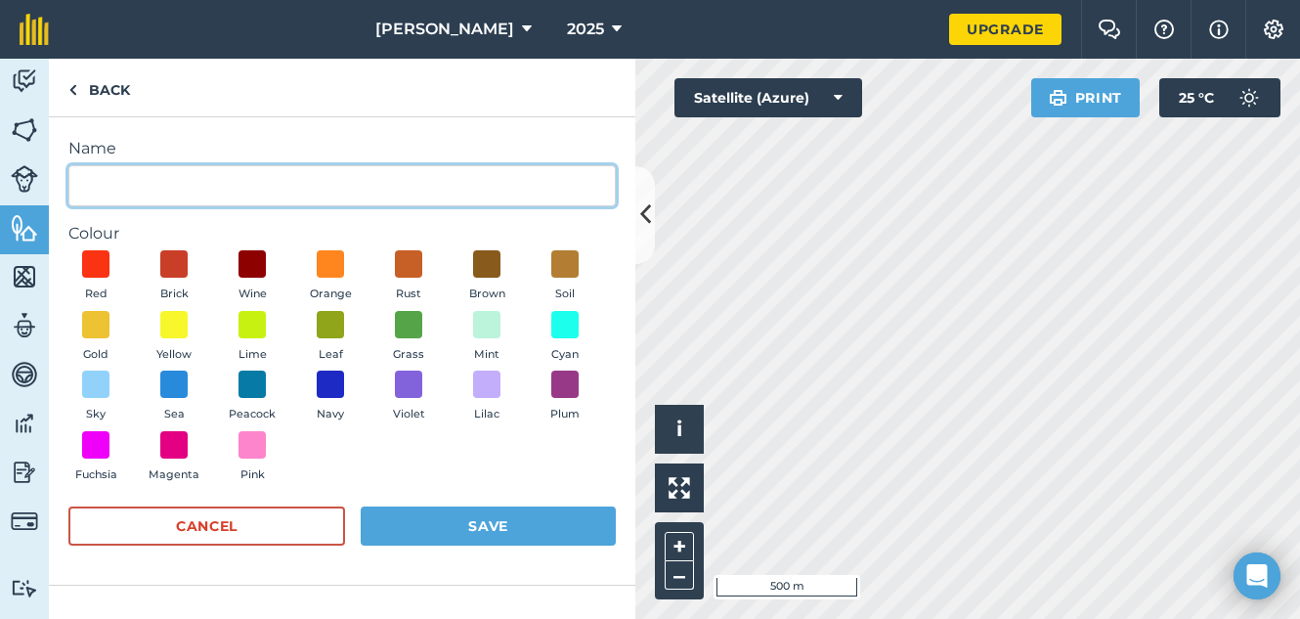
click at [191, 173] on input "Name" at bounding box center [342, 185] width 548 height 41
type input "L"
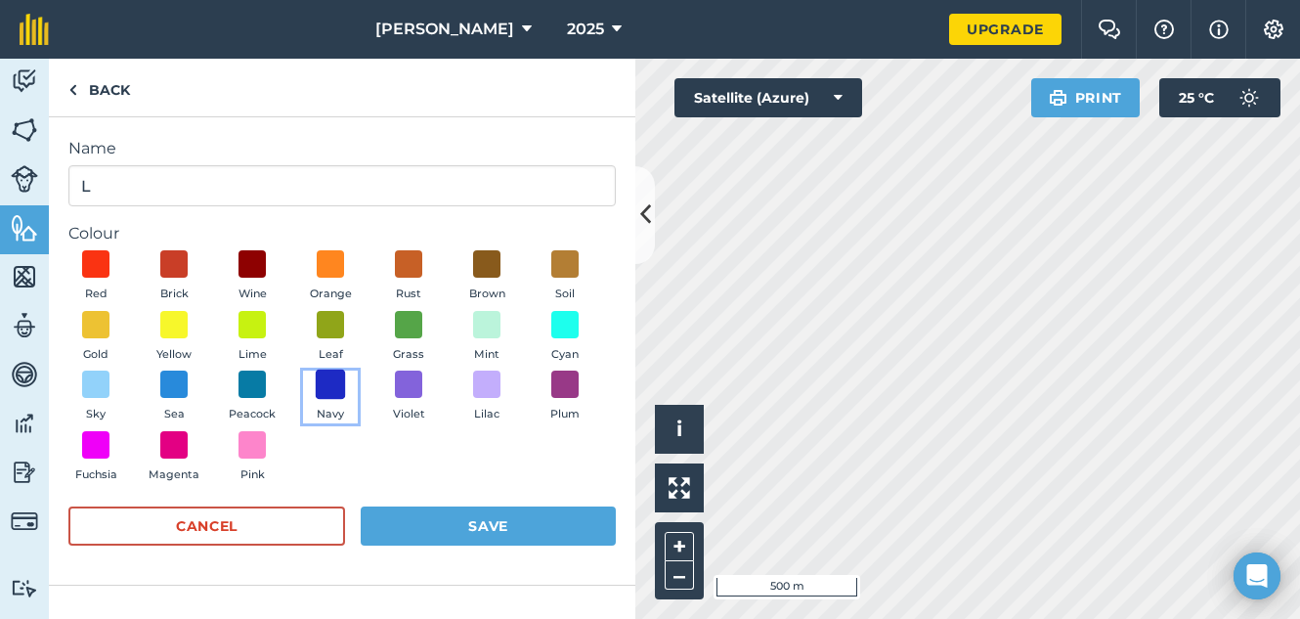
click at [334, 386] on span at bounding box center [331, 385] width 30 height 30
click at [438, 520] on button "Save" at bounding box center [488, 525] width 255 height 39
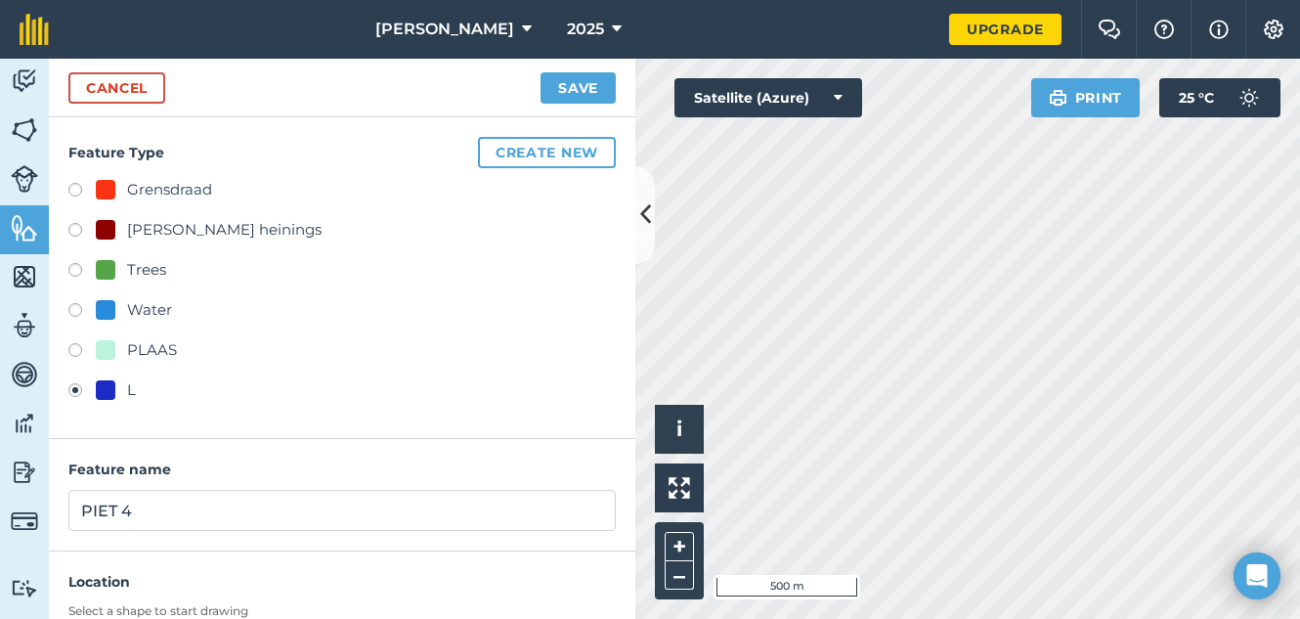
scroll to position [116, 0]
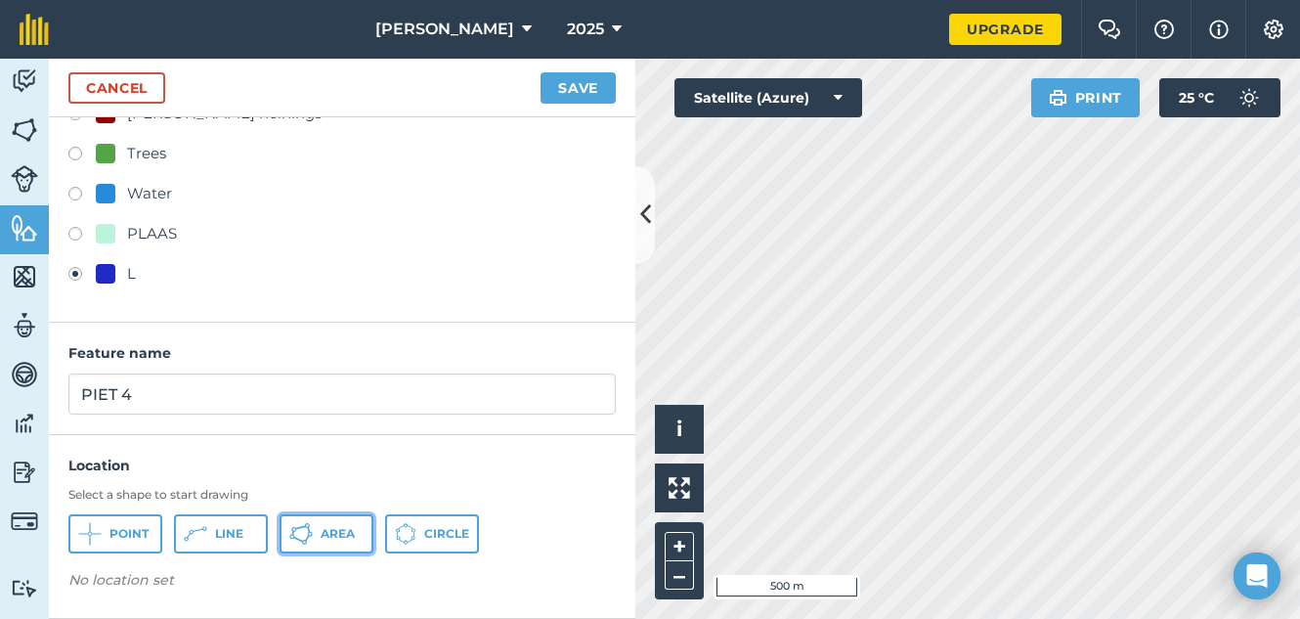
click at [102, 533] on icon at bounding box center [89, 533] width 23 height 23
click at [596, 98] on button "Save" at bounding box center [578, 87] width 75 height 31
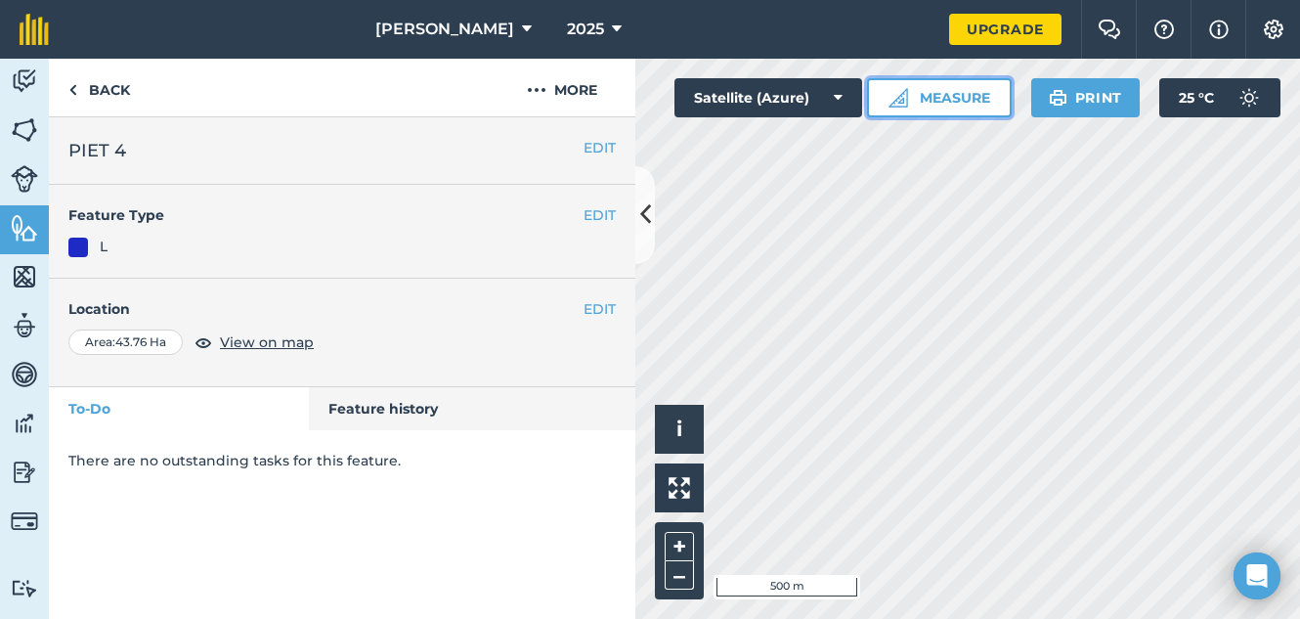
click at [981, 90] on button "Measure" at bounding box center [939, 97] width 145 height 39
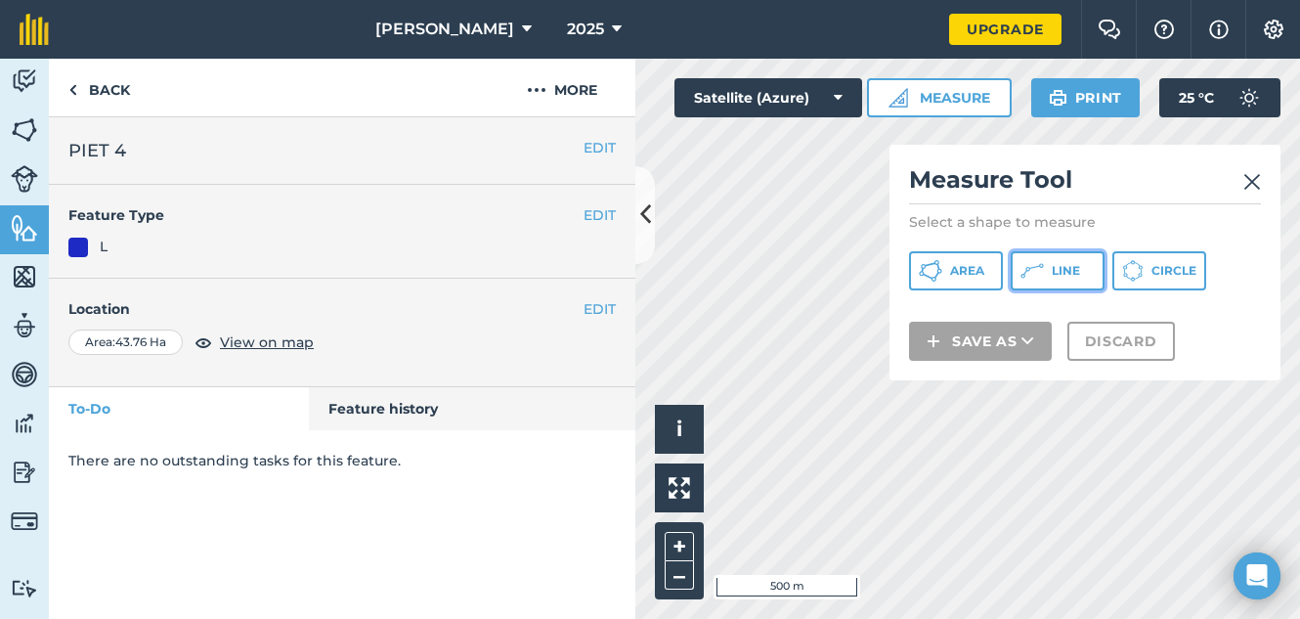
click at [943, 272] on icon at bounding box center [930, 270] width 23 height 23
click at [1256, 181] on img at bounding box center [1253, 181] width 18 height 23
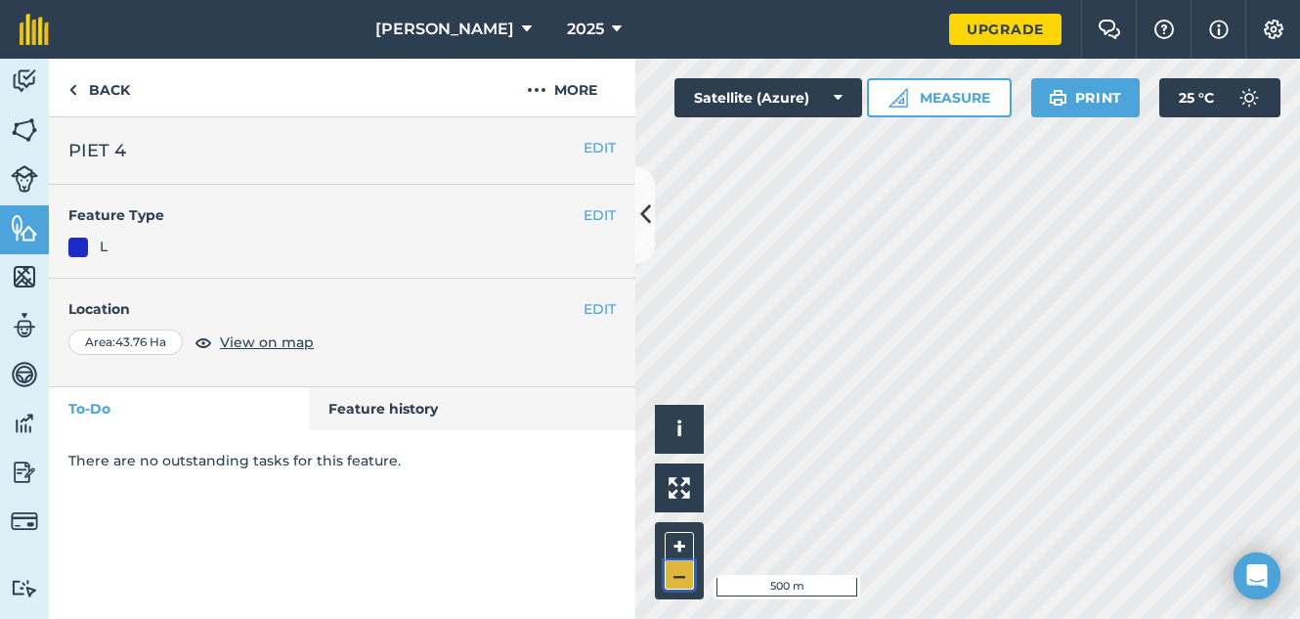
click at [682, 580] on button "–" at bounding box center [679, 575] width 29 height 28
click at [954, 114] on button "Measure" at bounding box center [939, 97] width 145 height 39
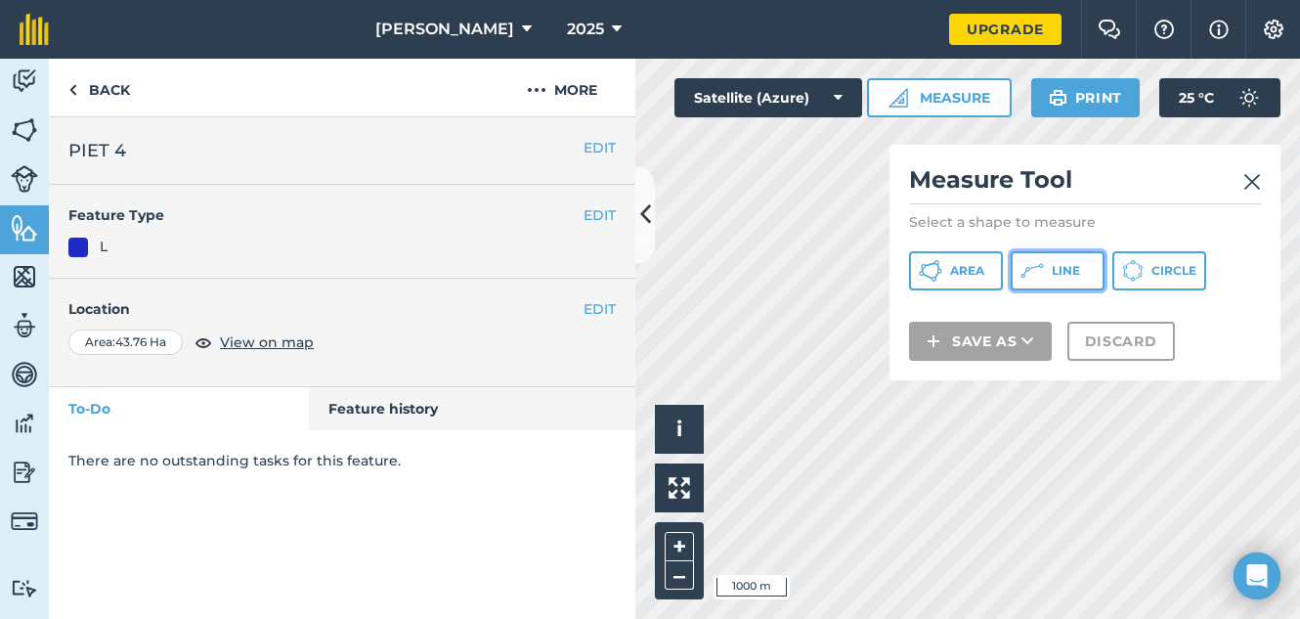
click at [943, 263] on icon at bounding box center [930, 270] width 23 height 23
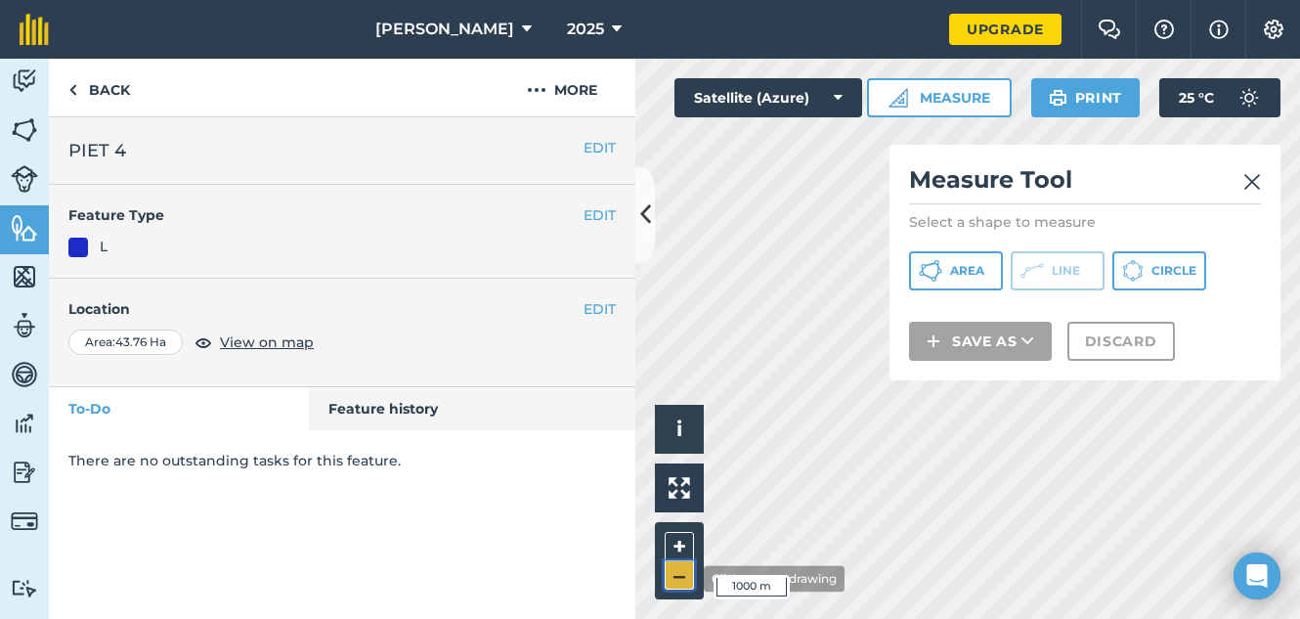
click at [689, 578] on button "–" at bounding box center [679, 575] width 29 height 28
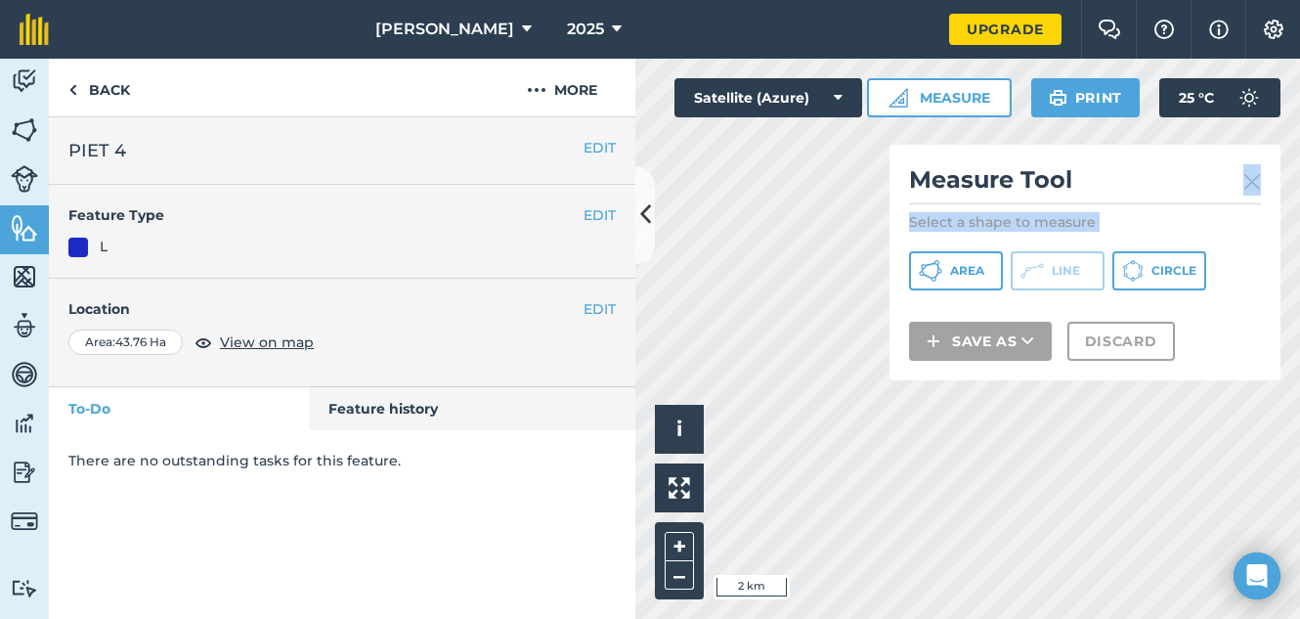
drag, startPoint x: 1107, startPoint y: 199, endPoint x: 1277, endPoint y: 311, distance: 203.4
click at [1277, 311] on div "Measure Tool Select a shape to measure Area Line Circle Save as Discard" at bounding box center [1085, 263] width 391 height 236
click at [1253, 167] on link at bounding box center [1253, 179] width 18 height 31
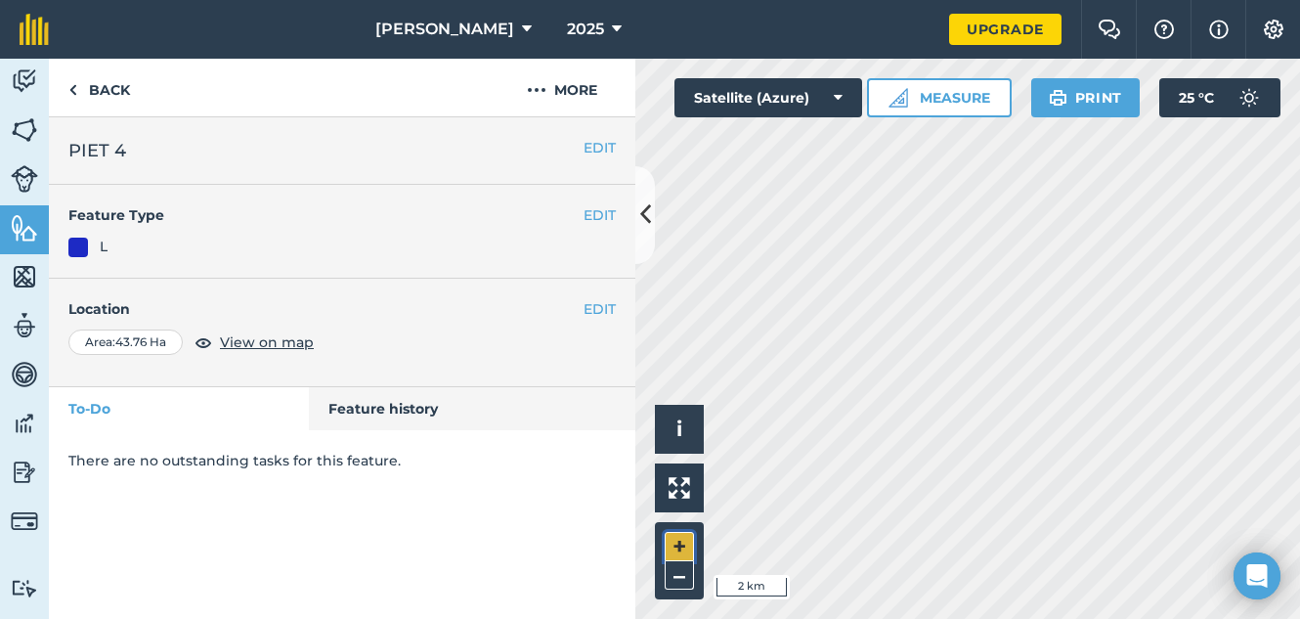
click at [691, 537] on button "+" at bounding box center [679, 546] width 29 height 29
click at [1180, 0] on html "Mazunga Boerdery 2025 Upgrade Farm Chat Help Info Settings Map printing is not …" at bounding box center [650, 309] width 1300 height 619
click at [937, 109] on button "Measure" at bounding box center [939, 97] width 145 height 39
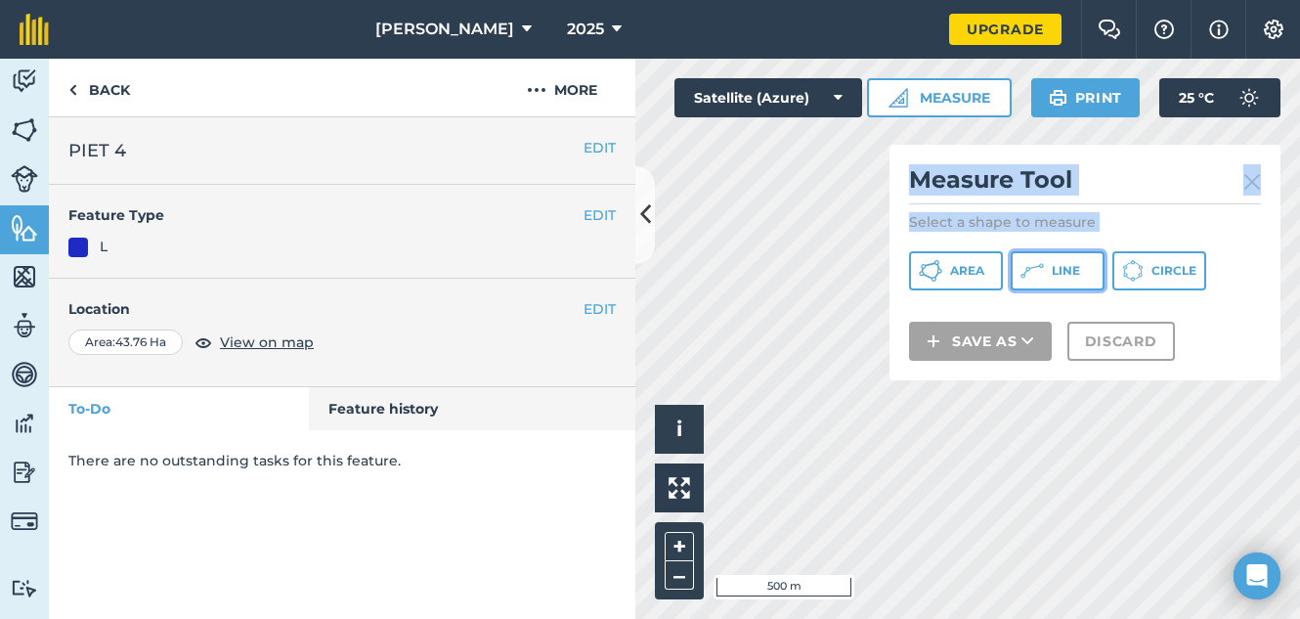
click at [943, 273] on icon at bounding box center [930, 270] width 23 height 23
